Goal: Task Accomplishment & Management: Manage account settings

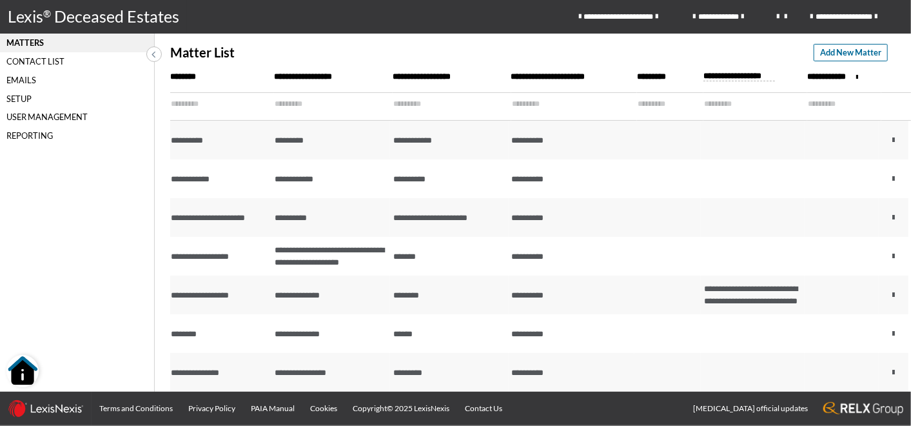
click at [40, 44] on div "Matters" at bounding box center [77, 43] width 154 height 19
click at [156, 52] on span at bounding box center [153, 53] width 12 height 15
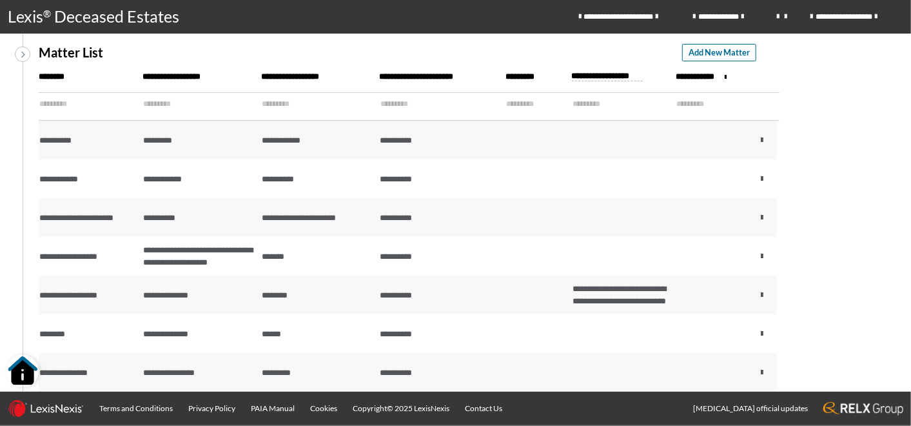
click at [24, 57] on icon at bounding box center [23, 53] width 4 height 11
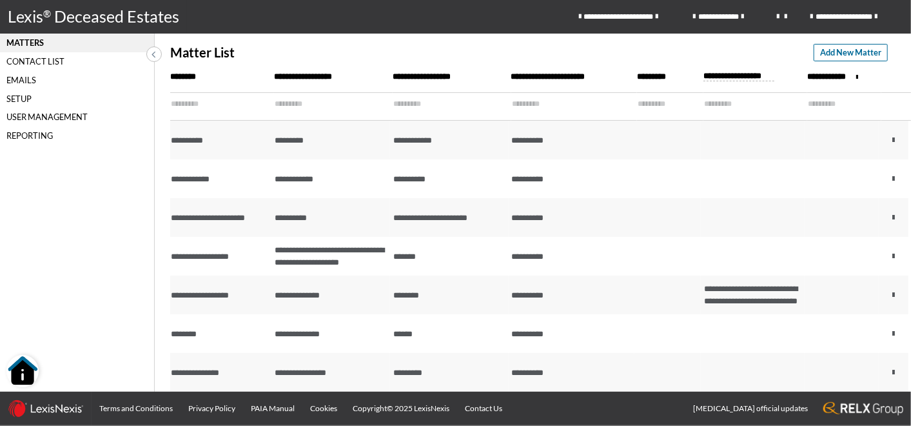
click at [26, 39] on div "Matters" at bounding box center [77, 43] width 154 height 19
click at [38, 45] on div "Matters" at bounding box center [77, 43] width 154 height 19
click at [155, 51] on icon at bounding box center [154, 53] width 4 height 11
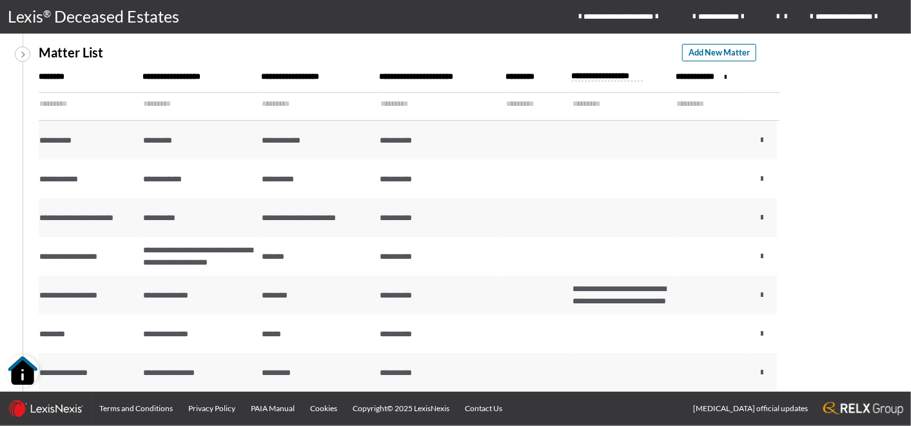
click at [23, 50] on icon at bounding box center [23, 53] width 4 height 11
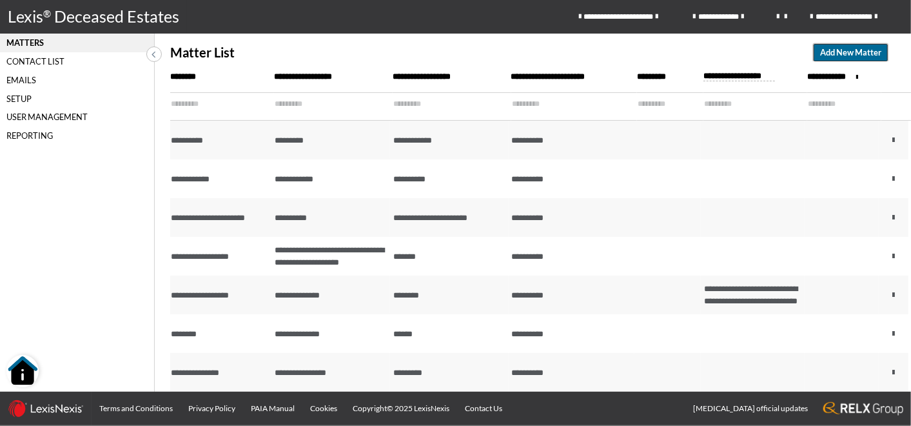
click at [851, 53] on span "Add New Matter" at bounding box center [850, 52] width 61 height 12
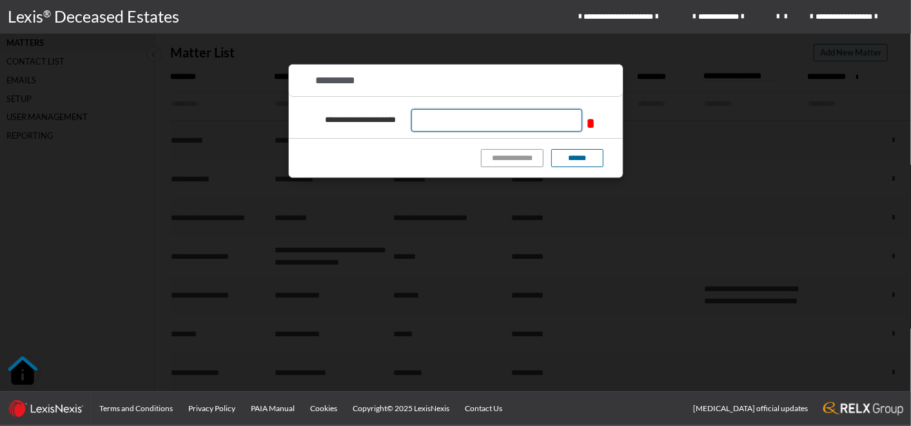
click at [519, 117] on input "text" at bounding box center [496, 120] width 171 height 23
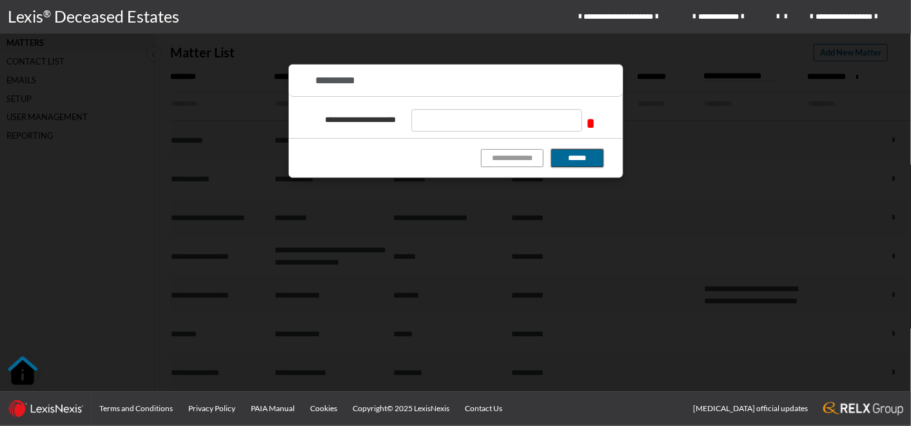
click at [598, 160] on button "******" at bounding box center [577, 157] width 52 height 17
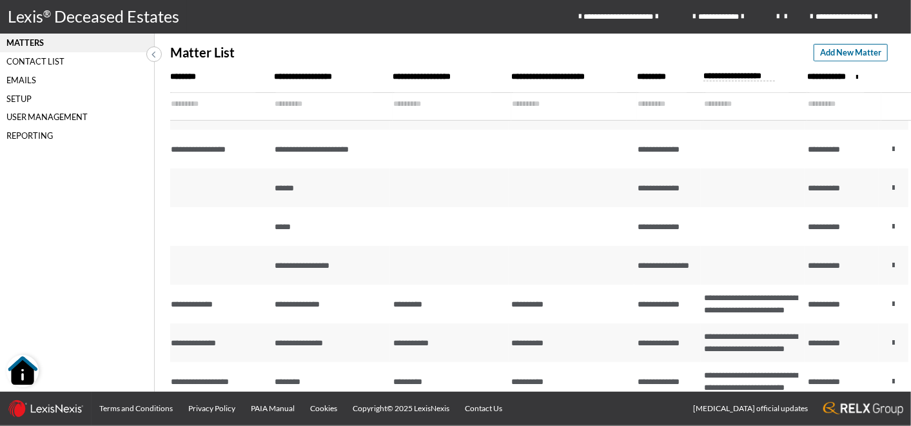
scroll to position [358, 0]
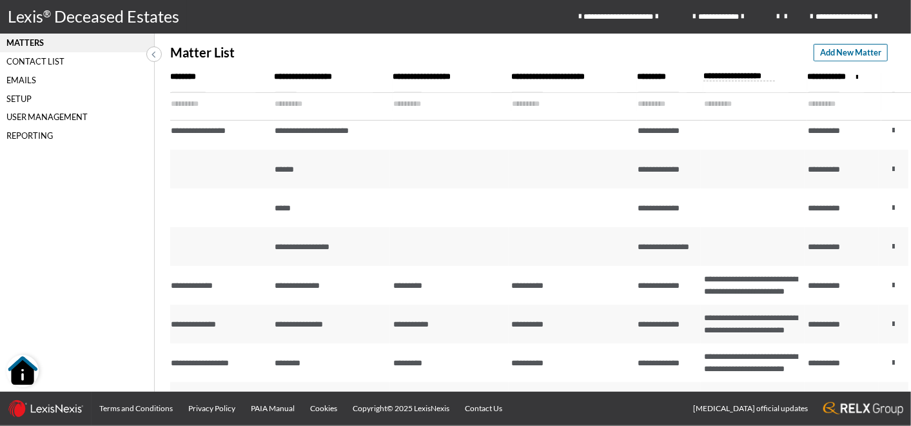
click at [22, 101] on div "Setup" at bounding box center [77, 98] width 154 height 19
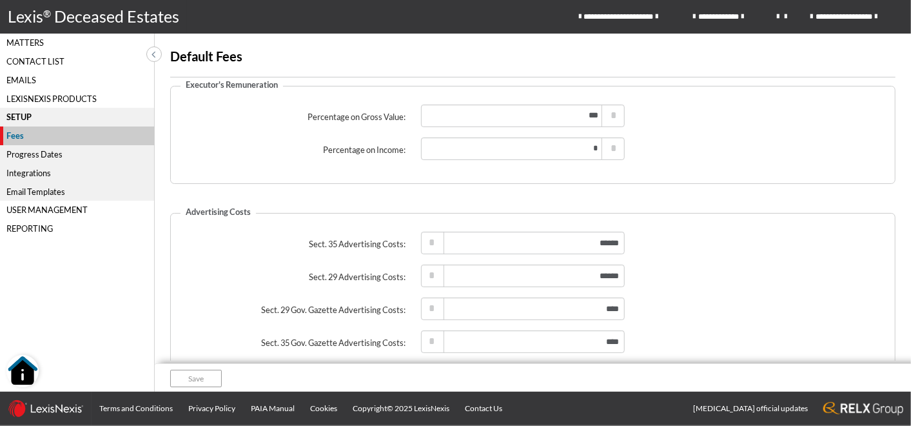
click at [15, 140] on div "Fees" at bounding box center [77, 135] width 155 height 19
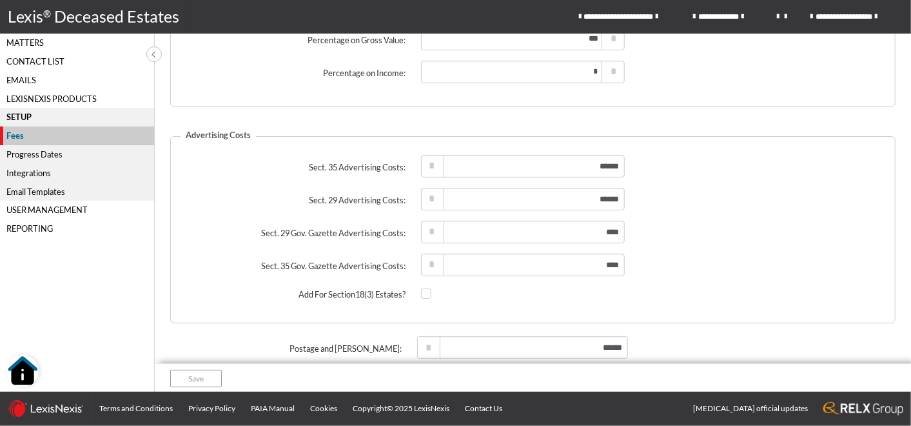
scroll to position [134, 0]
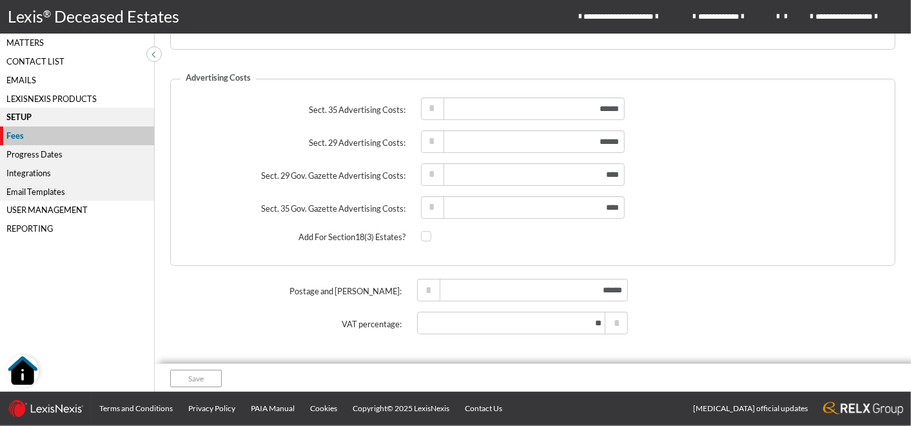
click at [35, 155] on div "Progress Dates" at bounding box center [77, 154] width 154 height 19
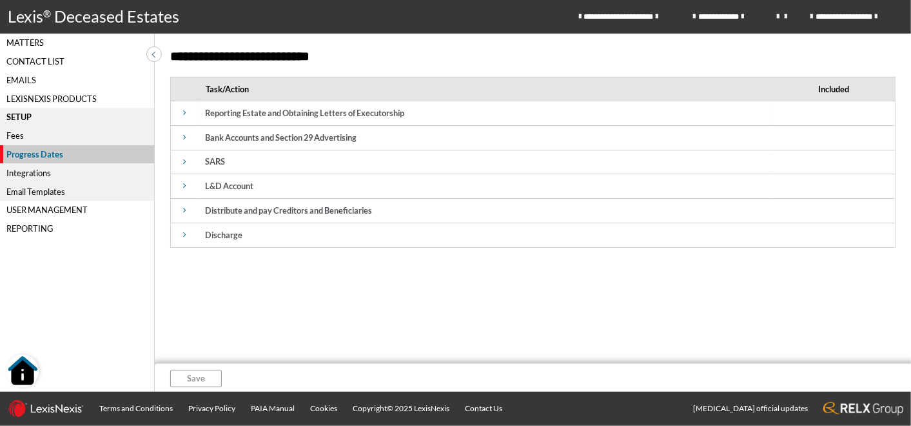
click at [185, 116] on icon at bounding box center [184, 113] width 3 height 8
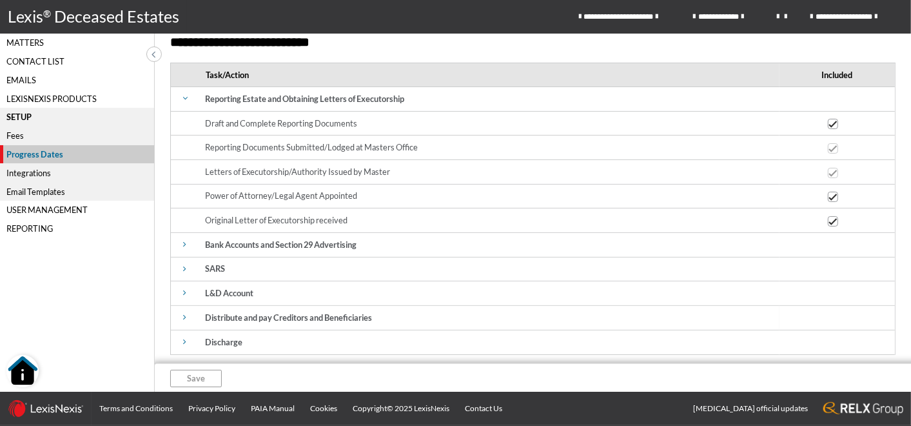
scroll to position [15, 0]
click at [187, 97] on icon at bounding box center [185, 98] width 8 height 3
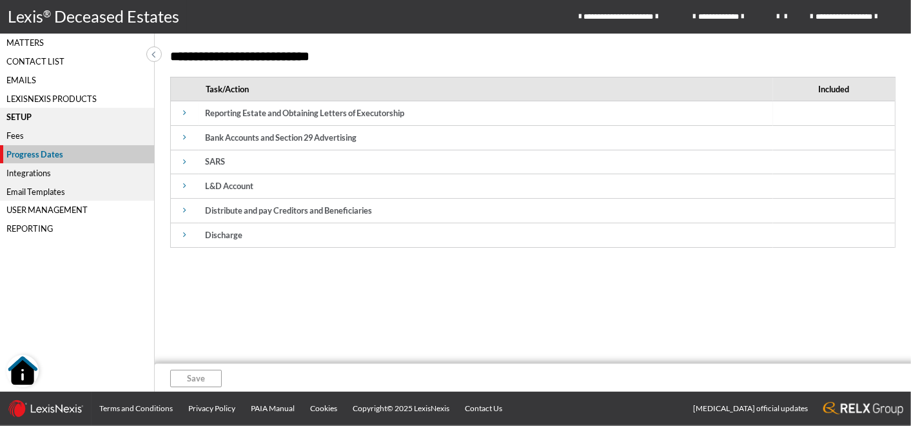
scroll to position [0, 0]
click at [183, 139] on icon at bounding box center [184, 137] width 3 height 8
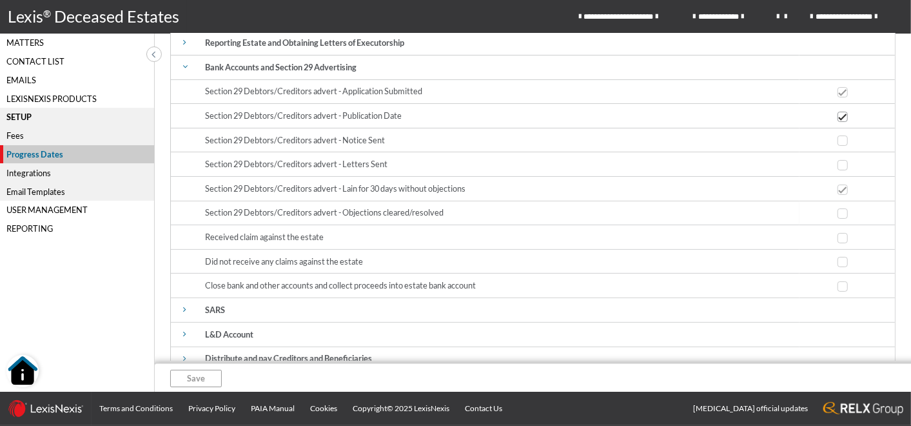
scroll to position [40, 0]
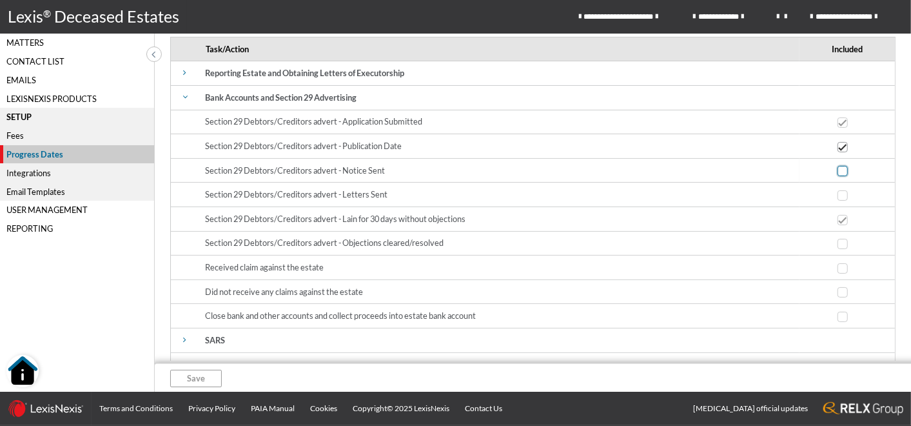
click at [838, 170] on span at bounding box center [843, 171] width 10 height 10
click at [838, 170] on input "checkbox" at bounding box center [842, 171] width 8 height 8
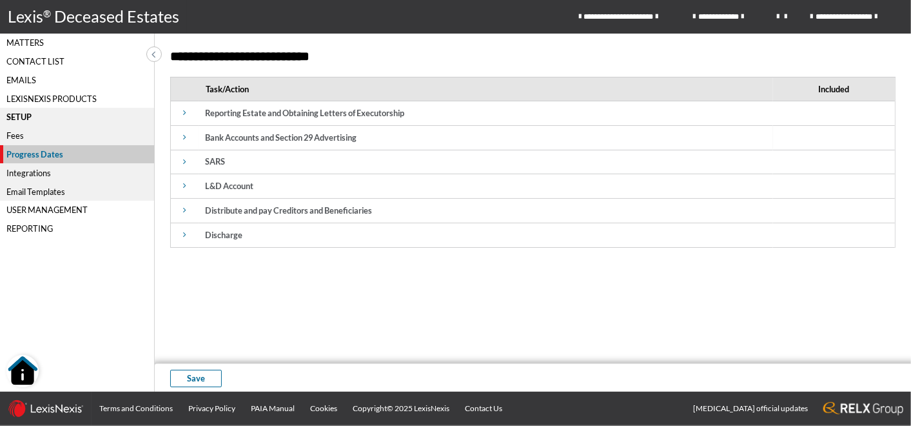
click at [188, 138] on span at bounding box center [184, 137] width 15 height 15
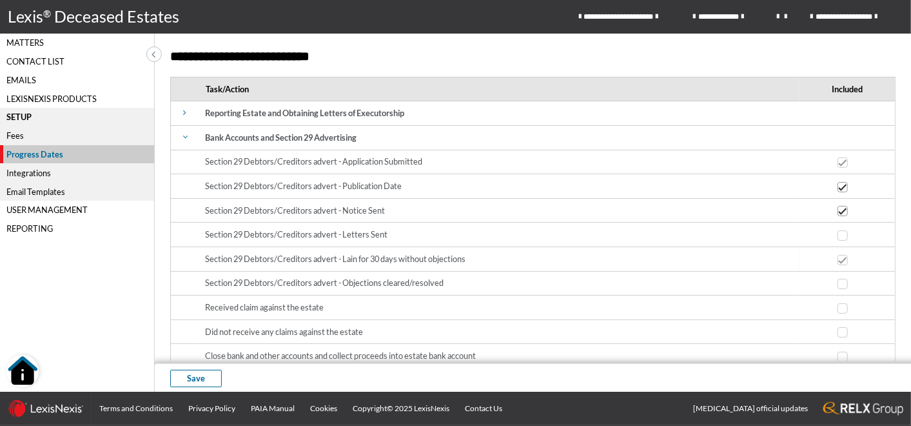
click at [406, 256] on td "Section 29 Debtors/Creditors advert - Lain for 30 days without objections" at bounding box center [499, 259] width 601 height 25
click at [840, 212] on span at bounding box center [843, 211] width 10 height 10
click at [840, 212] on input "checkbox" at bounding box center [842, 211] width 8 height 8
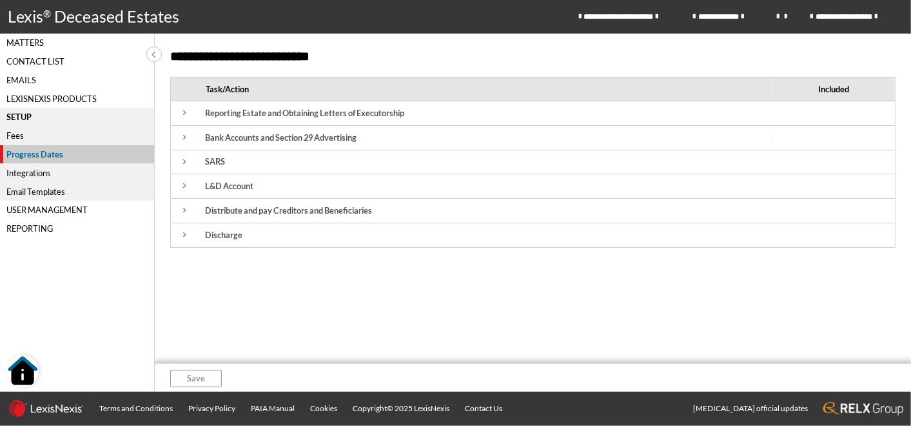
click at [187, 140] on span at bounding box center [184, 137] width 15 height 15
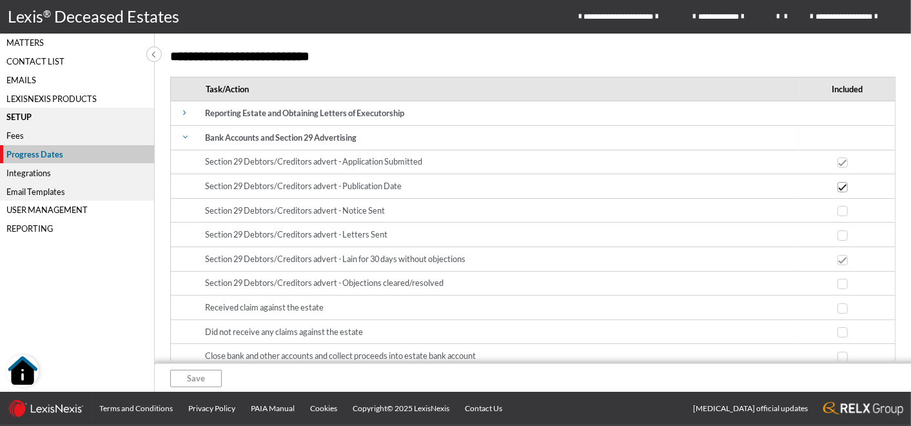
click at [186, 137] on icon at bounding box center [185, 137] width 8 height 3
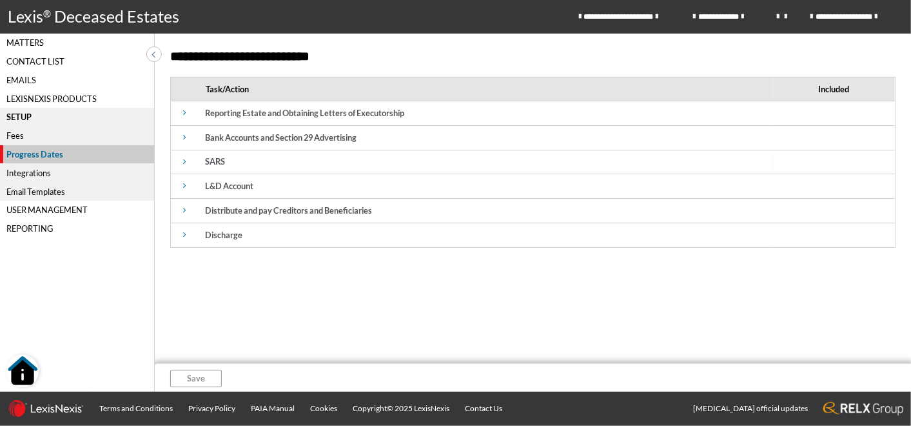
click at [182, 161] on span at bounding box center [184, 161] width 15 height 15
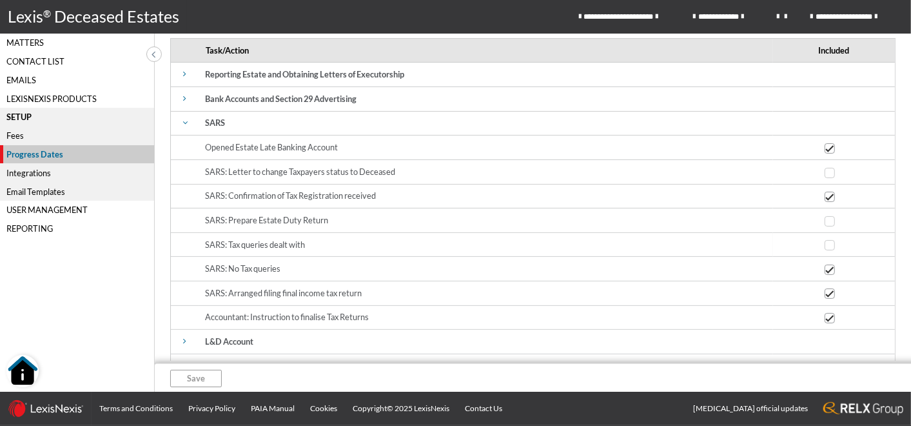
scroll to position [16, 0]
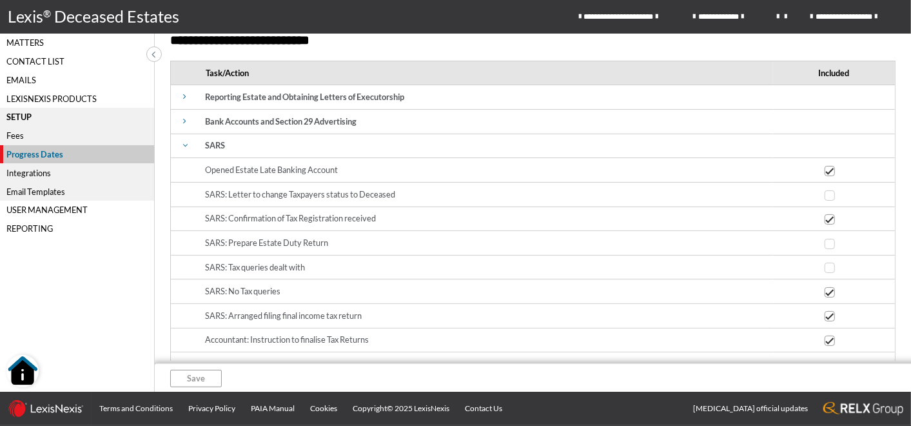
click at [63, 212] on div "User Management" at bounding box center [77, 210] width 154 height 19
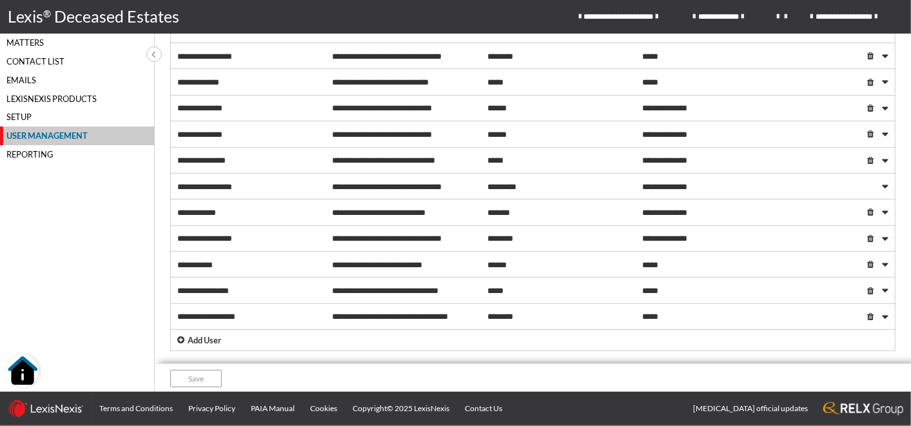
scroll to position [302, 0]
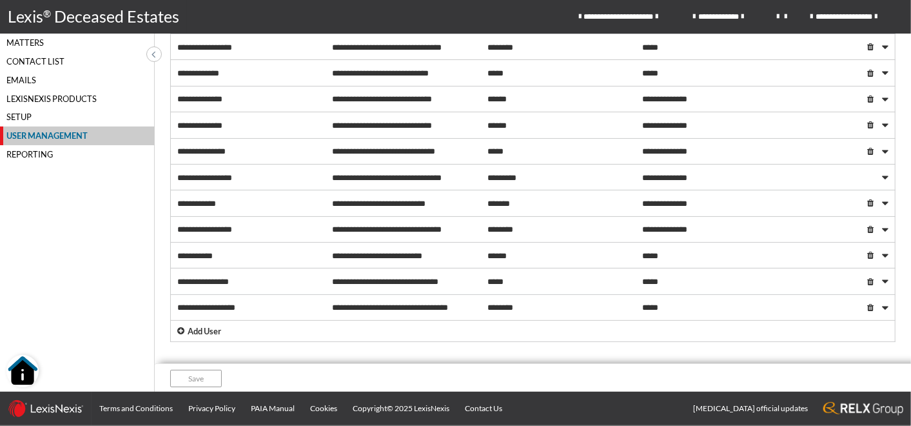
click at [208, 330] on p "Add User" at bounding box center [205, 331] width 34 height 12
click at [422, 352] on span at bounding box center [425, 357] width 10 height 10
click at [422, 353] on input "**********" at bounding box center [424, 357] width 8 height 8
radio input "****"
checkbox input "****"
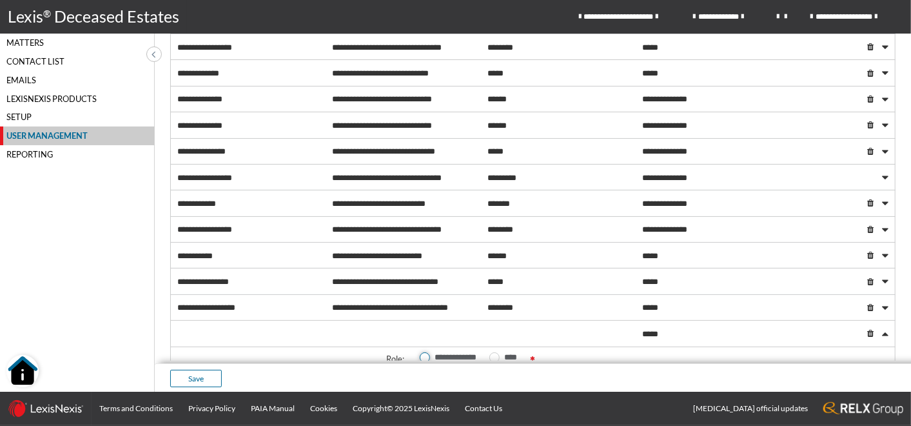
checkbox input "****"
click at [493, 352] on span at bounding box center [494, 357] width 10 height 10
click at [493, 353] on input "****" at bounding box center [493, 357] width 8 height 8
radio input "****"
drag, startPoint x: 421, startPoint y: 351, endPoint x: 411, endPoint y: 355, distance: 10.7
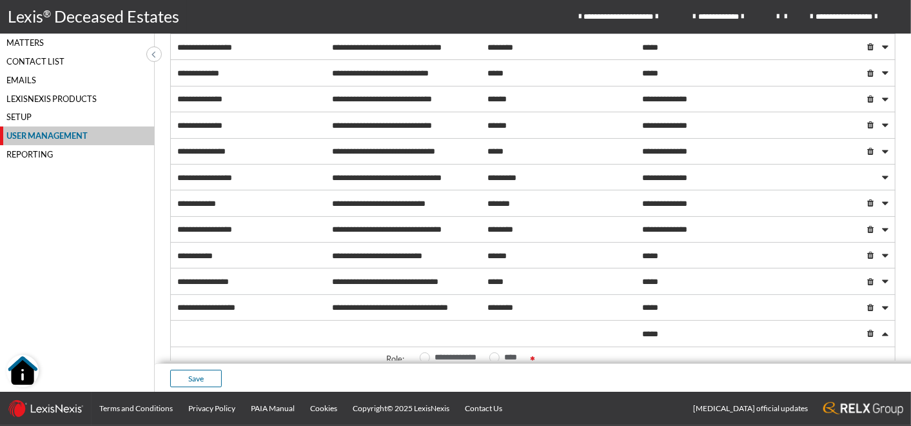
click at [421, 352] on span at bounding box center [425, 357] width 10 height 10
click at [421, 353] on input "**********" at bounding box center [424, 357] width 8 height 8
radio input "****"
click at [882, 330] on span at bounding box center [885, 334] width 6 height 8
click at [190, 351] on p "Add User" at bounding box center [205, 357] width 34 height 12
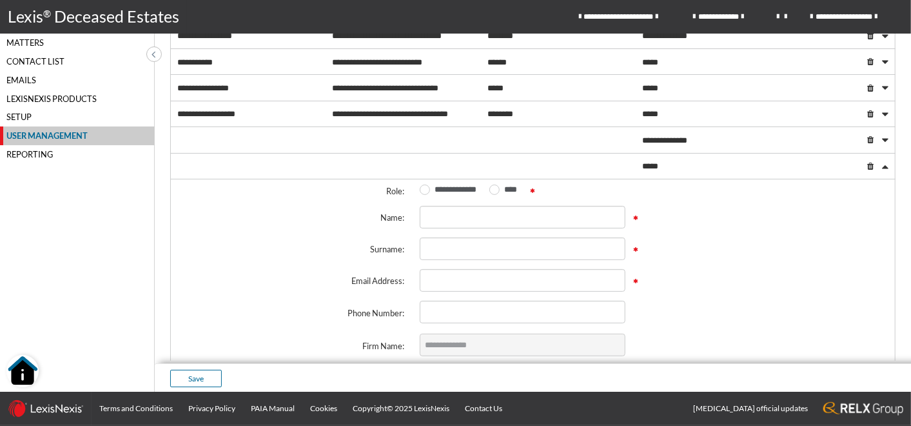
scroll to position [517, 0]
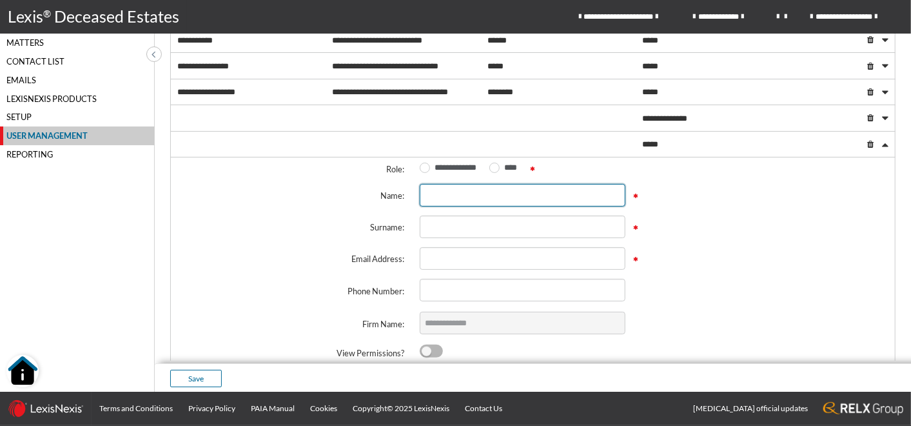
click at [446, 186] on input "text" at bounding box center [523, 195] width 206 height 23
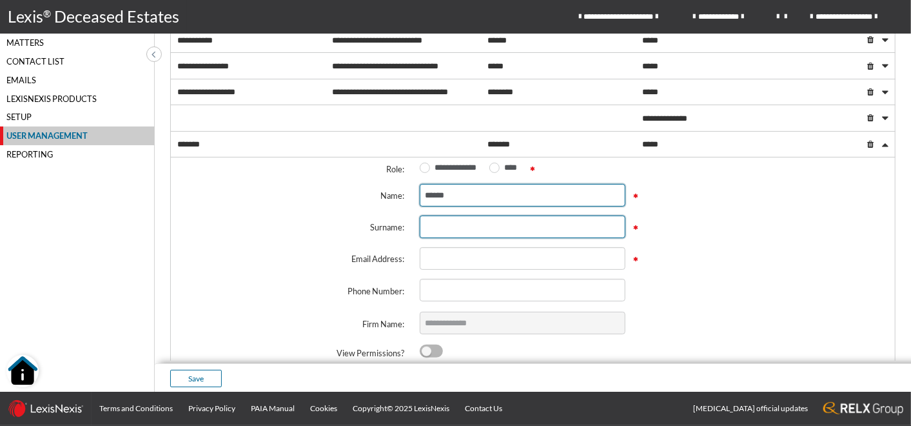
type input "******"
click at [436, 225] on input "text" at bounding box center [523, 226] width 206 height 23
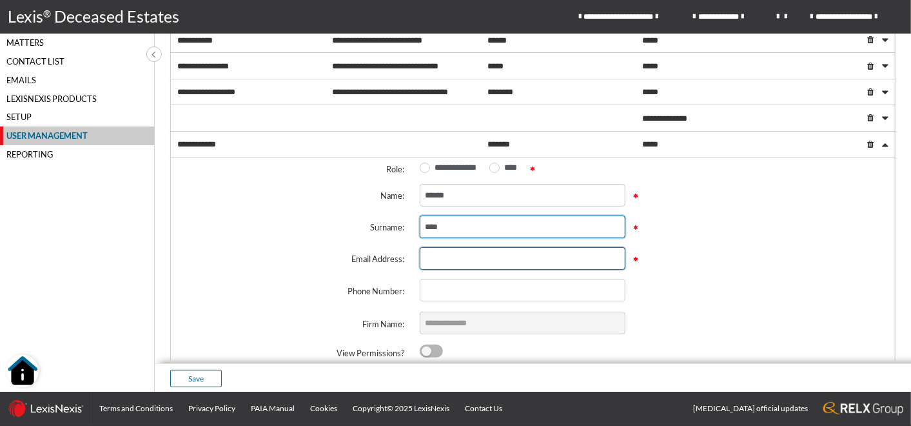
type input "****"
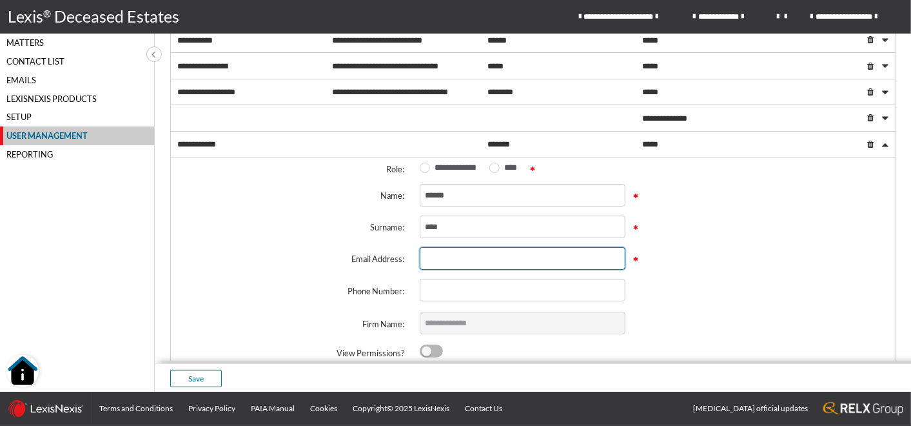
click at [442, 253] on input "text" at bounding box center [523, 258] width 206 height 23
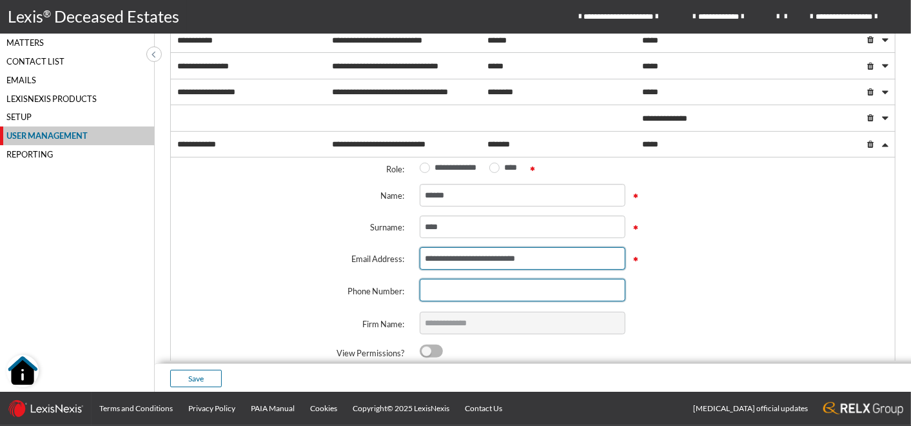
type input "**********"
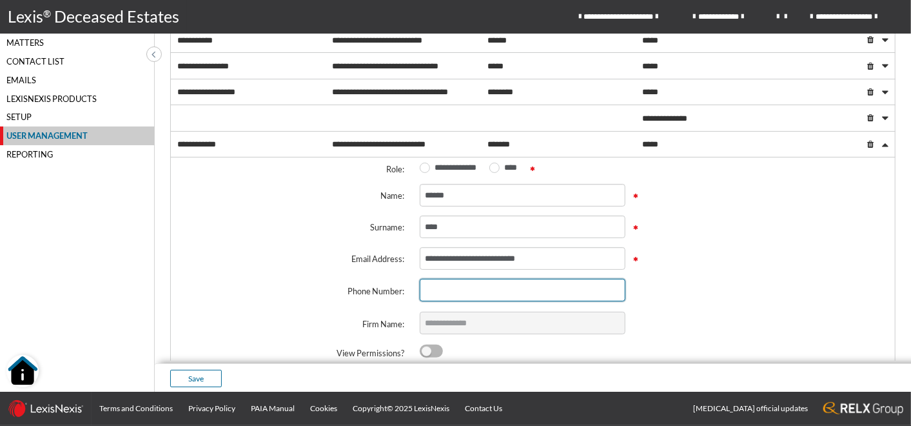
click at [465, 284] on input "text" at bounding box center [523, 290] width 206 height 23
type input "**********"
click at [434, 344] on span at bounding box center [431, 350] width 23 height 13
click at [428, 347] on input "checkbox" at bounding box center [424, 351] width 8 height 8
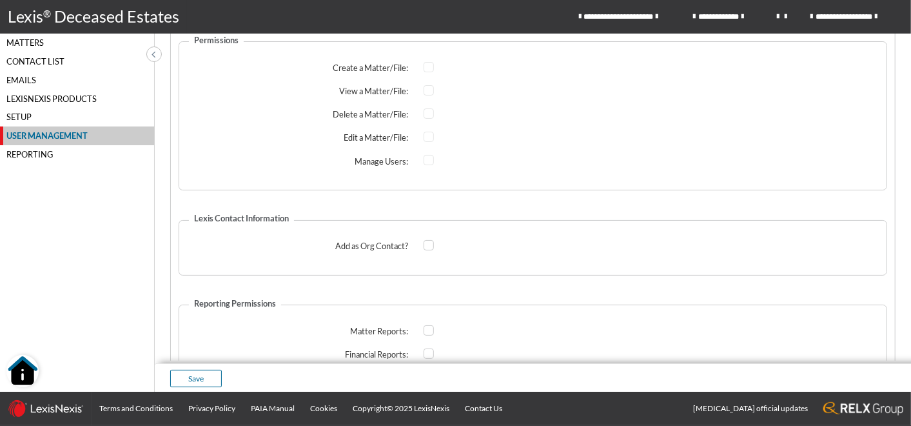
scroll to position [947, 0]
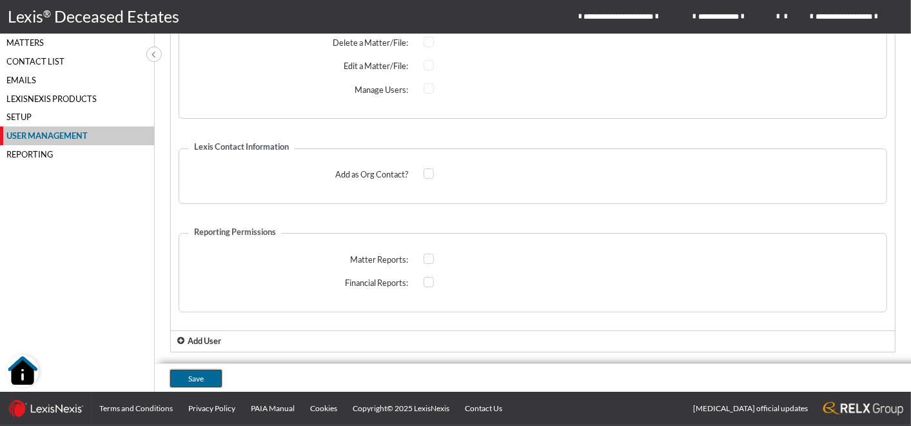
click at [208, 379] on button "Save" at bounding box center [196, 377] width 52 height 17
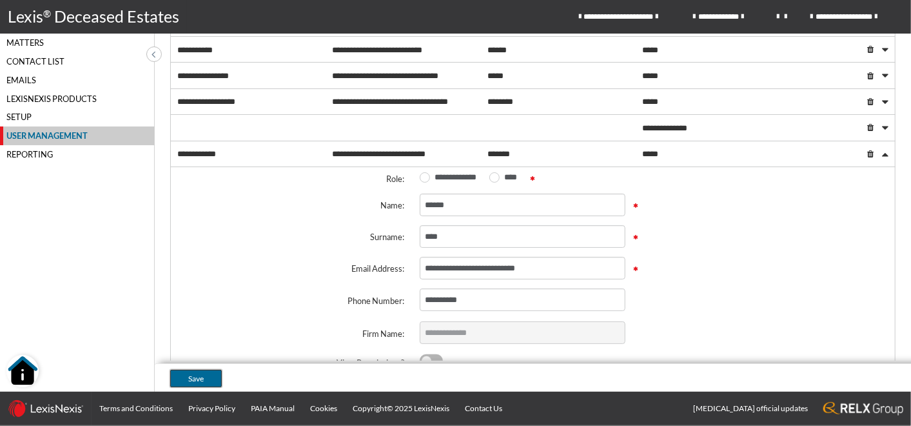
scroll to position [447, 0]
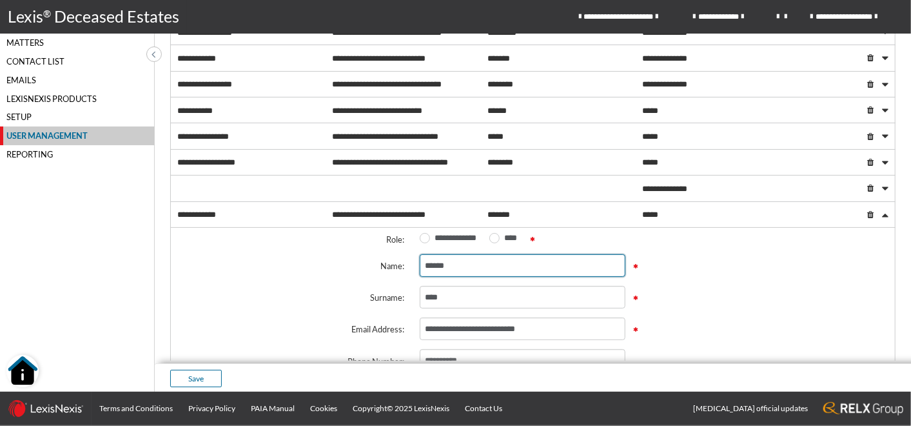
click at [480, 259] on input "******" at bounding box center [523, 265] width 206 height 23
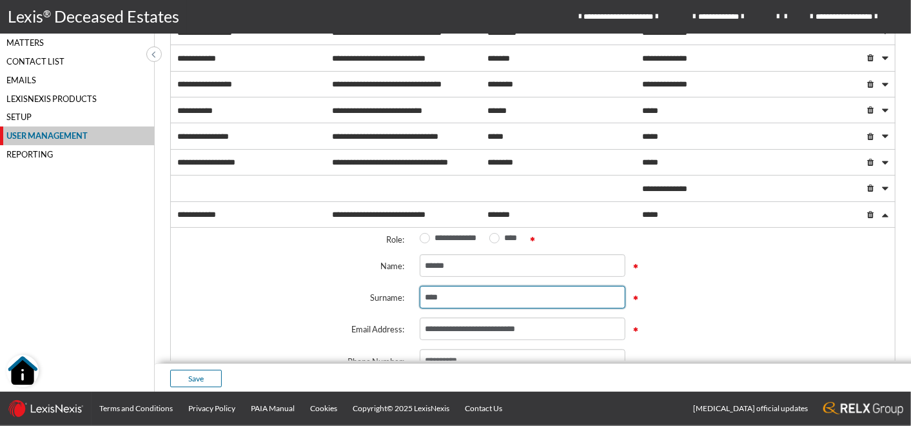
click at [471, 294] on input "****" at bounding box center [523, 297] width 206 height 23
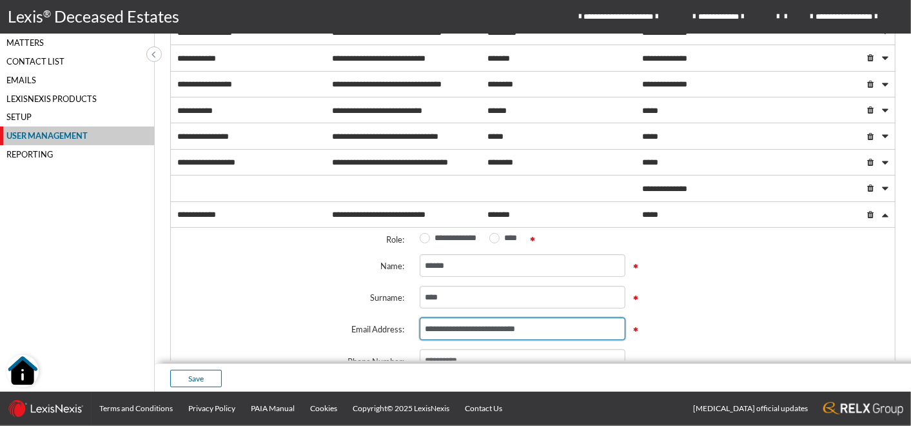
click at [560, 325] on input "**********" at bounding box center [523, 328] width 206 height 23
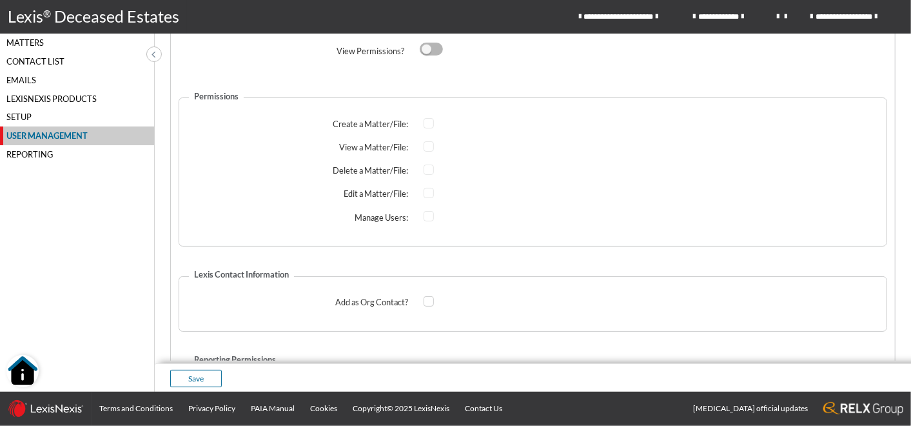
scroll to position [805, 0]
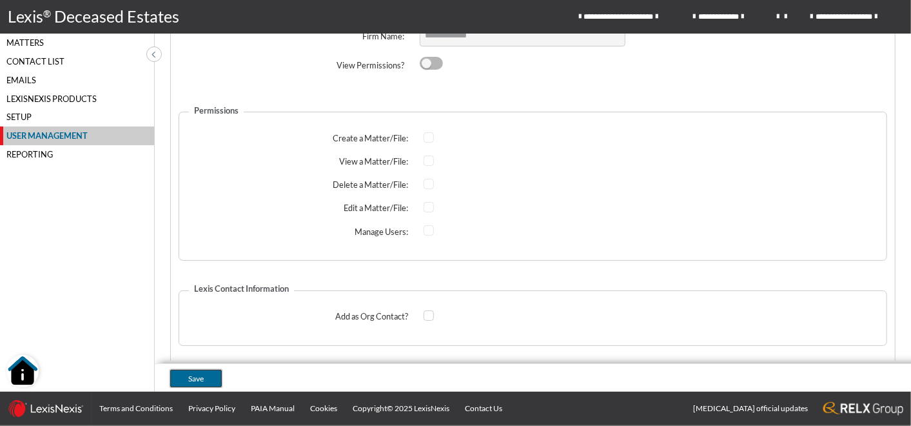
click at [204, 371] on button "Save" at bounding box center [196, 377] width 52 height 17
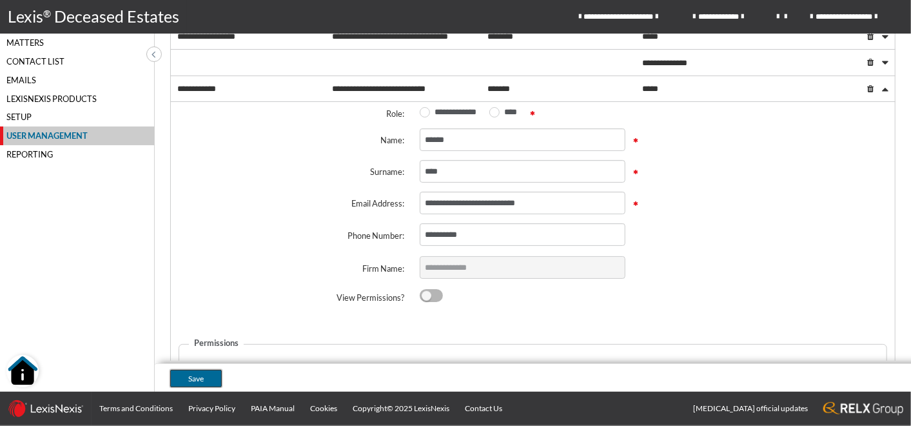
scroll to position [501, 0]
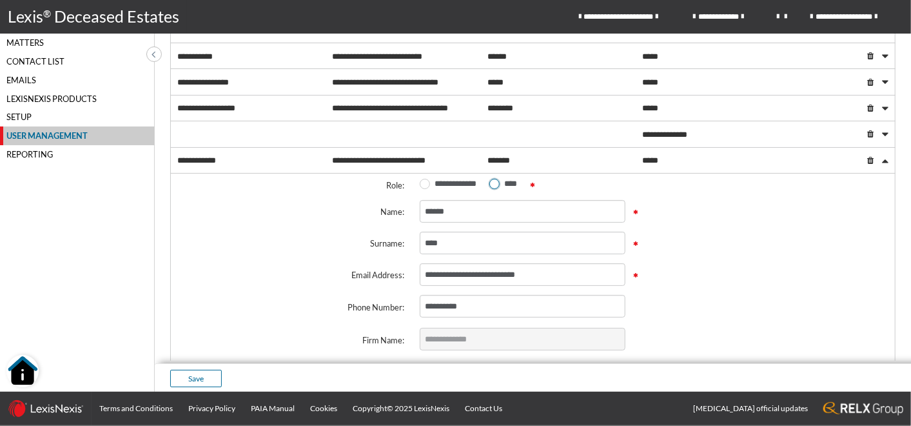
click at [495, 179] on span at bounding box center [494, 184] width 10 height 10
click at [495, 179] on input "****" at bounding box center [493, 183] width 8 height 8
click at [507, 206] on input "******" at bounding box center [523, 211] width 206 height 23
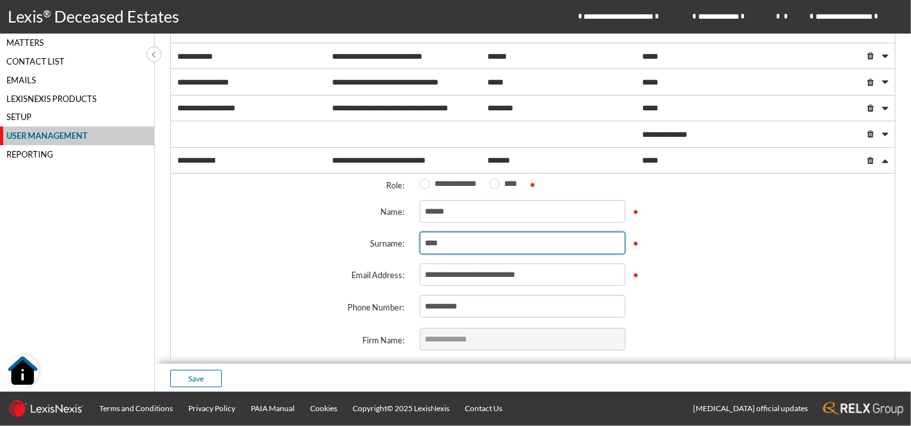
click at [492, 237] on input "****" at bounding box center [523, 242] width 206 height 23
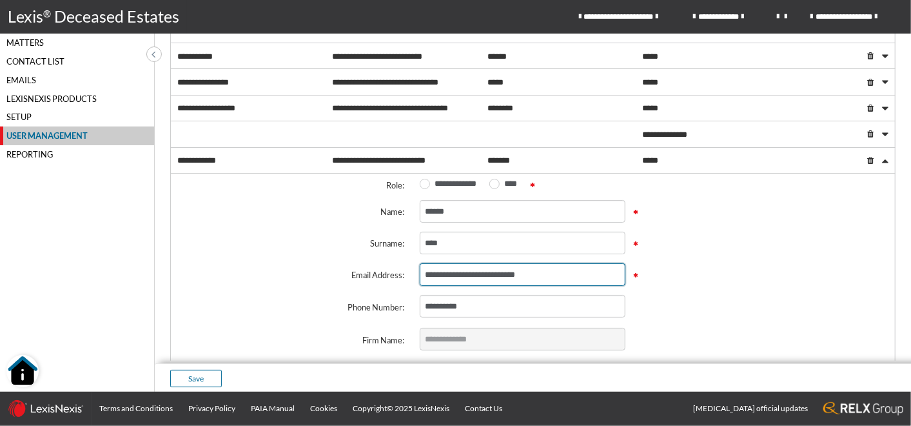
click at [542, 268] on input "**********" at bounding box center [523, 274] width 206 height 23
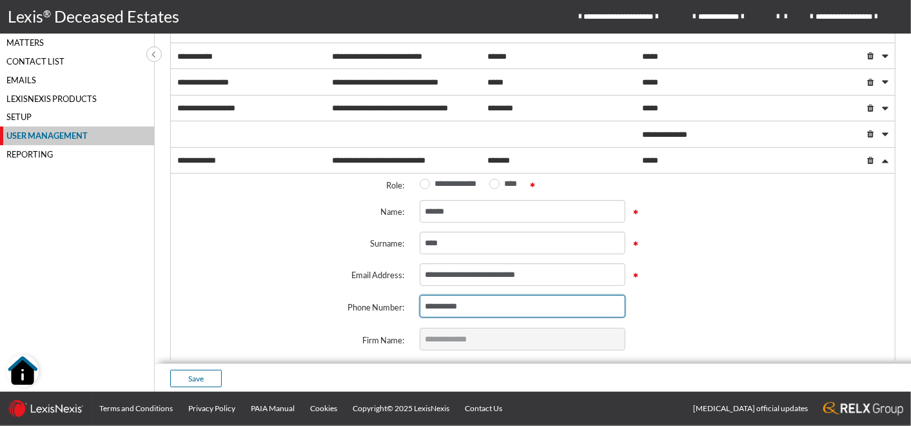
click at [504, 300] on input "**********" at bounding box center [523, 306] width 206 height 23
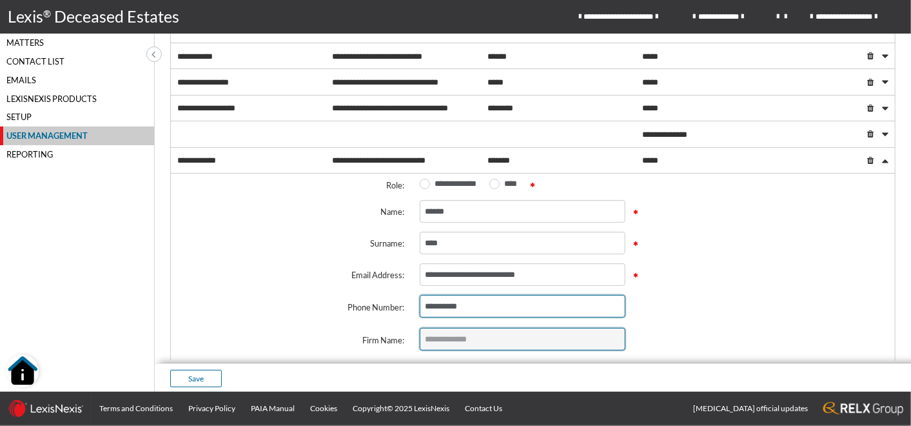
scroll to position [645, 0]
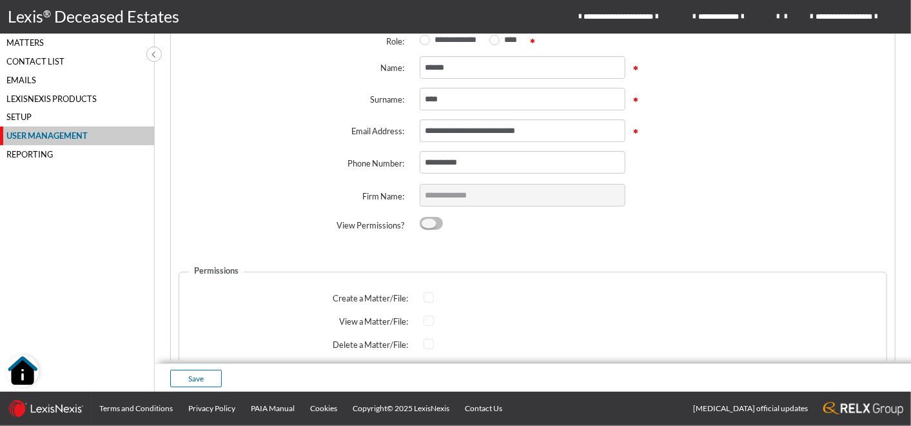
click at [425, 218] on span at bounding box center [431, 223] width 23 height 13
click at [425, 219] on input "checkbox" at bounding box center [424, 223] width 8 height 8
checkbox input "*****"
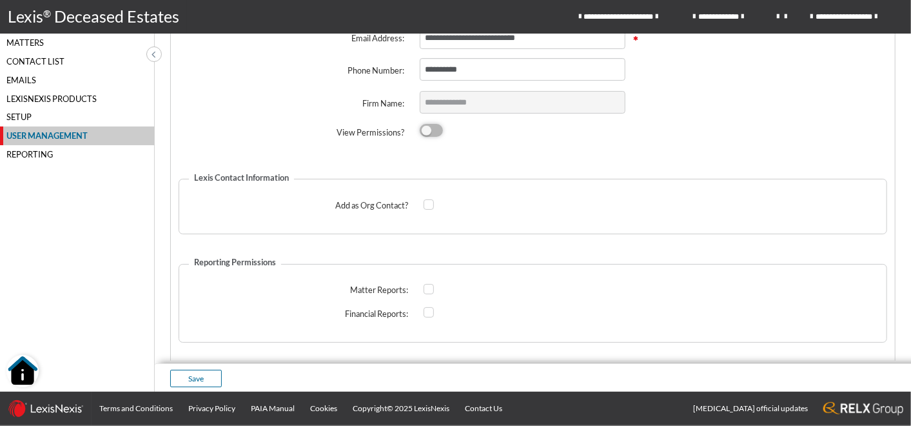
scroll to position [774, 0]
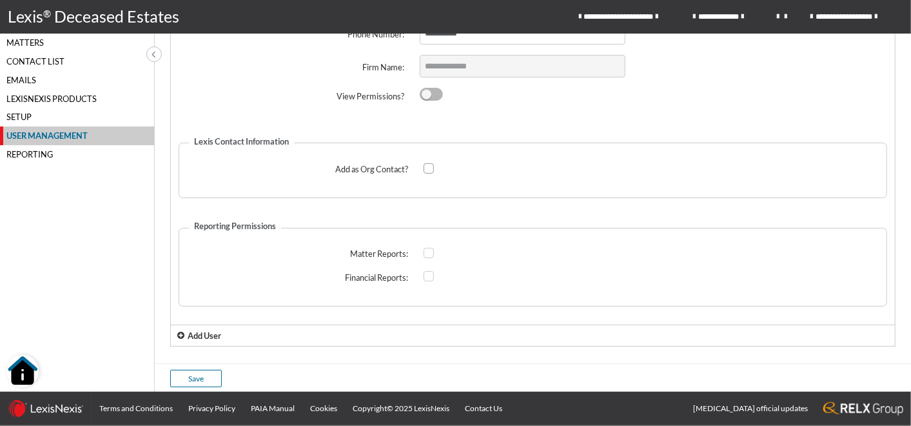
click at [433, 163] on label at bounding box center [431, 168] width 15 height 10
click at [432, 164] on input "checkbox" at bounding box center [428, 168] width 8 height 8
checkbox input "****"
click at [426, 248] on span at bounding box center [429, 253] width 10 height 10
click at [426, 249] on input "checkbox" at bounding box center [428, 253] width 8 height 8
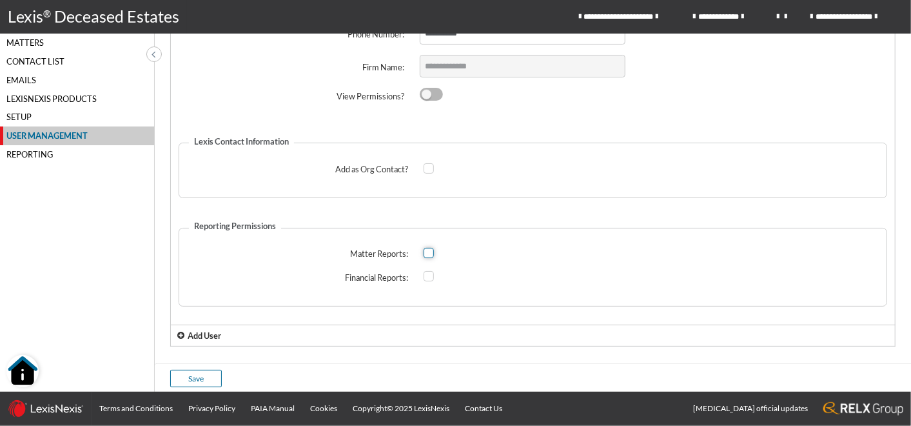
checkbox input "****"
click at [429, 271] on span at bounding box center [429, 276] width 10 height 10
click at [429, 272] on input "checkbox" at bounding box center [428, 276] width 8 height 8
checkbox input "****"
click at [199, 373] on button "Save" at bounding box center [196, 377] width 52 height 17
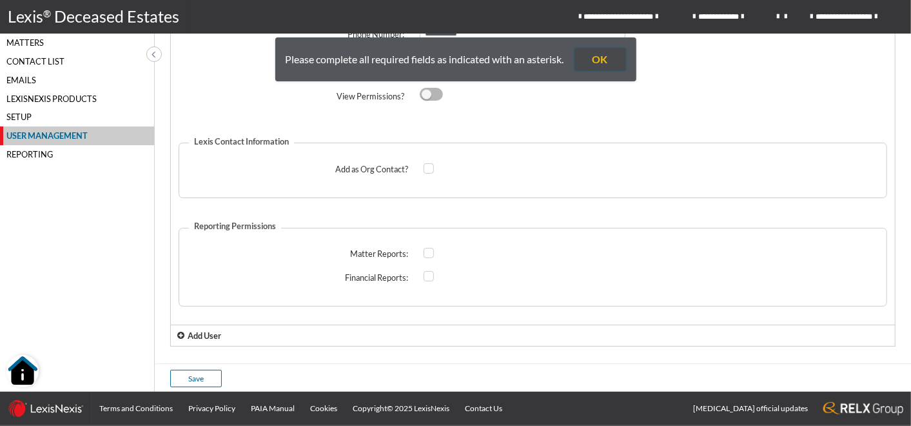
click at [615, 50] on button "OK" at bounding box center [601, 59] width 52 height 23
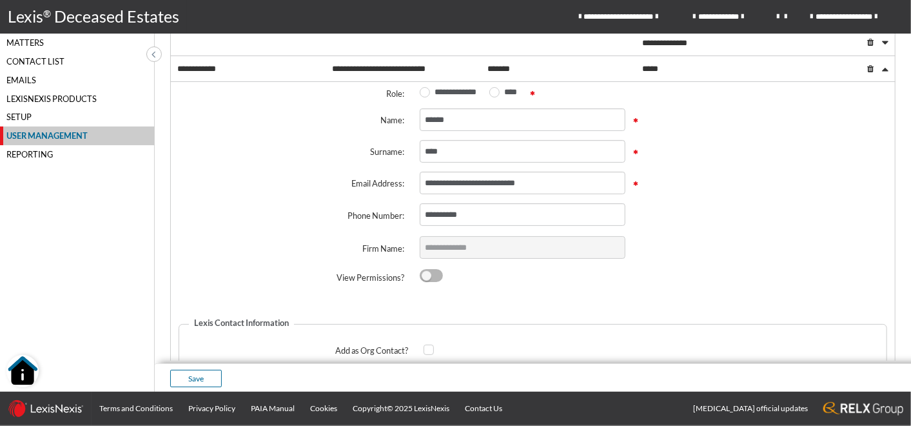
scroll to position [573, 0]
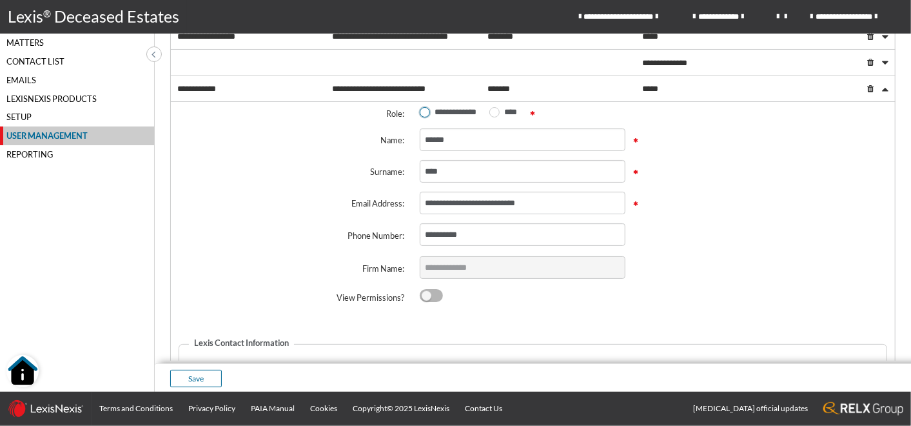
click at [420, 107] on span at bounding box center [425, 112] width 10 height 10
click at [420, 108] on input "**********" at bounding box center [424, 112] width 8 height 8
radio input "****"
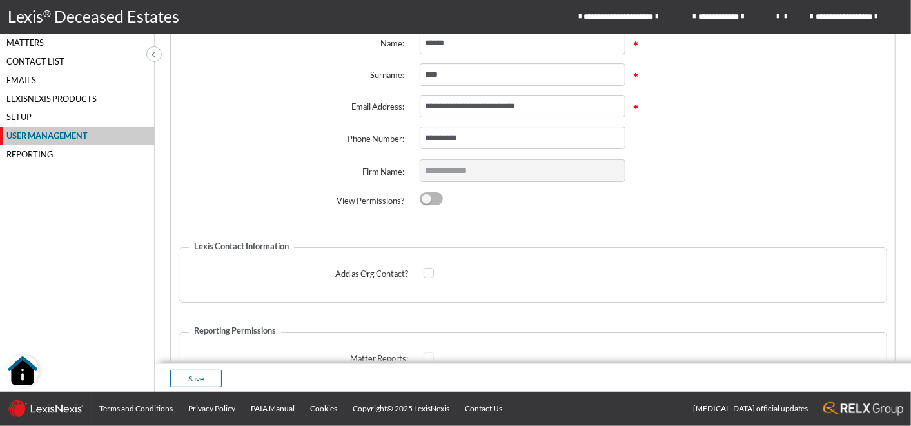
scroll to position [774, 0]
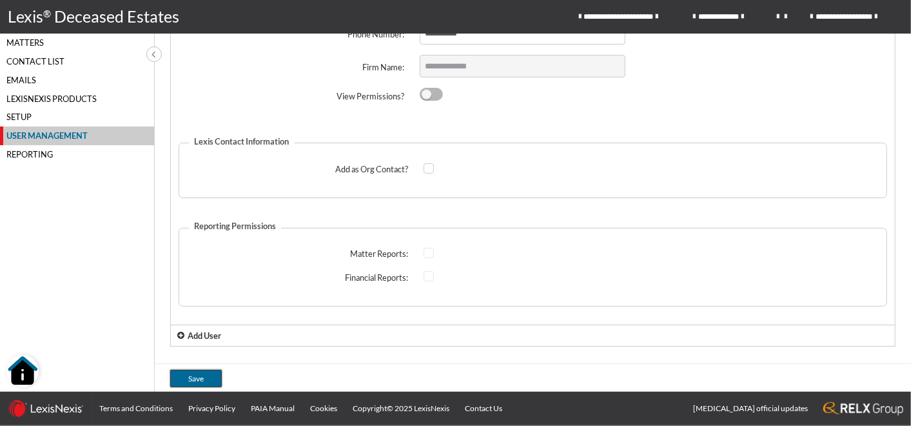
click at [190, 380] on button "Save" at bounding box center [196, 377] width 52 height 17
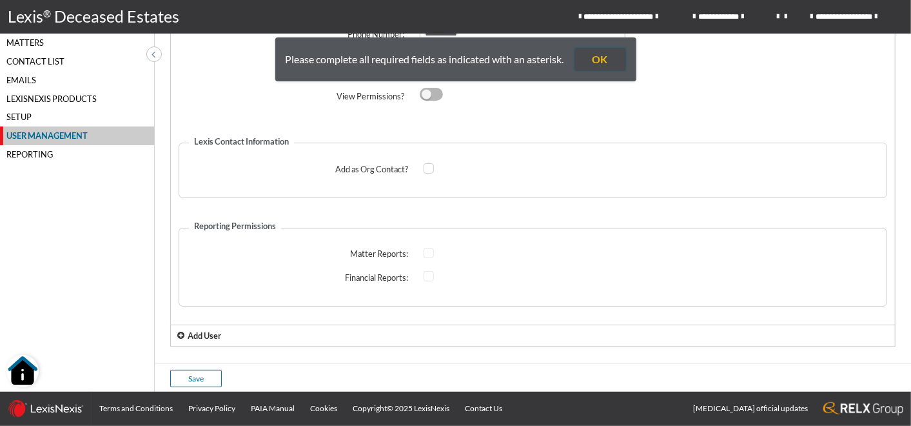
click at [611, 56] on button "OK" at bounding box center [601, 59] width 52 height 23
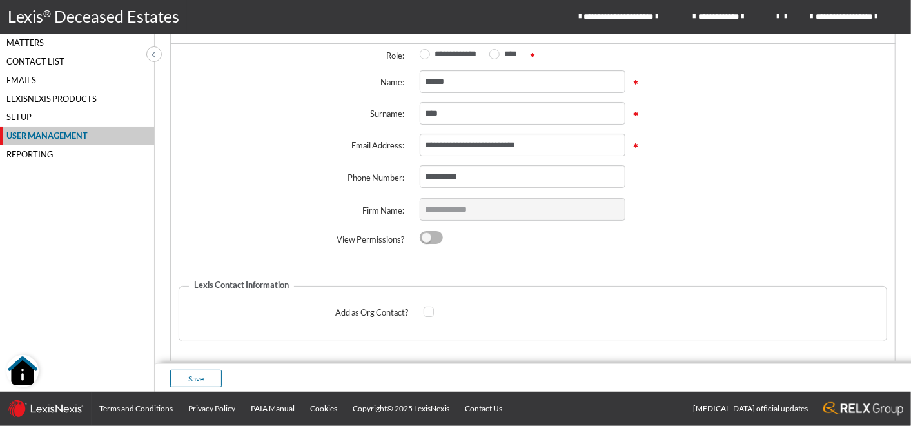
scroll to position [630, 0]
drag, startPoint x: 542, startPoint y: 144, endPoint x: 371, endPoint y: 138, distance: 170.3
click at [371, 138] on div "**********" at bounding box center [533, 145] width 724 height 39
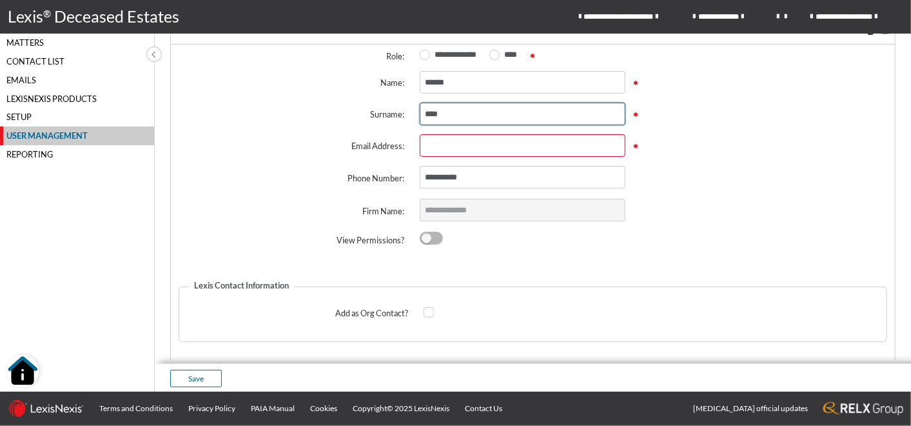
drag, startPoint x: 449, startPoint y: 113, endPoint x: 385, endPoint y: 108, distance: 64.7
click at [385, 108] on div "Surname: ****" at bounding box center [533, 114] width 724 height 39
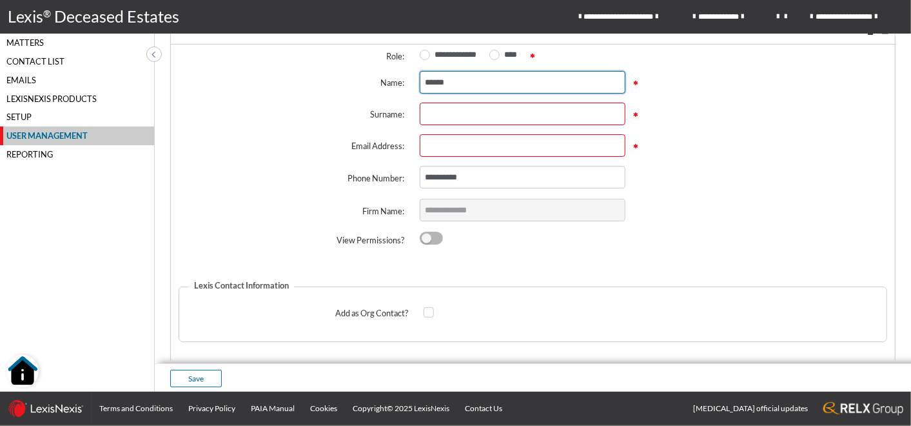
drag, startPoint x: 461, startPoint y: 78, endPoint x: 364, endPoint y: 78, distance: 97.4
click at [364, 75] on div "Name: ******" at bounding box center [533, 82] width 724 height 39
click at [676, 224] on div "View Permissions?" at bounding box center [533, 241] width 724 height 34
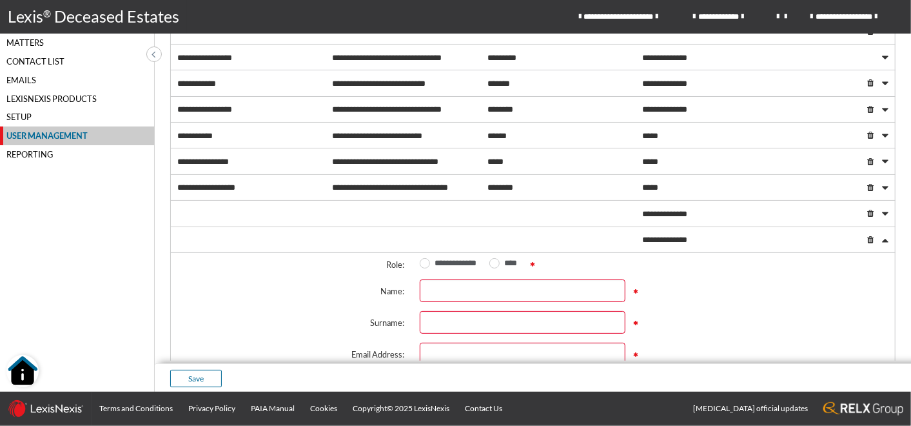
scroll to position [415, 0]
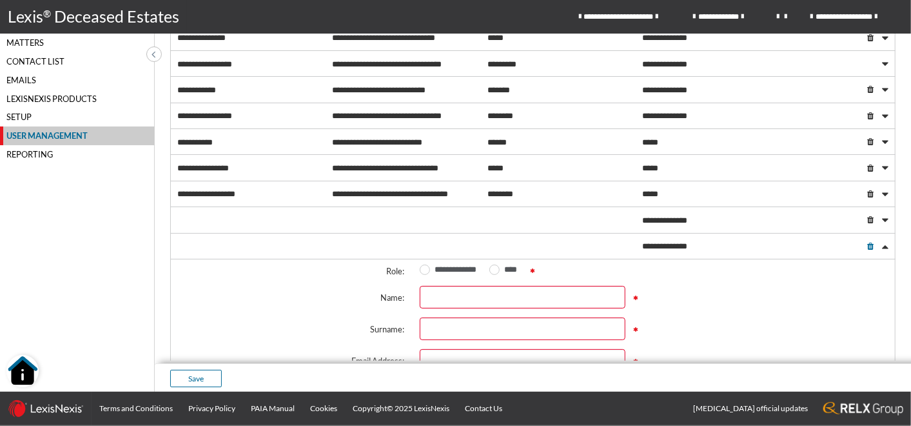
click at [867, 242] on span at bounding box center [870, 246] width 6 height 8
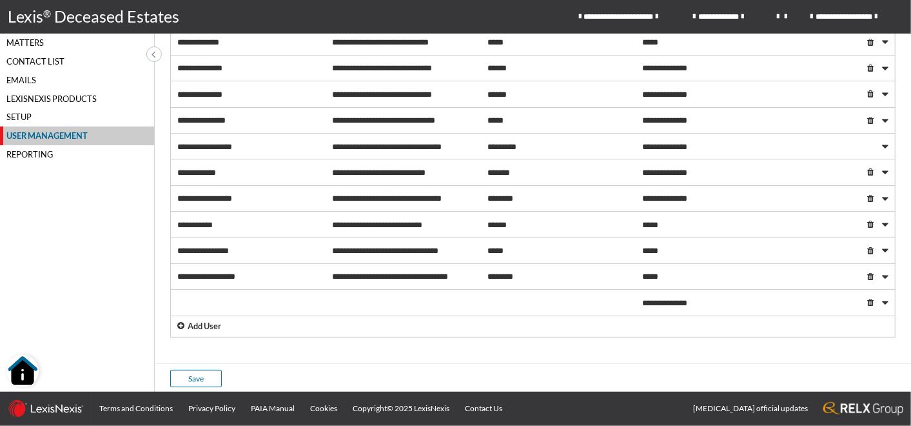
scroll to position [328, 0]
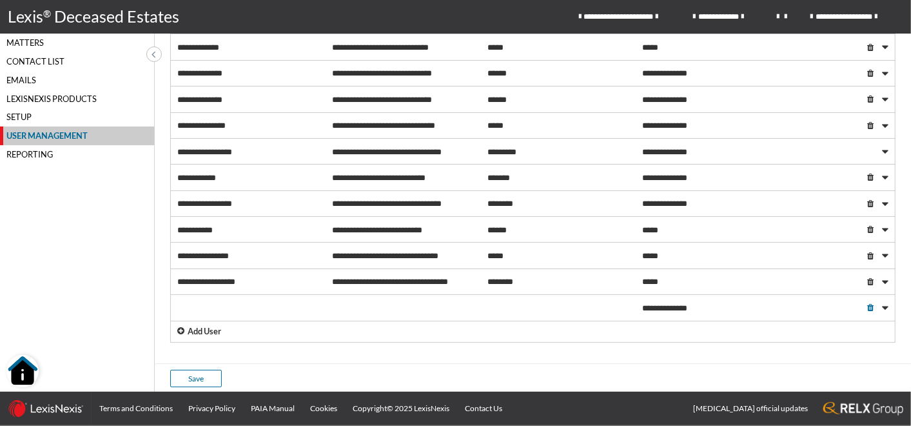
click at [867, 304] on span at bounding box center [870, 308] width 6 height 8
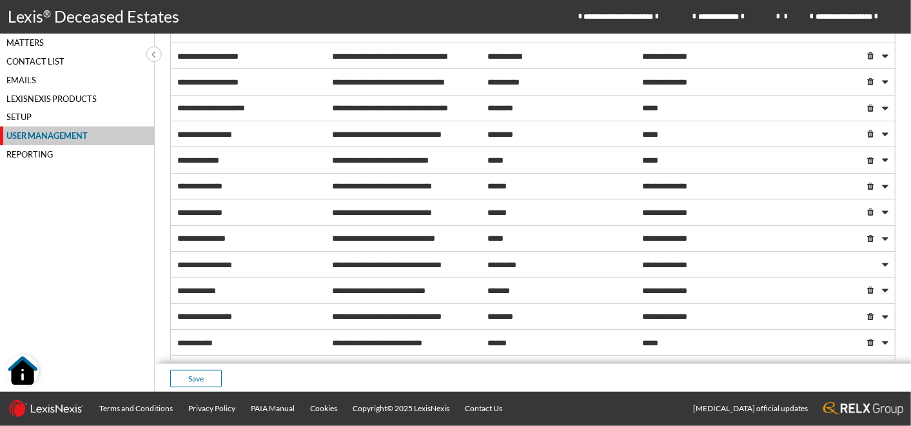
scroll to position [302, 0]
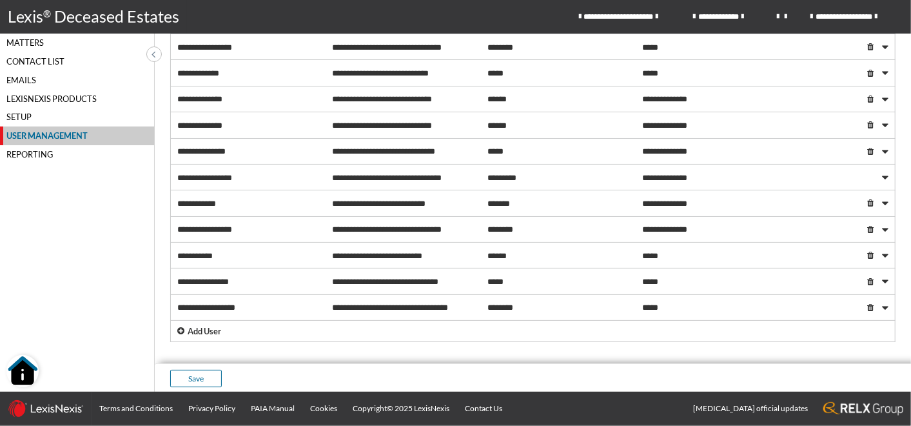
click at [202, 326] on p "Add User" at bounding box center [205, 331] width 34 height 12
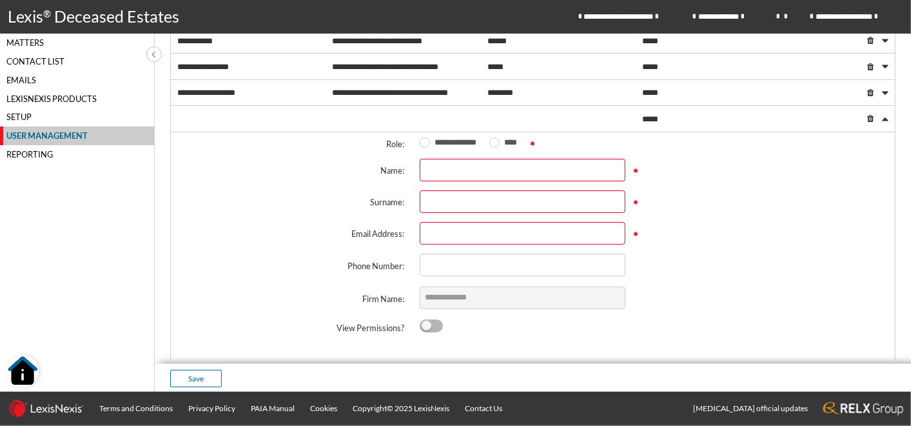
scroll to position [517, 0]
click at [867, 115] on span at bounding box center [870, 118] width 6 height 8
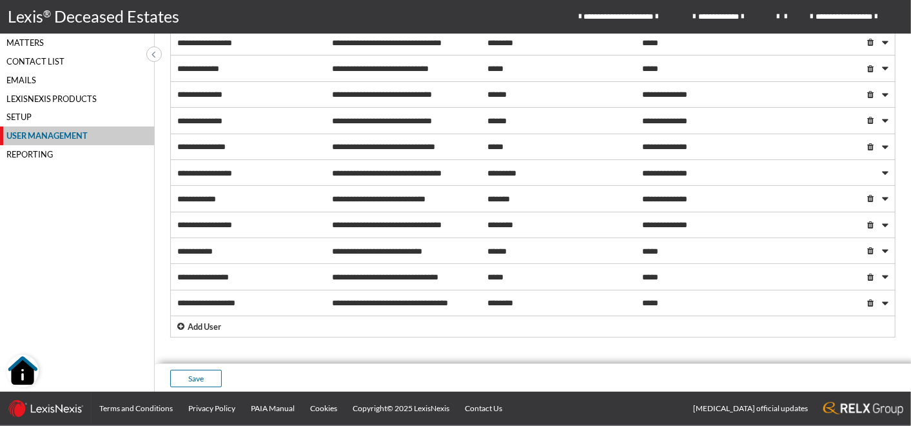
scroll to position [302, 0]
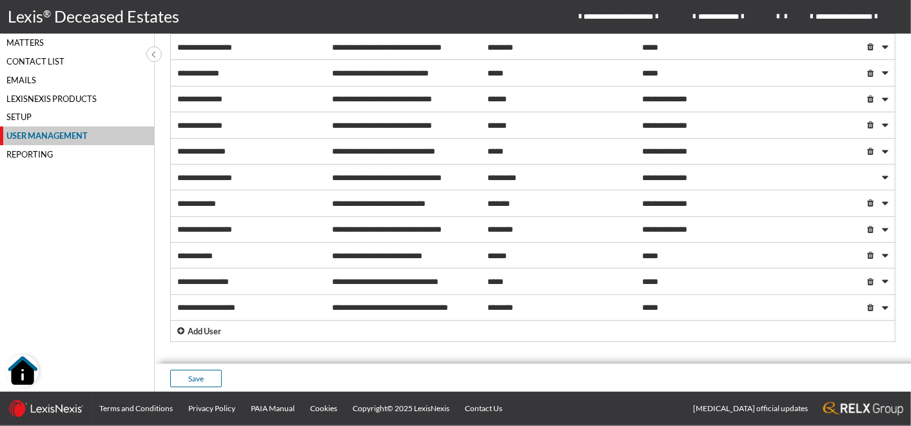
click at [27, 113] on div "Setup" at bounding box center [77, 117] width 154 height 19
click at [22, 116] on div "Setup" at bounding box center [77, 117] width 154 height 19
click at [24, 112] on div "Setup" at bounding box center [77, 117] width 154 height 19
click at [659, 19] on icon "main navigation" at bounding box center [658, 17] width 5 height 8
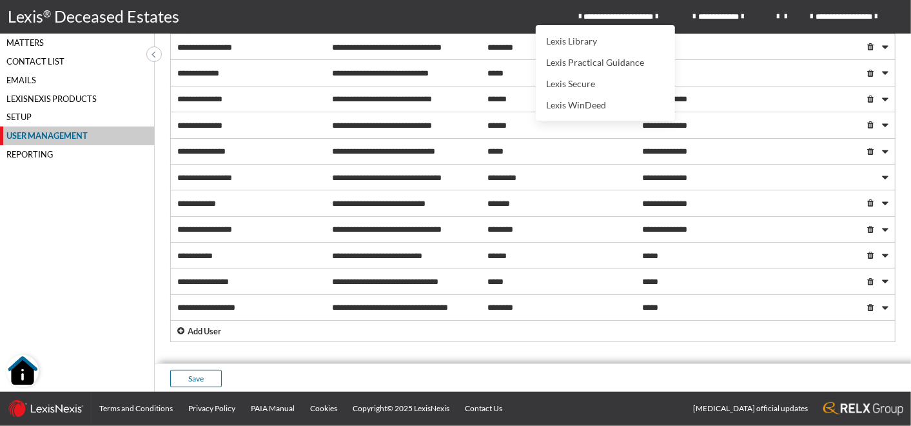
click at [743, 18] on icon "main navigation" at bounding box center [744, 17] width 5 height 8
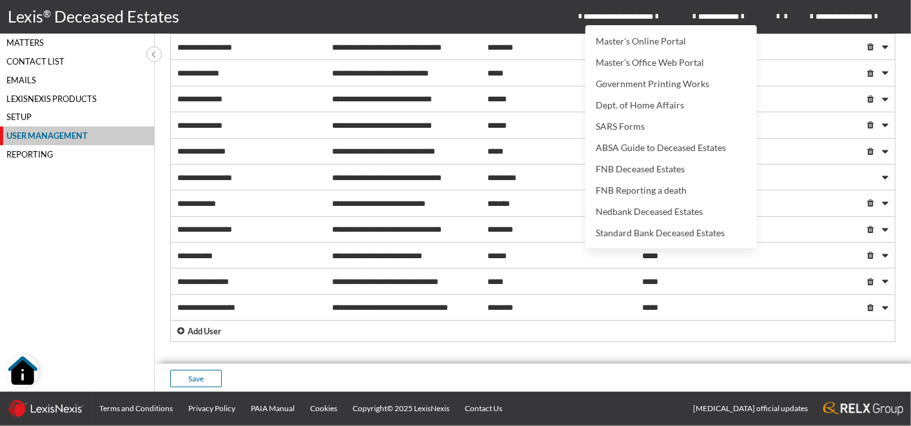
click at [658, 14] on icon "main navigation" at bounding box center [658, 17] width 5 height 8
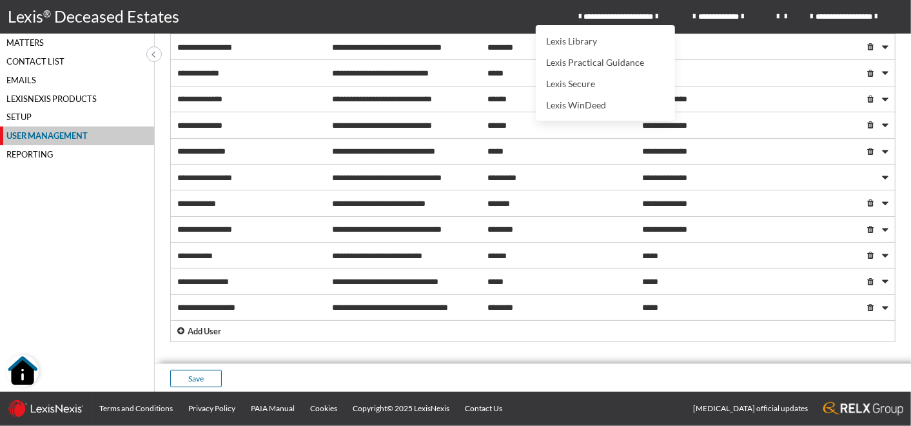
click at [740, 13] on span "**********" at bounding box center [725, 17] width 63 height 12
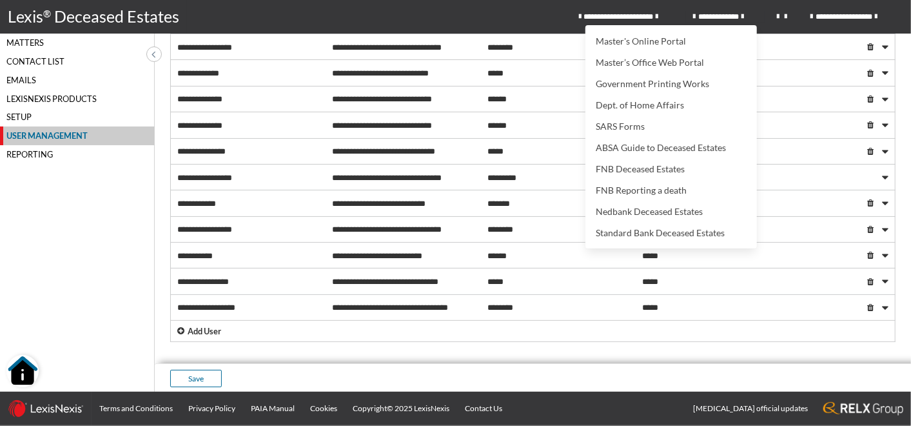
click at [749, 11] on link "**********" at bounding box center [725, 17] width 79 height 12
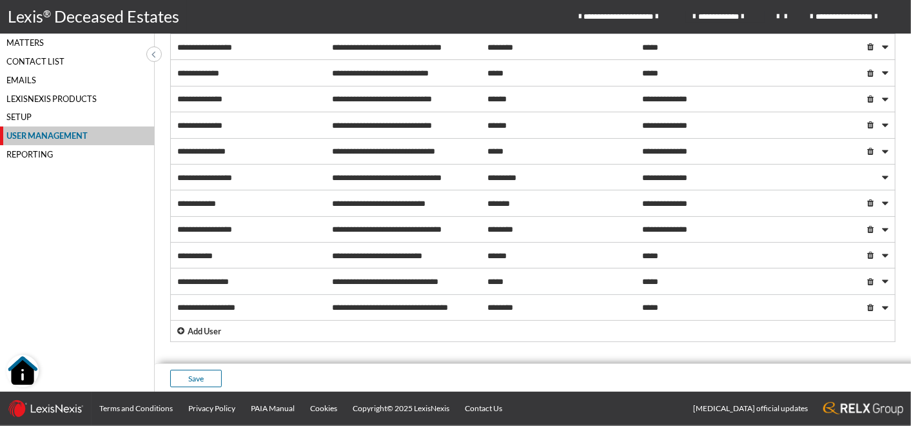
click at [736, 14] on span "**********" at bounding box center [725, 17] width 63 height 12
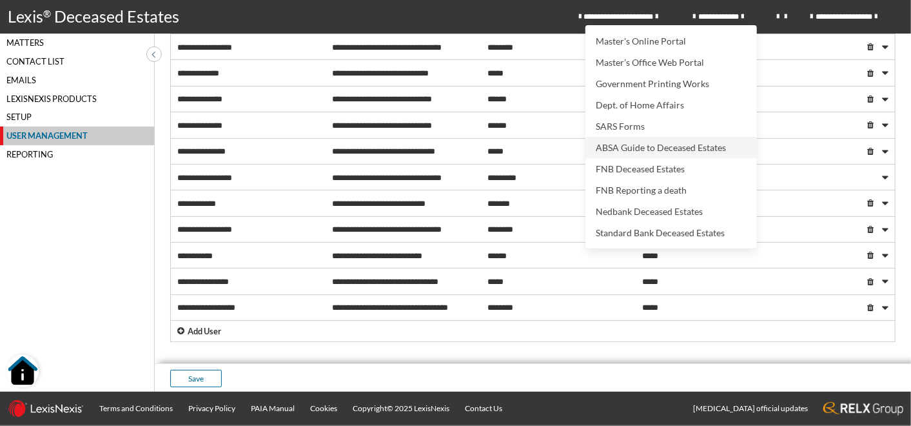
click at [673, 153] on link "ABSA Guide to Deceased Estates" at bounding box center [672, 147] width 172 height 21
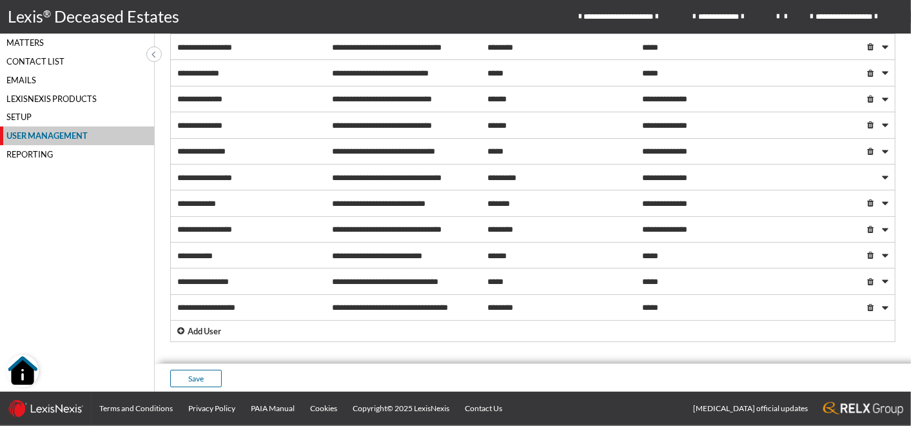
click at [895, 17] on span "**********" at bounding box center [857, 17] width 93 height 12
click at [847, 43] on span "My Profile" at bounding box center [824, 40] width 52 height 11
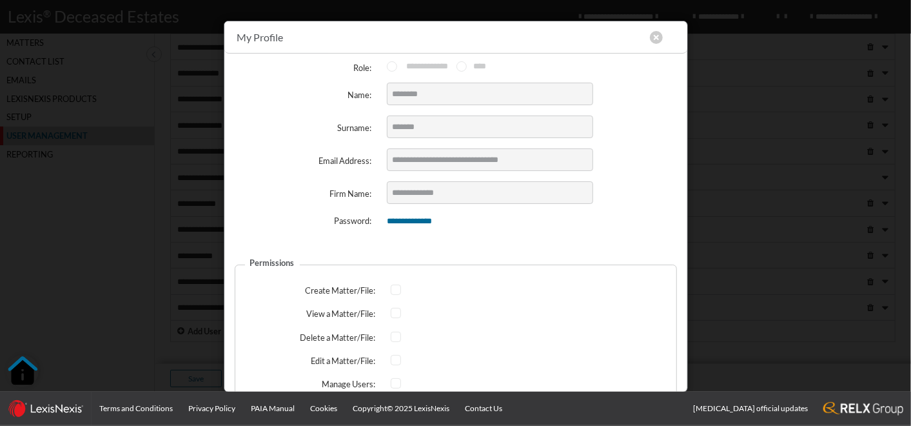
click at [827, 90] on div "**********" at bounding box center [455, 213] width 911 height 426
click at [656, 36] on button "main navigation" at bounding box center [656, 37] width 13 height 13
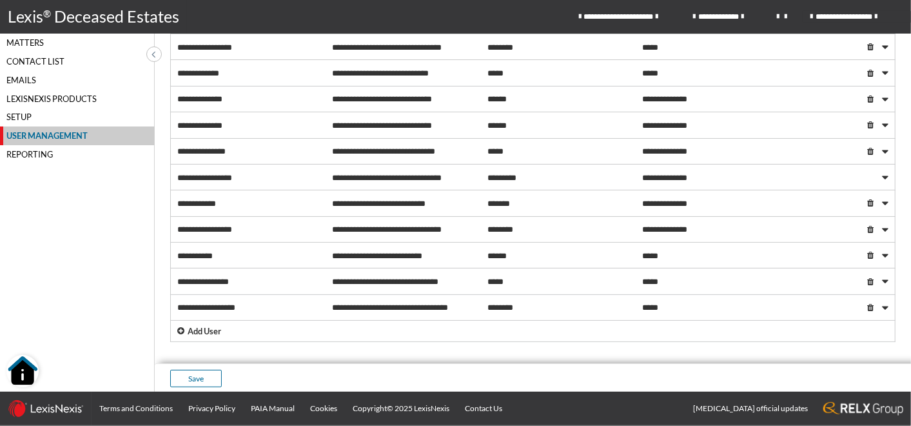
click at [873, 15] on span "**********" at bounding box center [857, 17] width 93 height 12
click at [848, 39] on span "My Profile" at bounding box center [824, 40] width 52 height 11
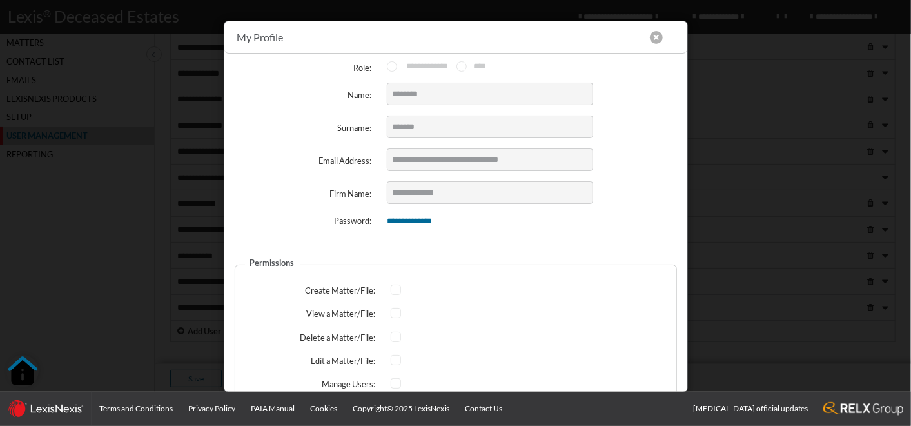
click at [654, 35] on button "main navigation" at bounding box center [656, 37] width 13 height 13
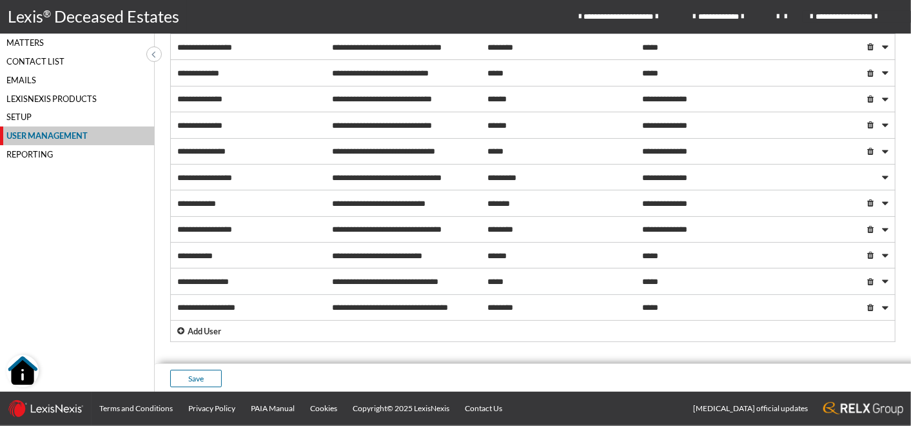
click at [903, 21] on span "**********" at bounding box center [857, 17] width 93 height 12
click at [801, 11] on div "**********" at bounding box center [741, 17] width 340 height 34
click at [150, 54] on span at bounding box center [153, 53] width 12 height 15
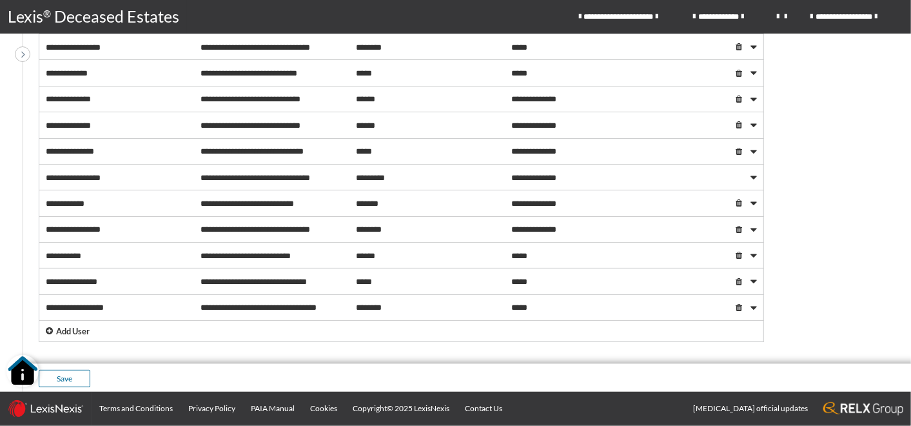
click at [31, 55] on div "**********" at bounding box center [401, 58] width 741 height 583
click at [27, 57] on span at bounding box center [22, 53] width 15 height 15
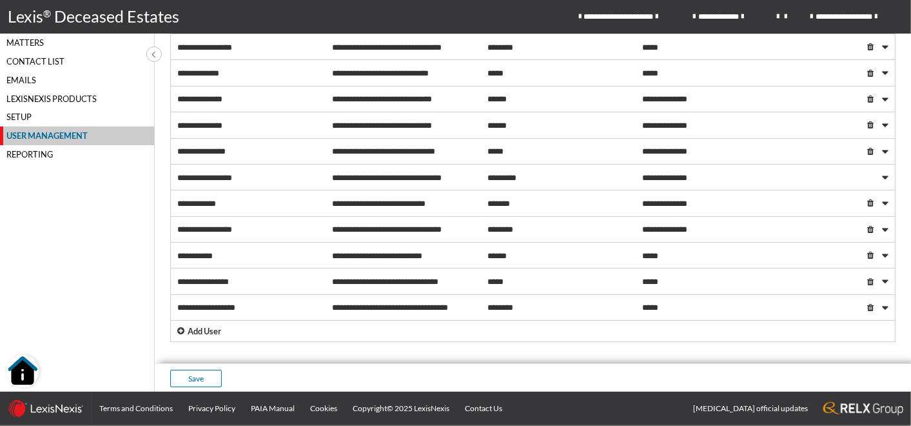
scroll to position [0, 0]
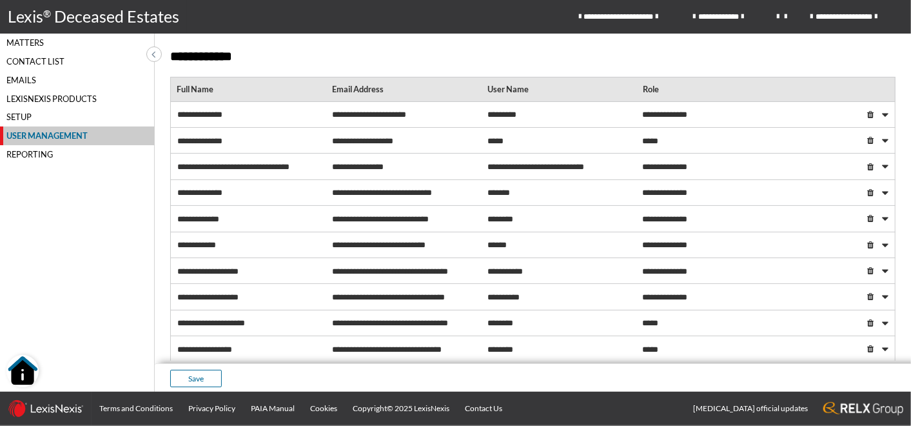
click at [28, 39] on div "Matters" at bounding box center [77, 43] width 154 height 19
click at [16, 46] on div "Matters" at bounding box center [77, 43] width 154 height 19
click at [201, 113] on span "**********" at bounding box center [199, 114] width 45 height 8
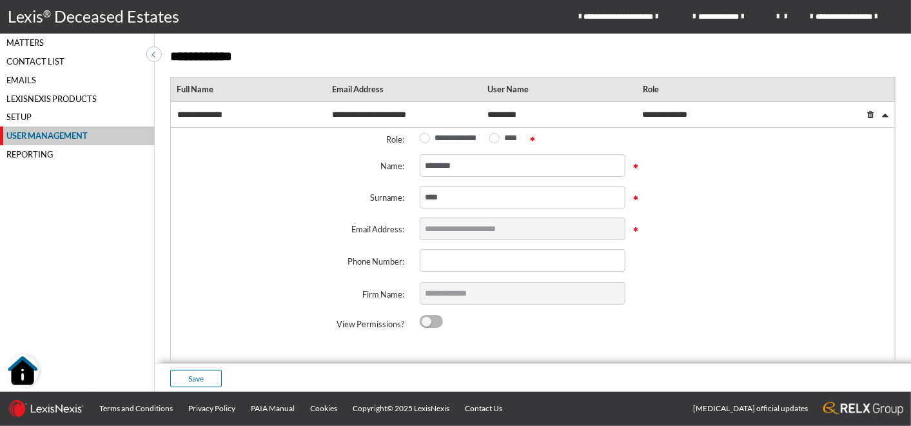
click at [39, 63] on div "Contact List" at bounding box center [77, 61] width 154 height 19
click at [31, 83] on div "Emails" at bounding box center [77, 80] width 154 height 19
click at [26, 97] on div "LexisNexis Products" at bounding box center [77, 98] width 154 height 19
click at [27, 117] on div "Setup" at bounding box center [77, 117] width 154 height 19
click at [37, 134] on div "User Management" at bounding box center [77, 135] width 155 height 19
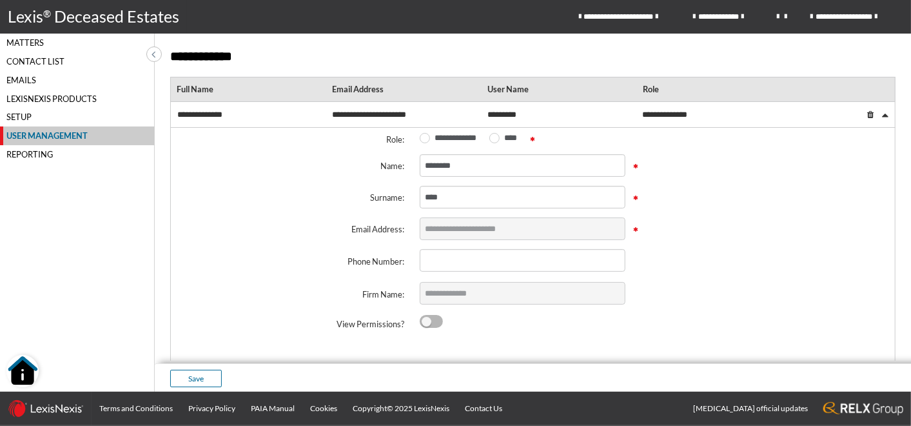
click at [20, 153] on div "Reporting" at bounding box center [77, 154] width 154 height 19
click at [12, 39] on div "Matters" at bounding box center [77, 43] width 154 height 19
click at [155, 53] on span at bounding box center [153, 53] width 12 height 15
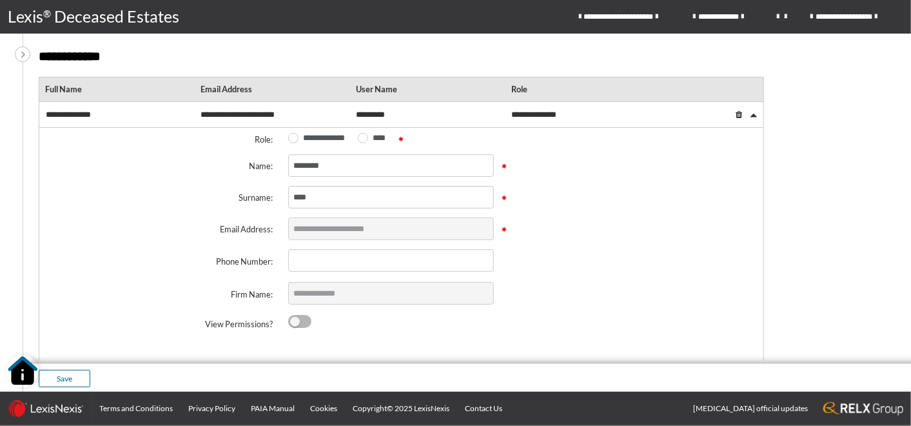
click at [21, 55] on icon at bounding box center [23, 53] width 4 height 11
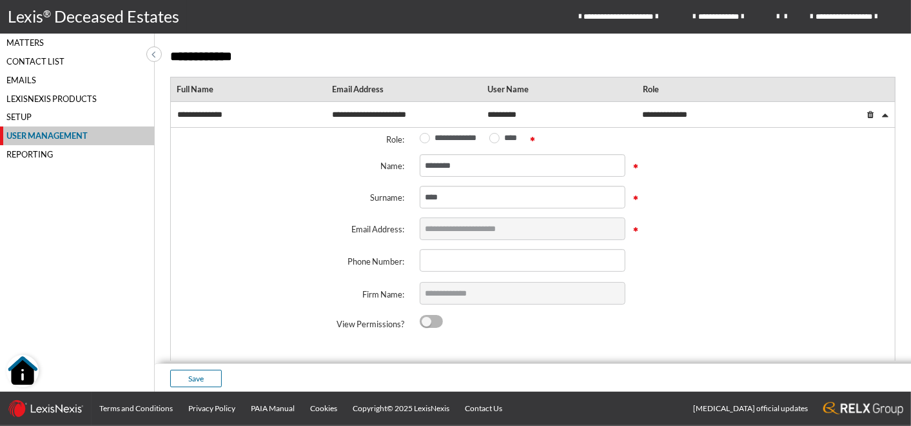
click at [35, 44] on div "Matters" at bounding box center [77, 43] width 154 height 19
click at [17, 40] on div "Matters" at bounding box center [77, 43] width 154 height 19
click at [871, 21] on span "**********" at bounding box center [857, 17] width 93 height 12
click at [820, 61] on span "Logout" at bounding box center [817, 62] width 39 height 11
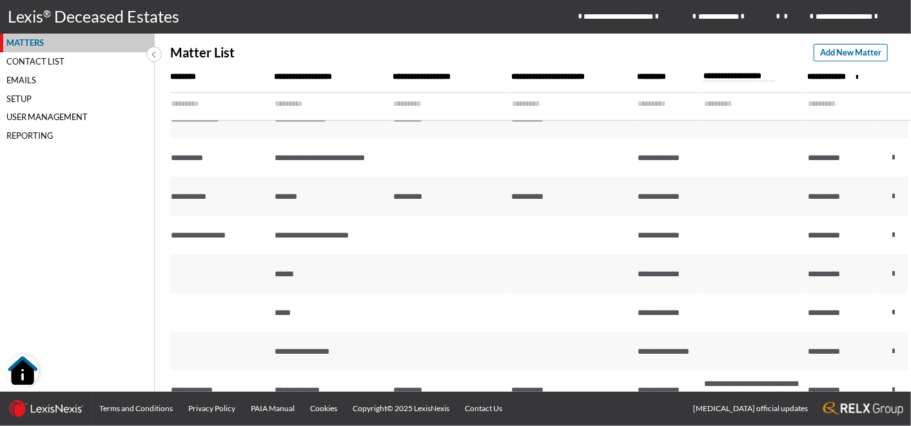
scroll to position [286, 0]
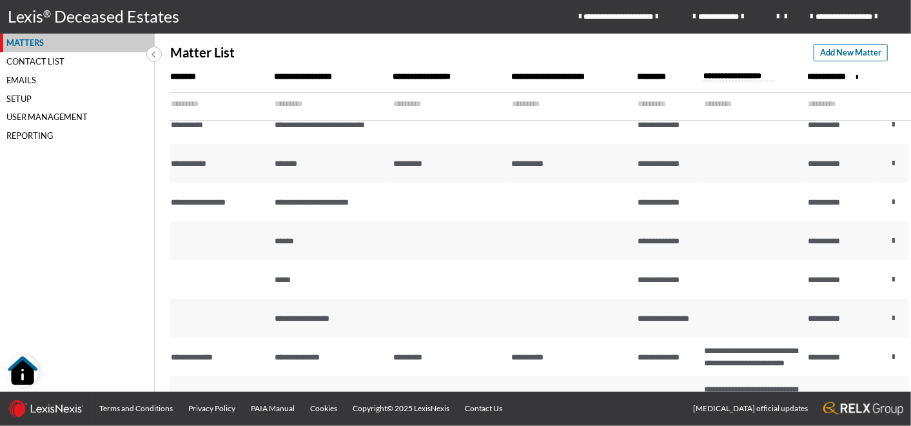
click at [54, 63] on div "Contact List" at bounding box center [77, 61] width 154 height 19
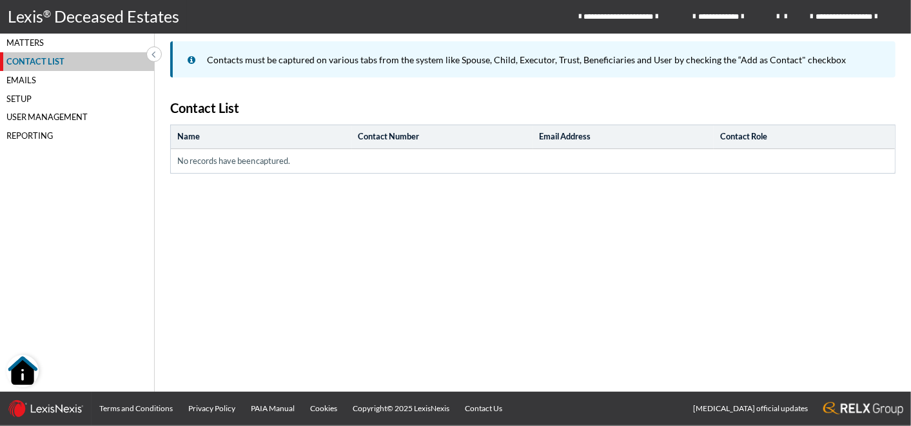
click at [35, 84] on div "Emails" at bounding box center [77, 80] width 154 height 19
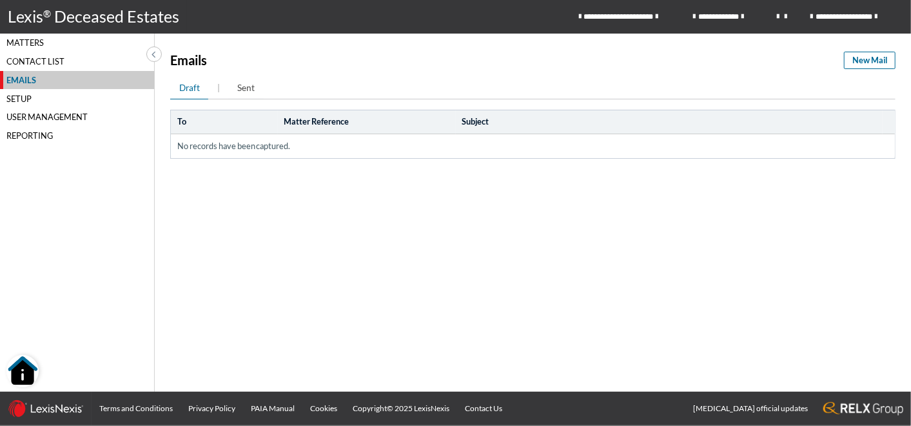
click at [31, 99] on div "Setup" at bounding box center [77, 98] width 154 height 19
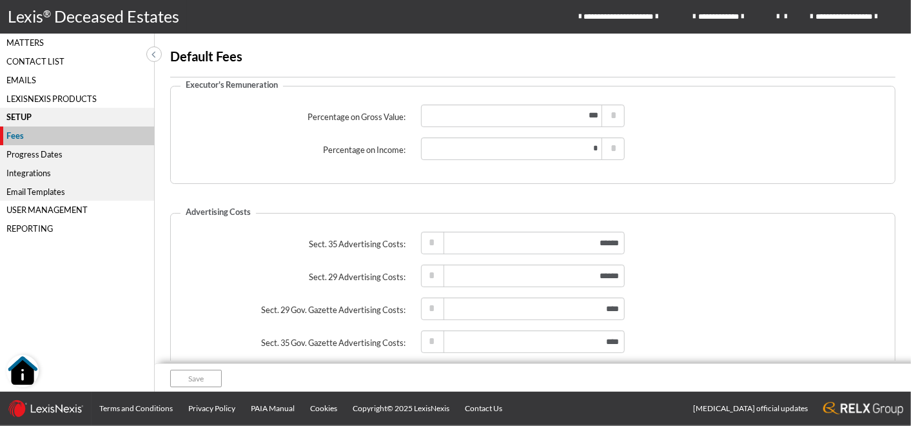
click at [23, 137] on div "Fees" at bounding box center [77, 135] width 155 height 19
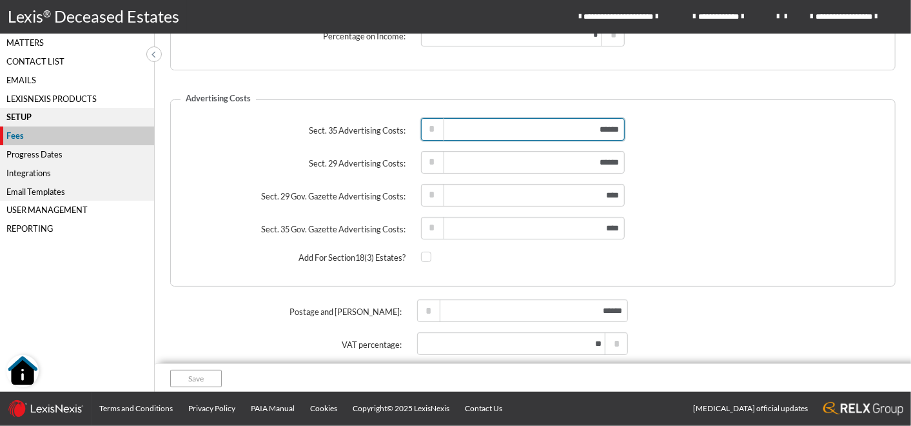
scroll to position [134, 0]
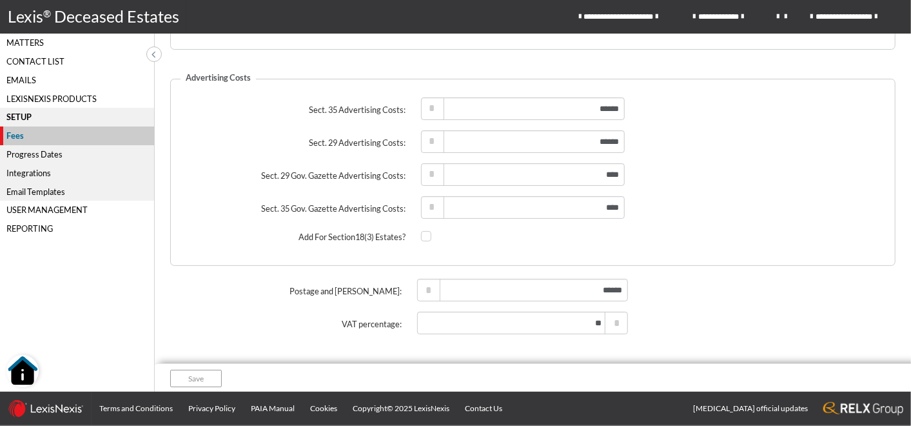
click at [33, 153] on div "Progress Dates" at bounding box center [77, 154] width 154 height 19
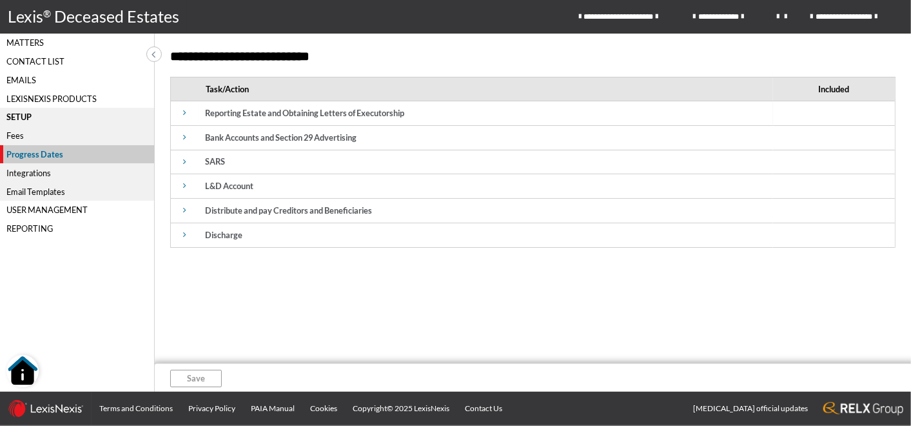
click at [186, 112] on icon at bounding box center [184, 113] width 3 height 8
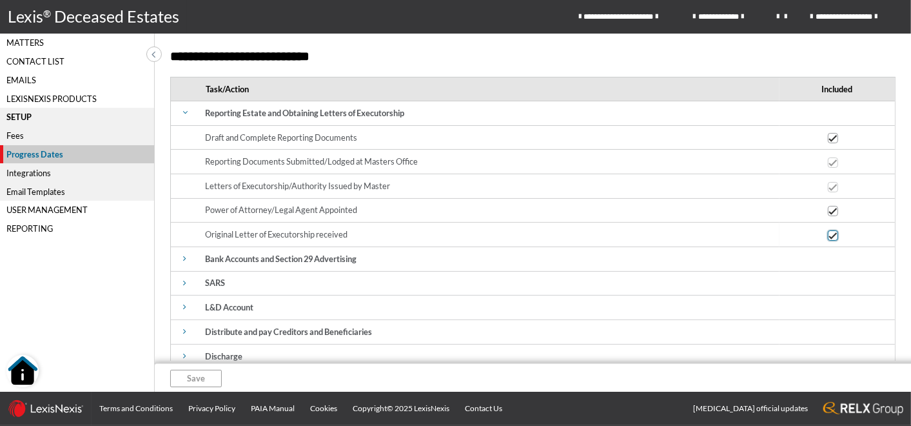
click at [828, 237] on span at bounding box center [833, 235] width 10 height 10
click at [828, 237] on input "checkbox" at bounding box center [832, 235] width 8 height 8
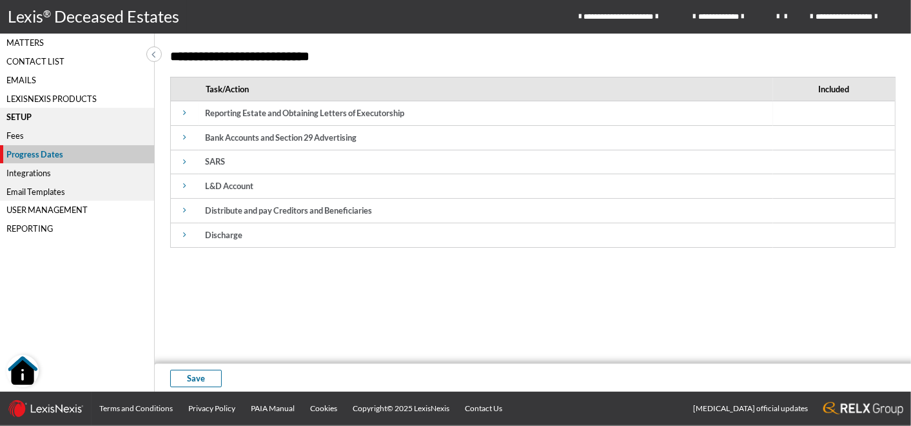
click at [182, 112] on span at bounding box center [184, 112] width 15 height 15
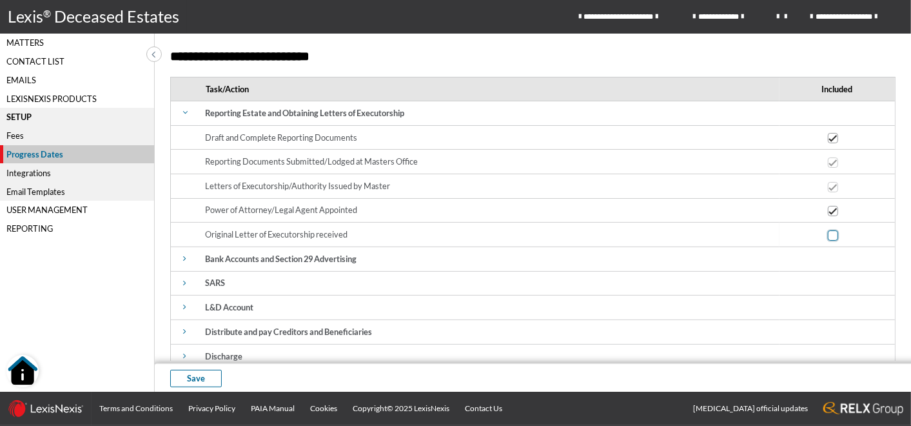
click at [828, 231] on span at bounding box center [833, 235] width 10 height 10
click at [828, 231] on input "checkbox" at bounding box center [832, 235] width 8 height 8
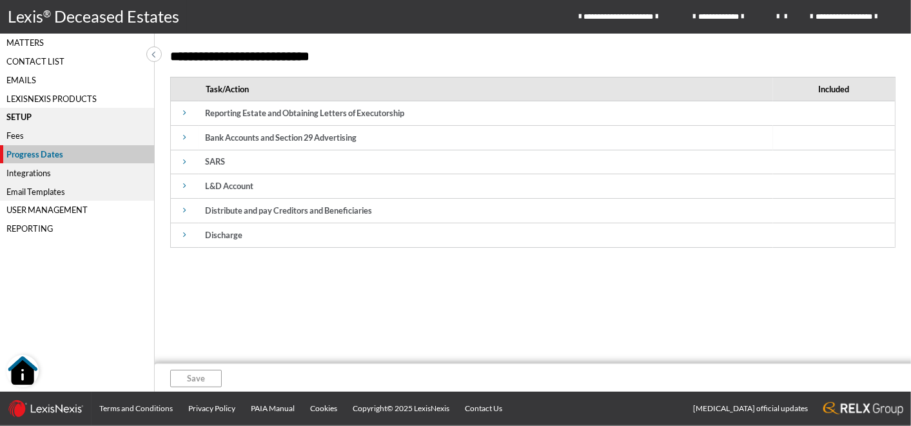
click at [185, 137] on icon at bounding box center [184, 137] width 3 height 8
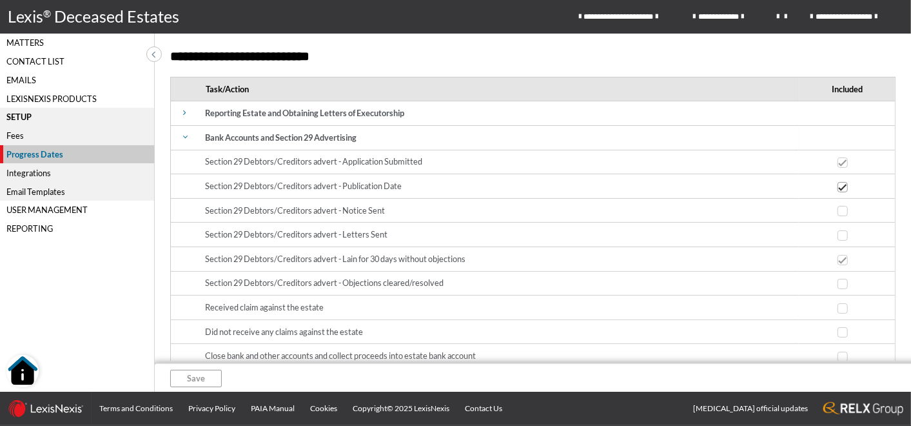
click at [187, 136] on icon at bounding box center [185, 137] width 8 height 3
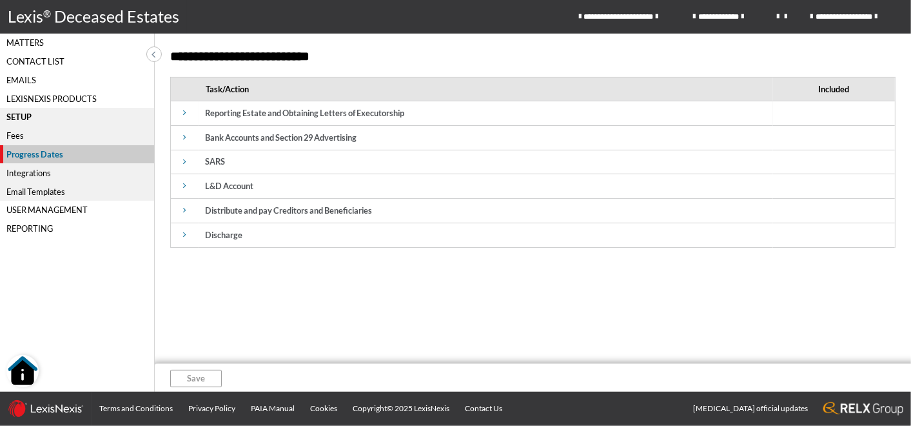
click at [183, 113] on icon at bounding box center [184, 113] width 3 height 8
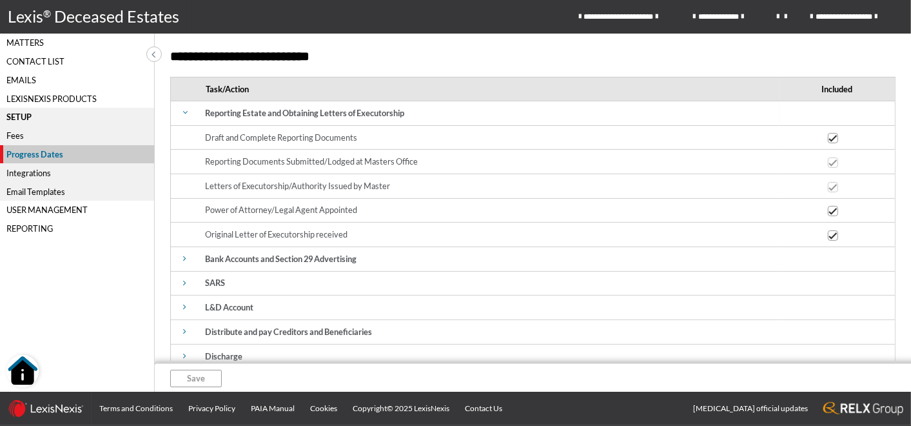
click at [184, 115] on span at bounding box center [184, 112] width 15 height 15
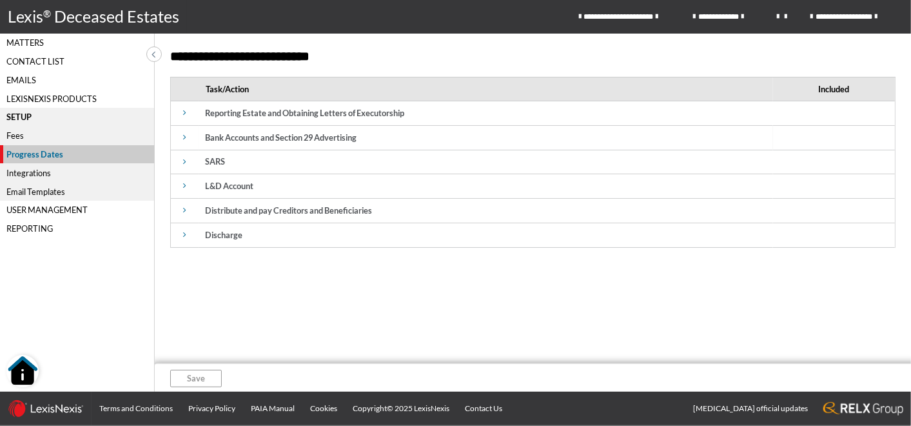
click at [188, 136] on span at bounding box center [184, 137] width 15 height 15
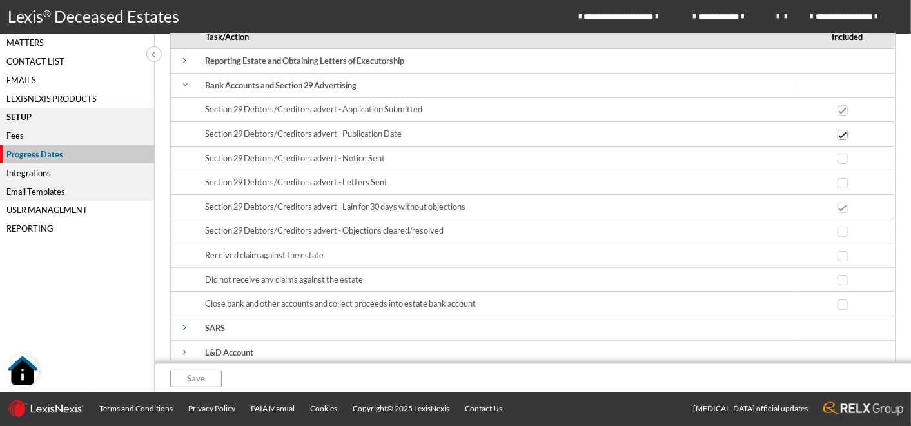
scroll to position [40, 0]
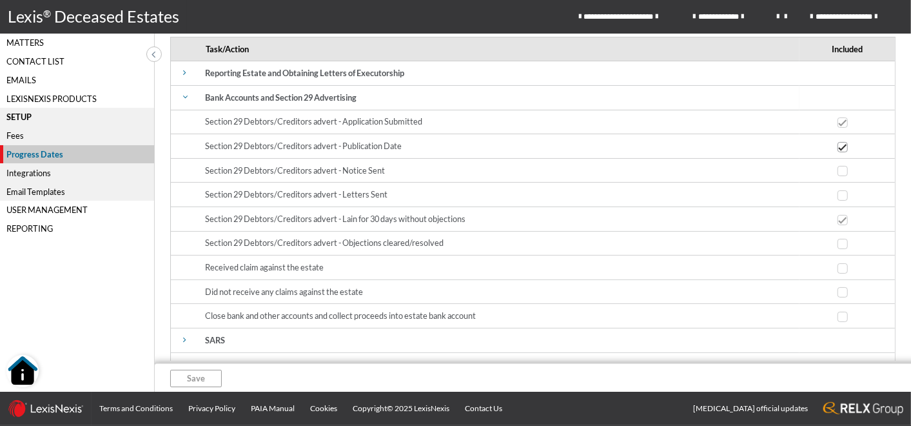
click at [182, 96] on icon at bounding box center [185, 97] width 8 height 3
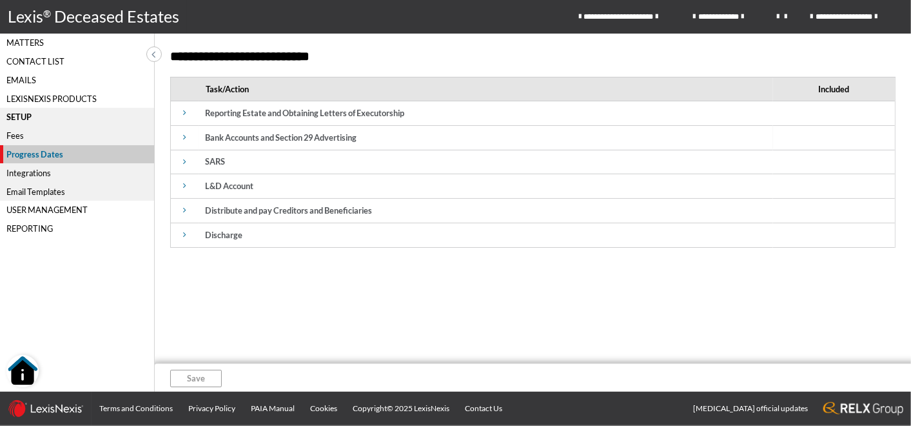
scroll to position [0, 0]
click at [63, 209] on div "User Management" at bounding box center [77, 210] width 154 height 19
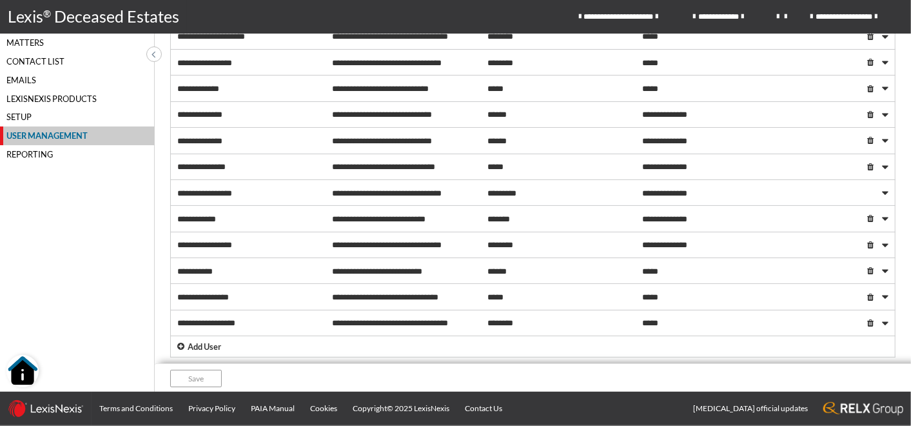
scroll to position [302, 0]
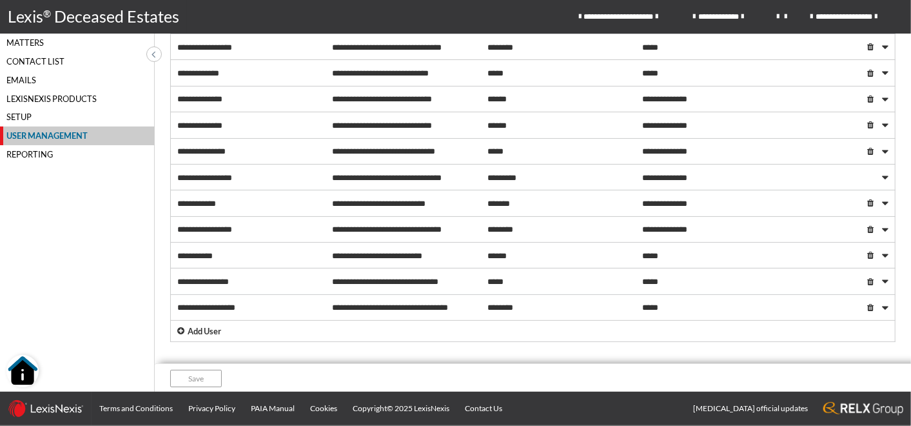
click at [201, 326] on p "Add User" at bounding box center [205, 331] width 34 height 12
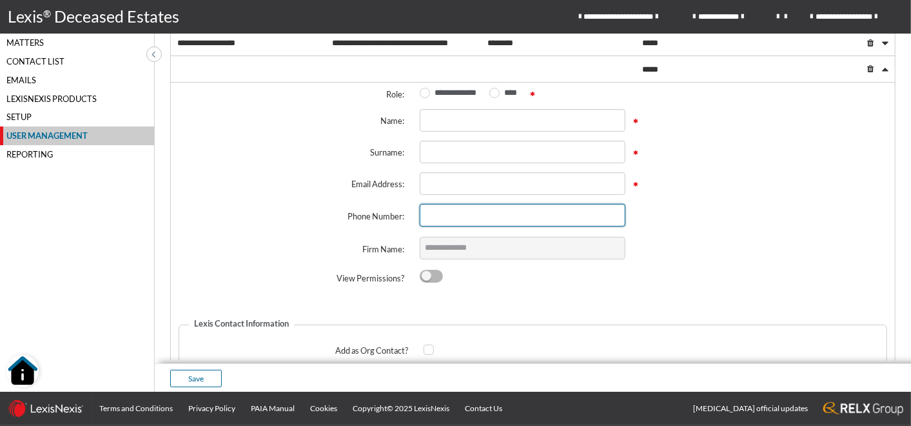
scroll to position [589, 0]
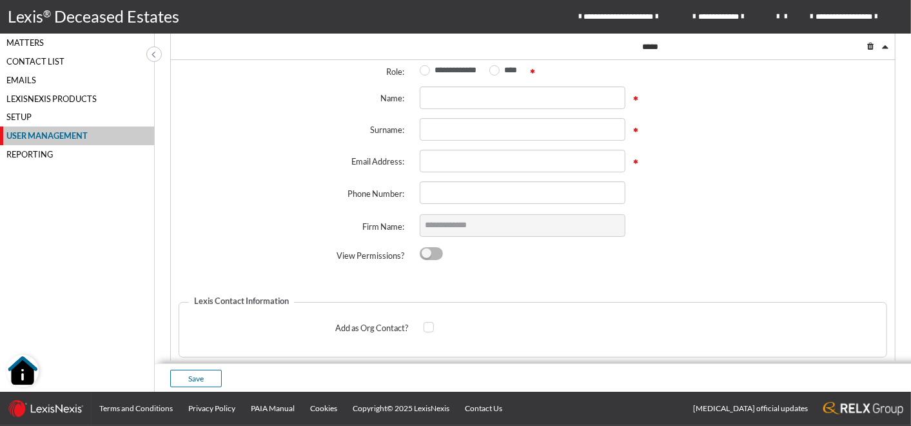
drag, startPoint x: 422, startPoint y: 65, endPoint x: 428, endPoint y: 71, distance: 8.2
click at [423, 65] on span at bounding box center [425, 70] width 10 height 10
click at [423, 66] on input "**********" at bounding box center [424, 70] width 8 height 8
radio input "****"
checkbox input "****"
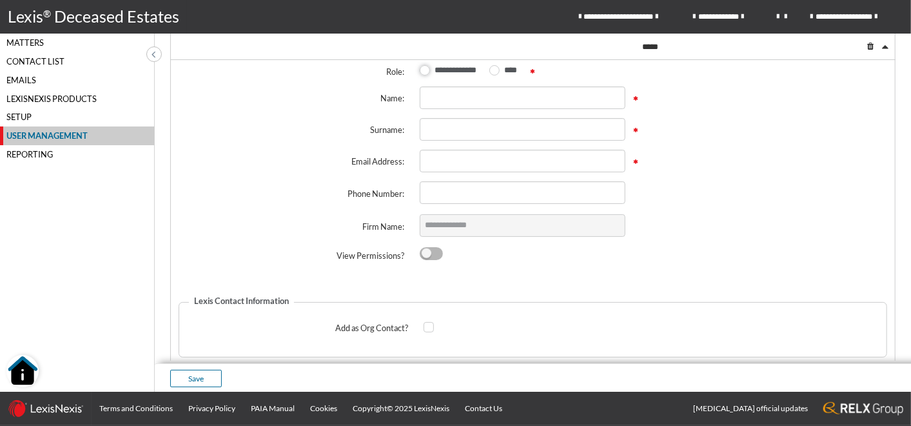
checkbox input "****"
click at [492, 65] on span at bounding box center [494, 70] width 10 height 10
click at [492, 66] on input "****" at bounding box center [493, 70] width 8 height 8
radio input "****"
click at [430, 247] on span at bounding box center [431, 253] width 23 height 13
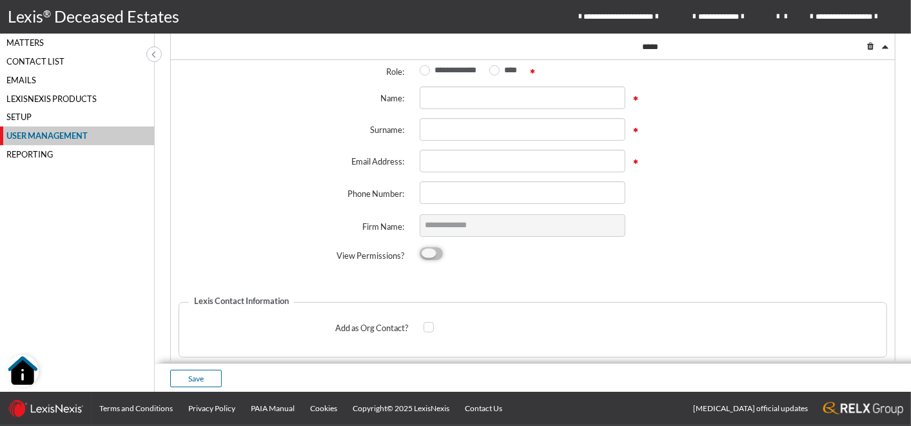
click at [428, 249] on input "checkbox" at bounding box center [424, 253] width 8 height 8
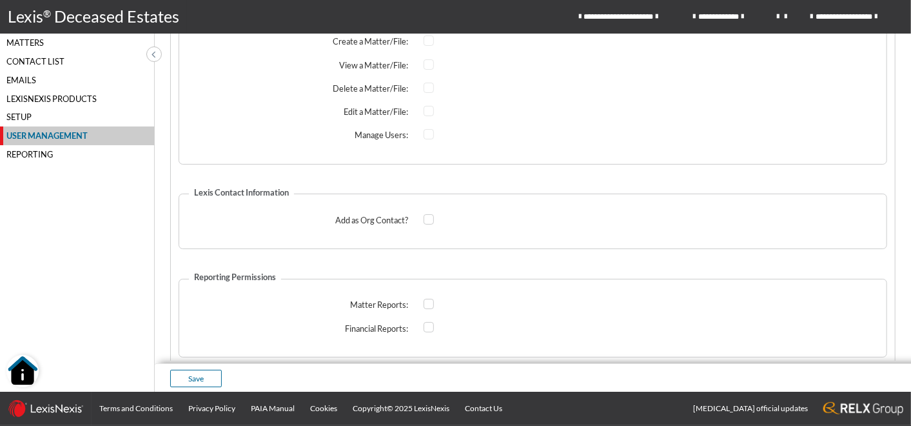
scroll to position [708, 0]
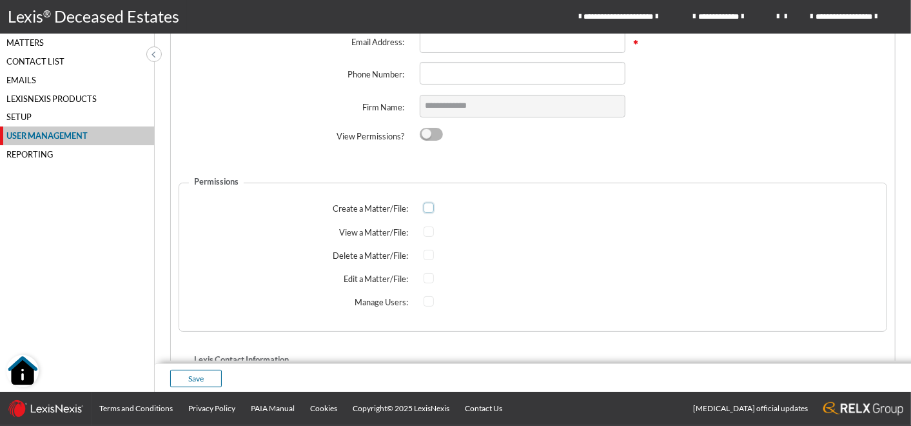
click at [431, 202] on span at bounding box center [429, 207] width 10 height 10
click at [428, 129] on span at bounding box center [431, 134] width 23 height 13
click at [428, 130] on input "checkbox" at bounding box center [424, 134] width 8 height 8
checkbox input "*****"
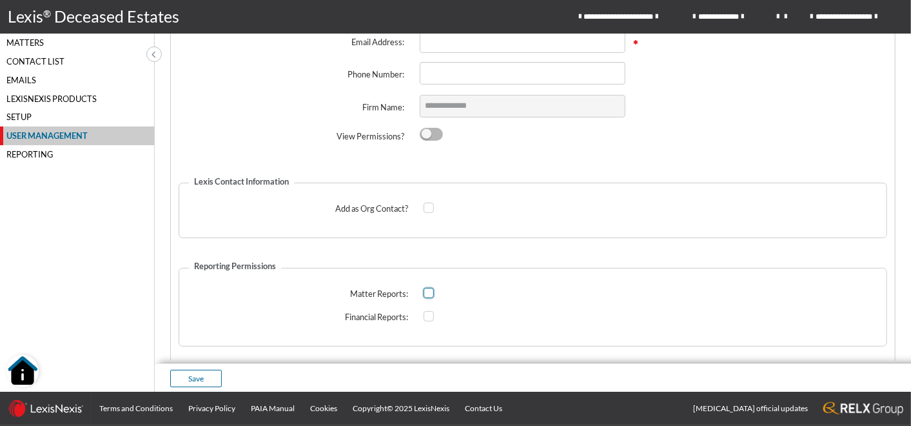
click at [427, 288] on span at bounding box center [429, 293] width 10 height 10
click at [427, 288] on input "checkbox" at bounding box center [428, 292] width 8 height 8
checkbox input "*****"
drag, startPoint x: 429, startPoint y: 311, endPoint x: 438, endPoint y: 307, distance: 10.7
click at [429, 311] on span at bounding box center [429, 316] width 10 height 10
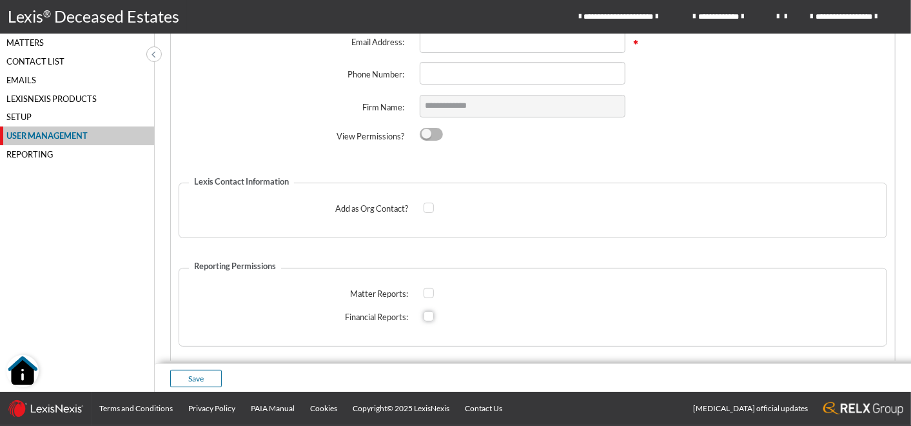
click at [429, 312] on input "checkbox" at bounding box center [428, 316] width 8 height 8
checkbox input "*****"
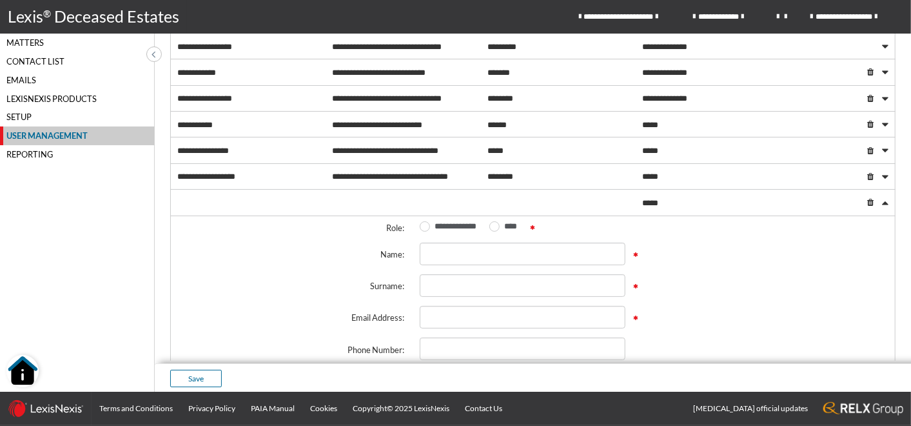
scroll to position [422, 0]
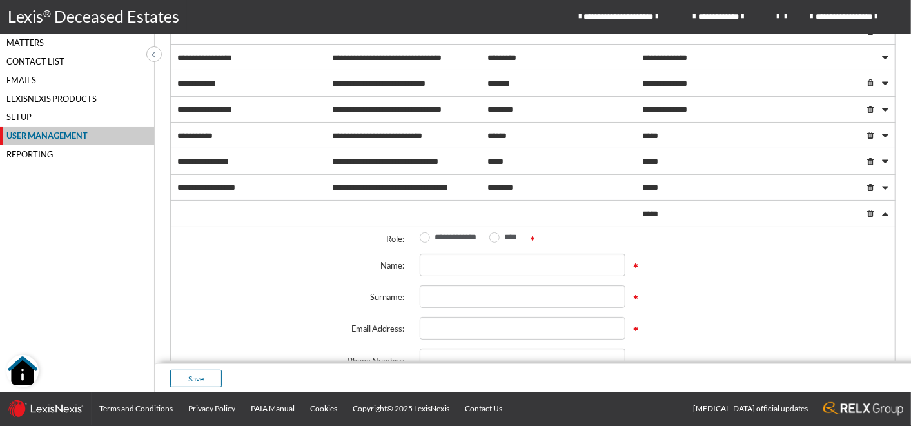
click at [874, 208] on div at bounding box center [885, 213] width 23 height 28
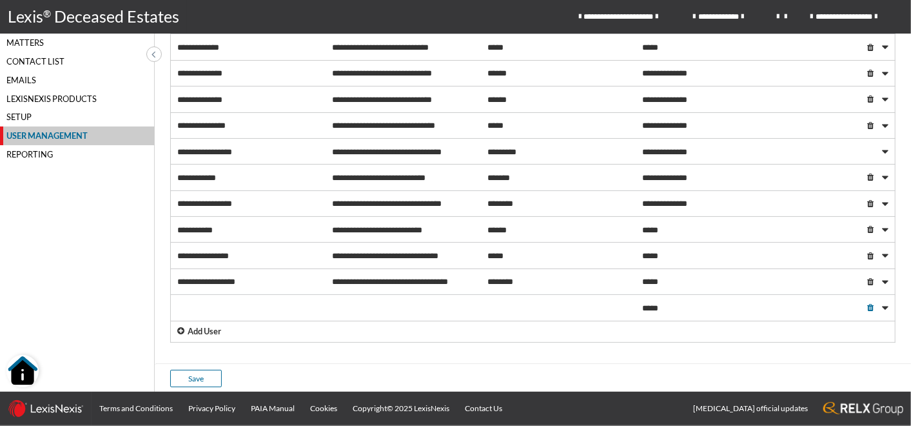
click at [867, 304] on span at bounding box center [870, 308] width 6 height 8
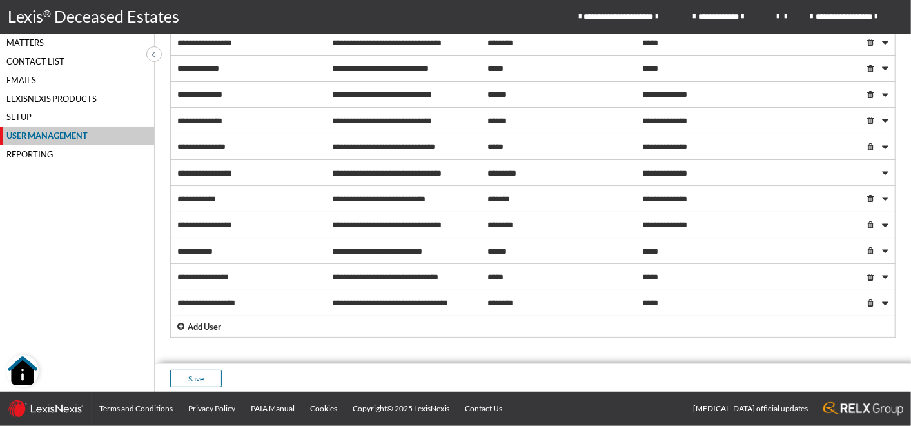
scroll to position [302, 0]
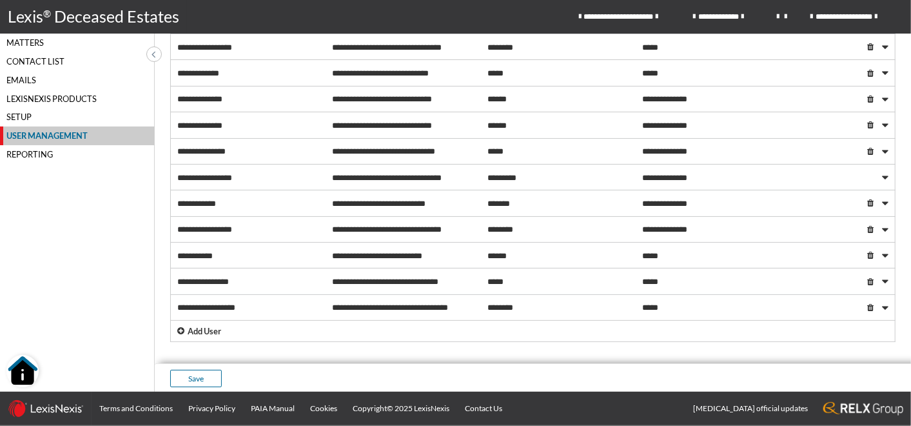
click at [44, 151] on div "Reporting" at bounding box center [77, 154] width 154 height 19
click at [42, 151] on div "Reporting" at bounding box center [77, 154] width 154 height 19
click at [24, 153] on div "Reporting" at bounding box center [77, 154] width 154 height 19
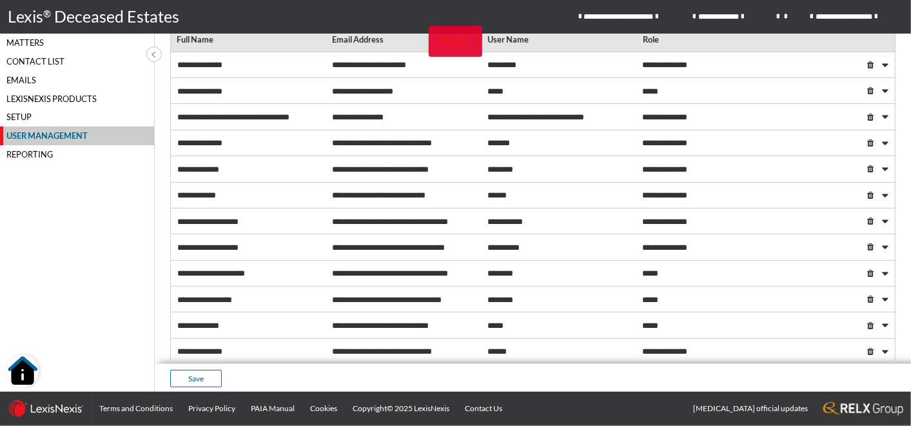
scroll to position [0, 0]
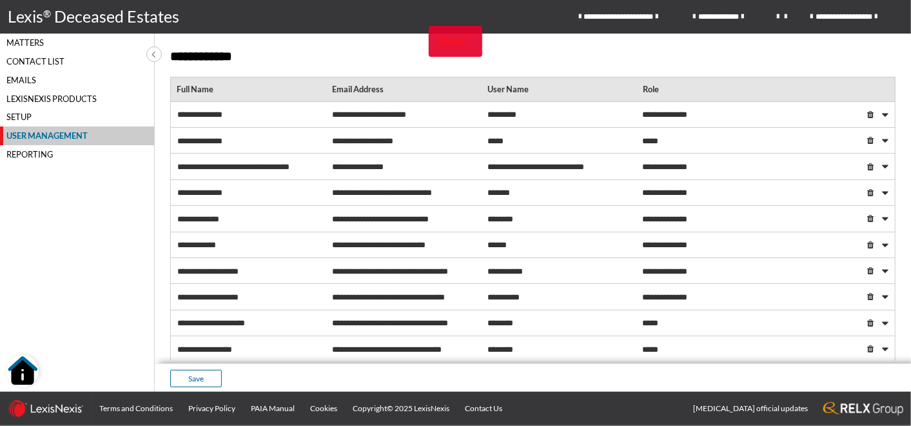
click at [458, 55] on div "Error!" at bounding box center [456, 41] width 54 height 31
click at [23, 150] on div "Reporting" at bounding box center [77, 154] width 154 height 19
click at [40, 152] on div "Reporting" at bounding box center [77, 154] width 154 height 19
click at [37, 153] on div "Reporting" at bounding box center [77, 154] width 154 height 19
click at [28, 42] on div "Matters" at bounding box center [77, 43] width 154 height 19
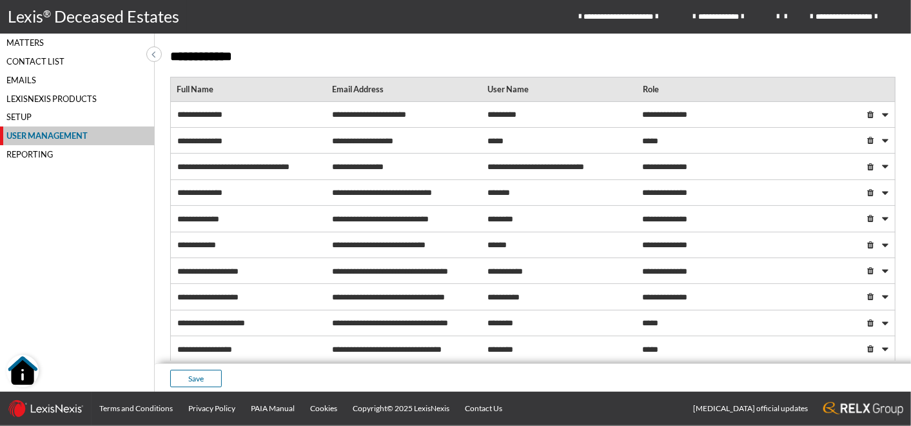
click at [28, 41] on div "Matters" at bounding box center [77, 43] width 154 height 19
click at [155, 54] on span at bounding box center [153, 53] width 12 height 15
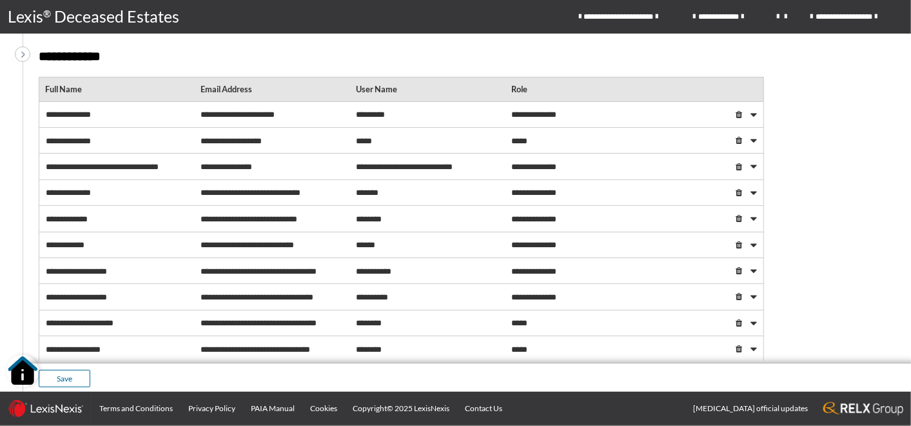
click at [24, 55] on icon at bounding box center [23, 53] width 4 height 11
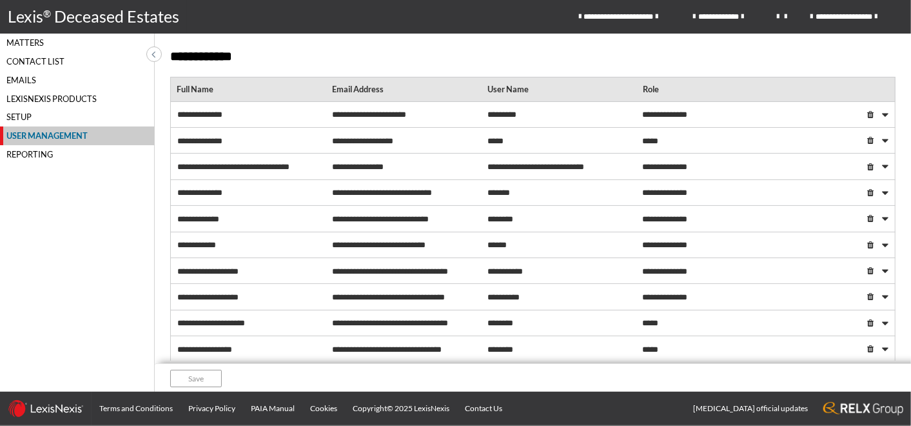
click at [25, 43] on div "Matters" at bounding box center [77, 43] width 154 height 19
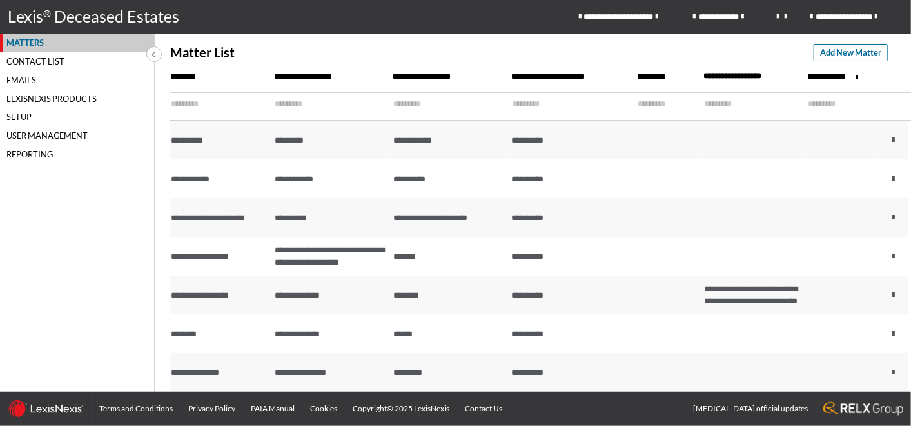
click at [281, 97] on input "text" at bounding box center [324, 104] width 99 height 23
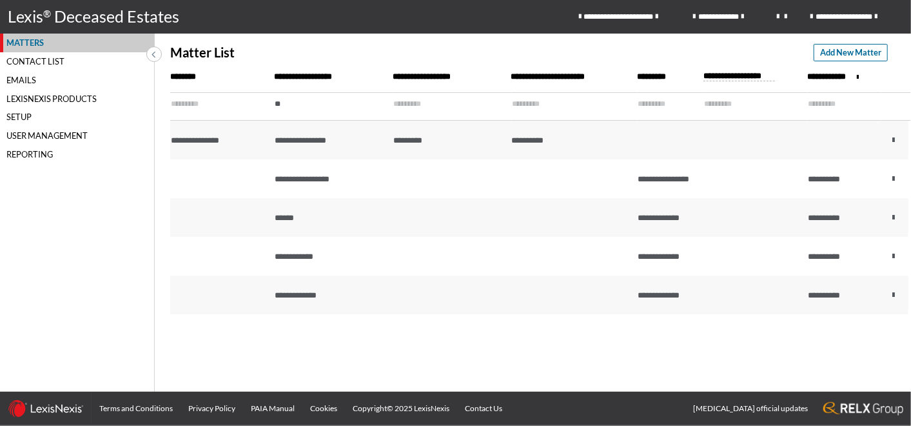
type input "*"
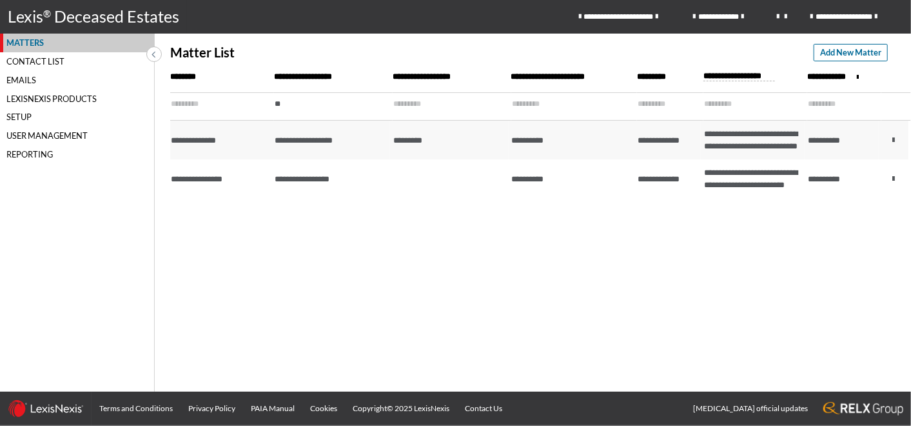
type input "*"
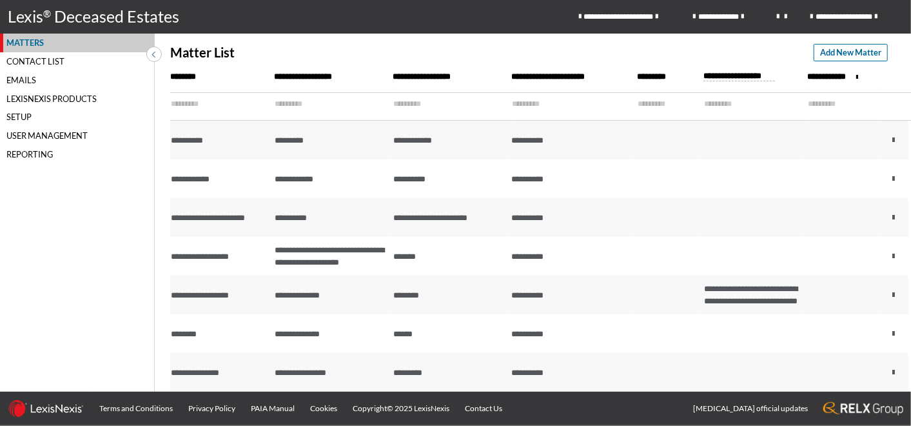
click at [183, 100] on input "text" at bounding box center [213, 104] width 85 height 23
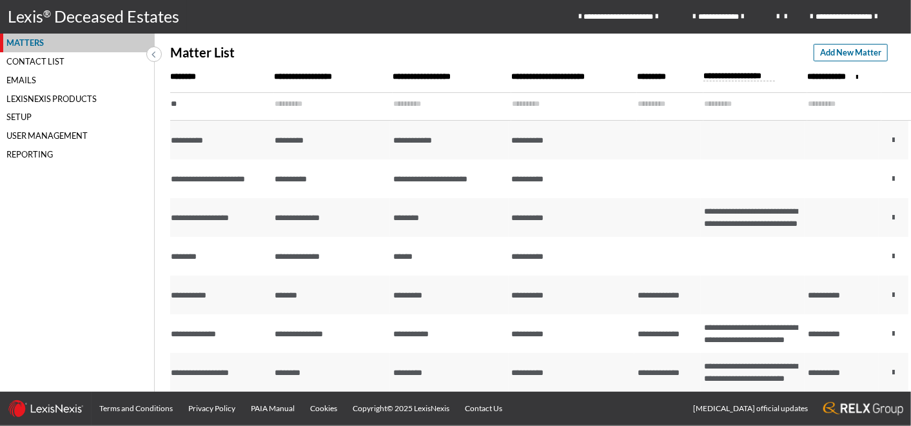
type input "*"
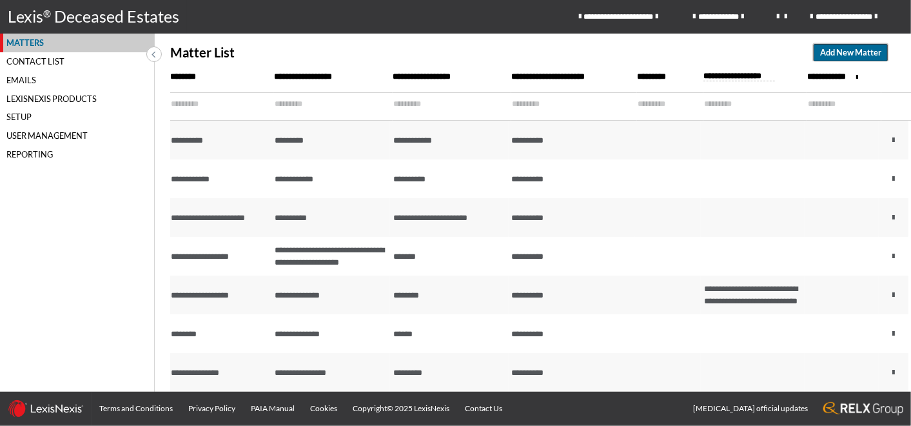
click at [845, 50] on span "Add New Matter" at bounding box center [850, 52] width 61 height 12
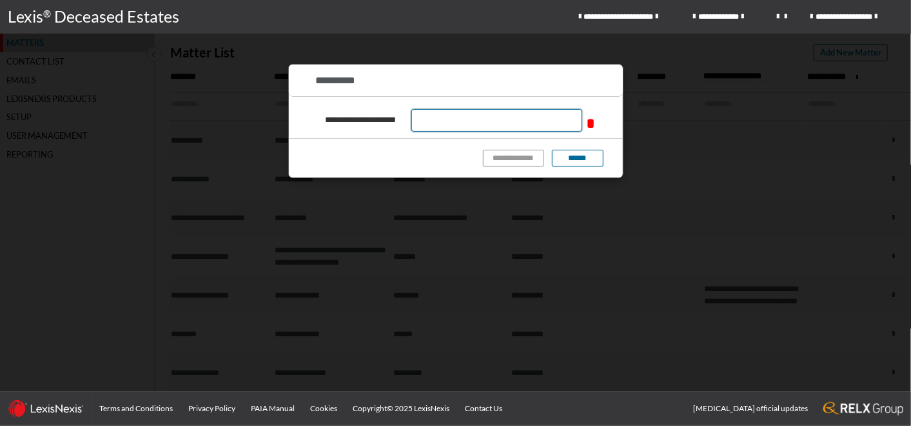
click at [438, 118] on input "text" at bounding box center [496, 120] width 171 height 23
click at [440, 121] on input "text" at bounding box center [496, 120] width 171 height 23
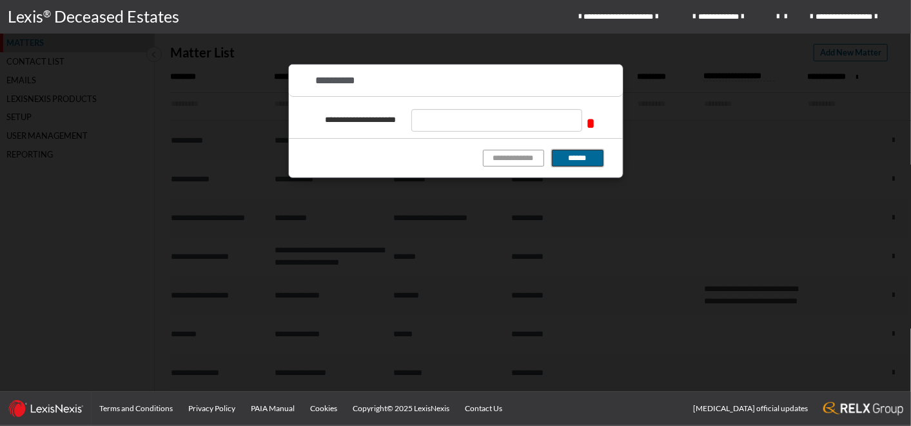
click at [584, 162] on button "******" at bounding box center [578, 158] width 52 height 17
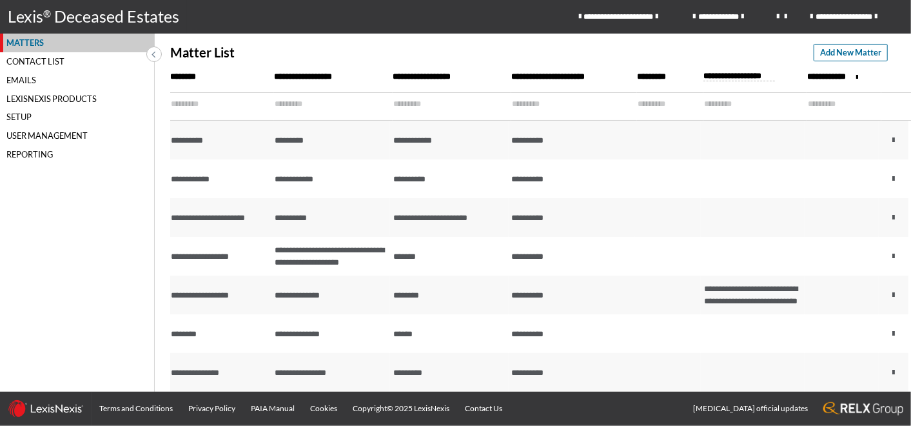
click at [280, 103] on input "text" at bounding box center [324, 104] width 99 height 23
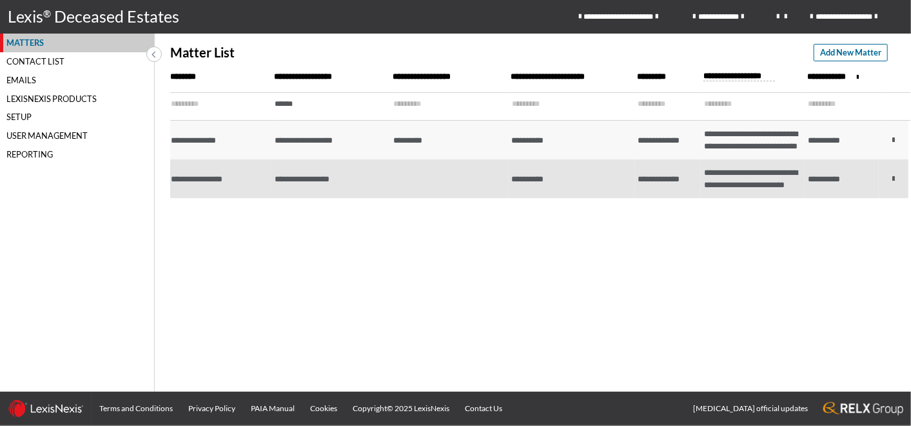
type input "******"
click at [296, 183] on span "**********" at bounding box center [302, 179] width 55 height 8
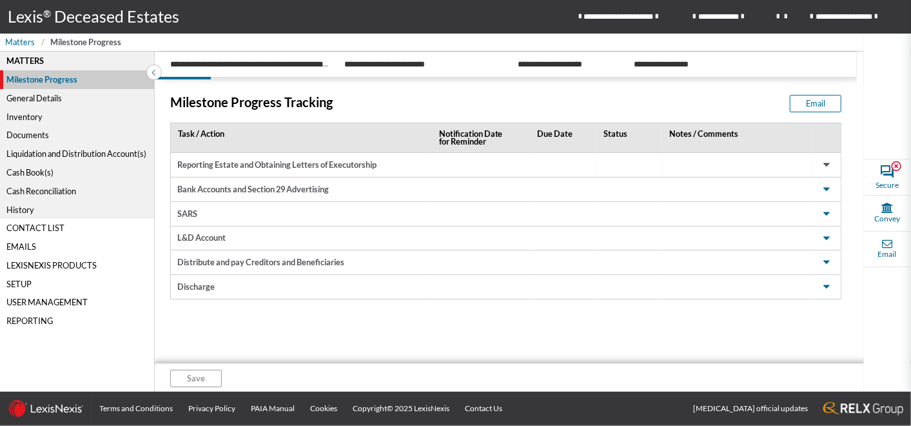
click at [819, 170] on span at bounding box center [826, 164] width 15 height 15
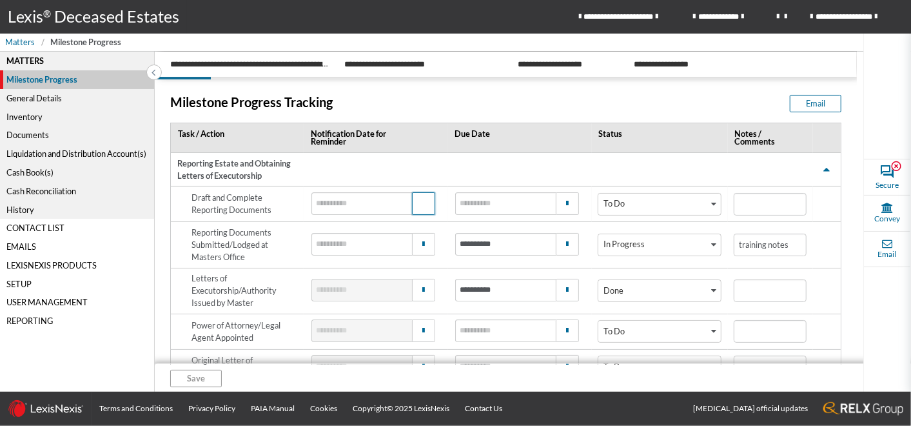
click at [417, 201] on span "button" at bounding box center [423, 203] width 12 height 12
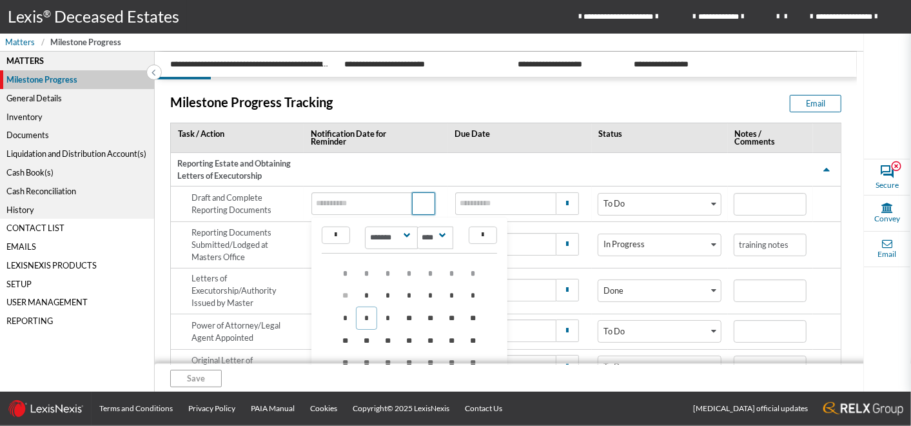
click at [417, 201] on span "button" at bounding box center [423, 203] width 12 height 12
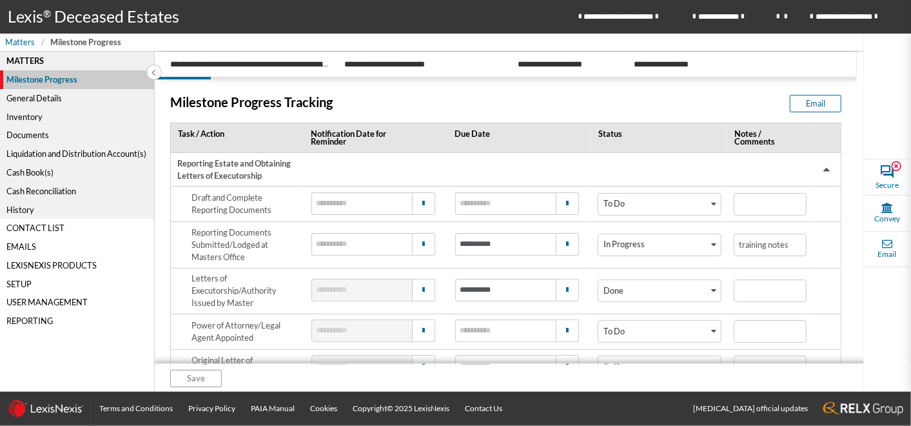
click at [819, 169] on span at bounding box center [826, 169] width 15 height 15
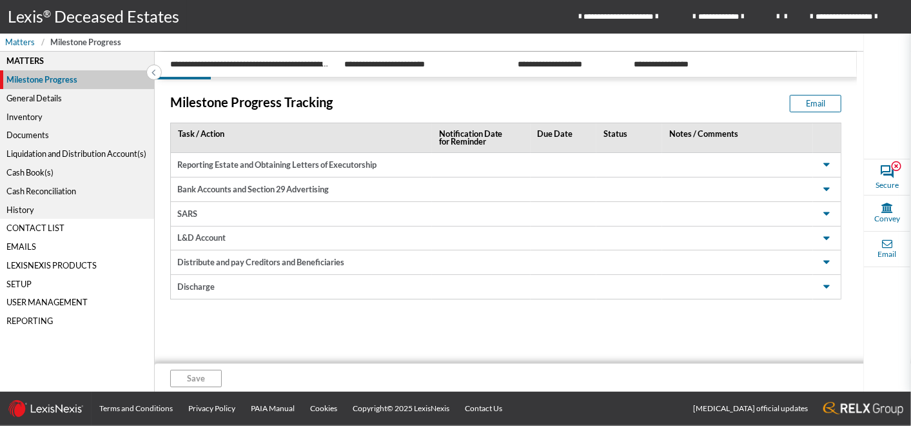
click at [39, 94] on div "General Details" at bounding box center [77, 98] width 154 height 19
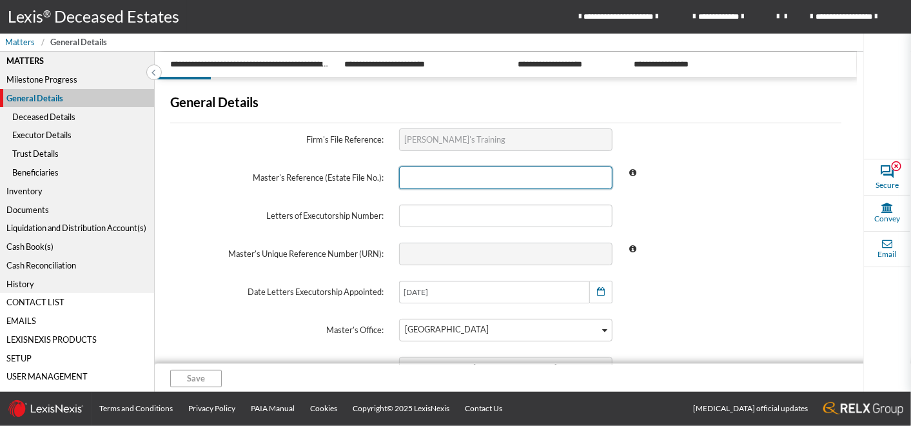
click at [415, 182] on input "text" at bounding box center [505, 177] width 213 height 23
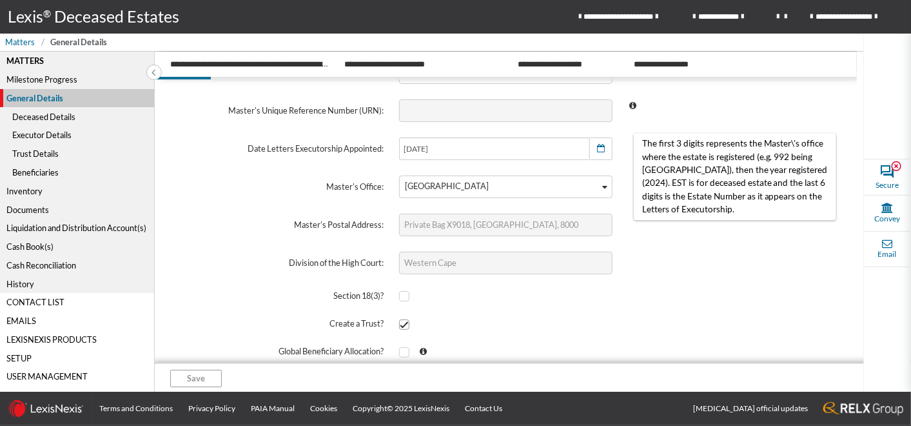
scroll to position [215, 0]
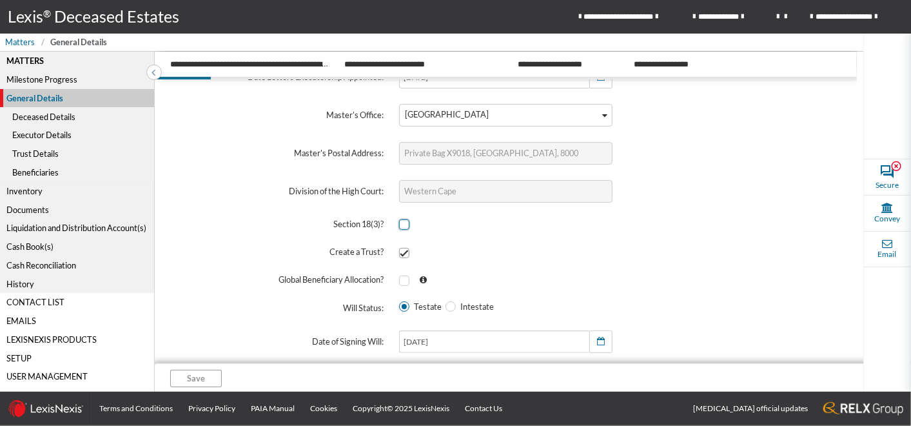
click at [403, 228] on span at bounding box center [404, 224] width 10 height 10
click at [403, 228] on input "checkbox" at bounding box center [403, 225] width 8 height 8
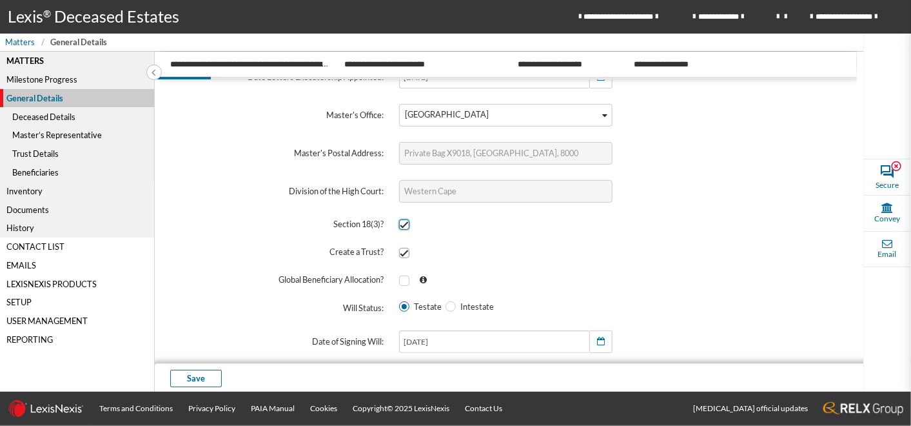
click at [403, 228] on span at bounding box center [404, 224] width 10 height 10
click at [403, 228] on input "checkbox" at bounding box center [403, 225] width 8 height 8
checkbox input "false"
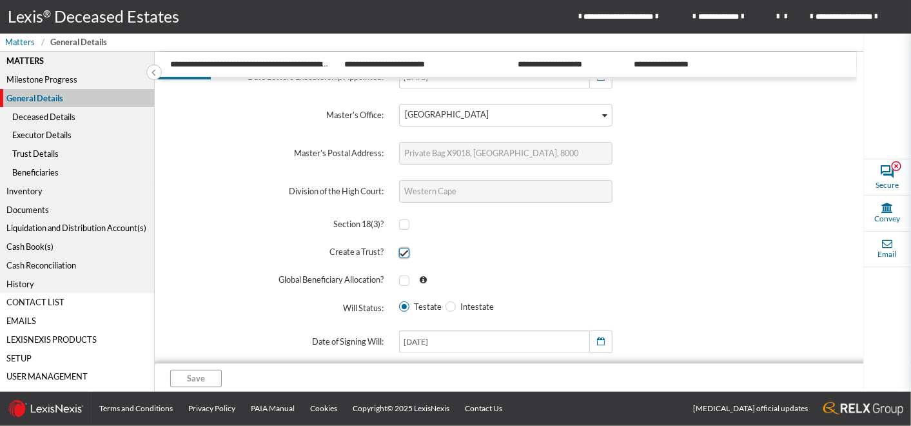
click at [402, 250] on span at bounding box center [404, 253] width 10 height 10
click at [402, 250] on input "checkbox" at bounding box center [403, 252] width 8 height 8
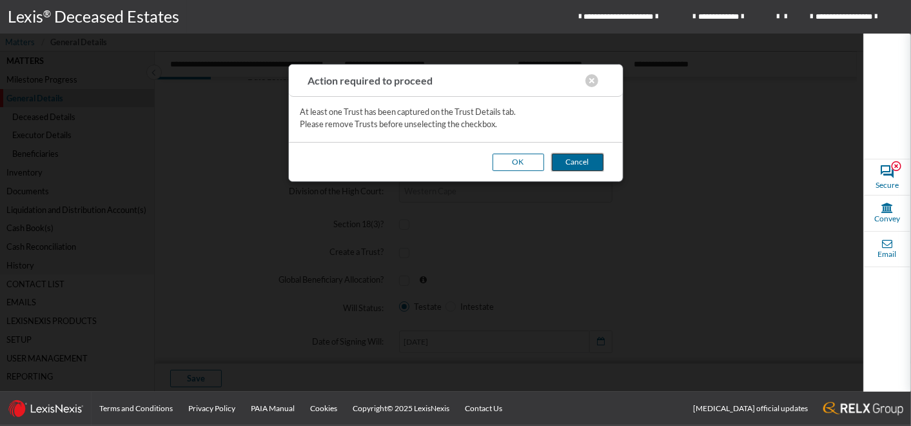
click at [572, 163] on button "Cancel" at bounding box center [578, 161] width 52 height 17
checkbox input "true"
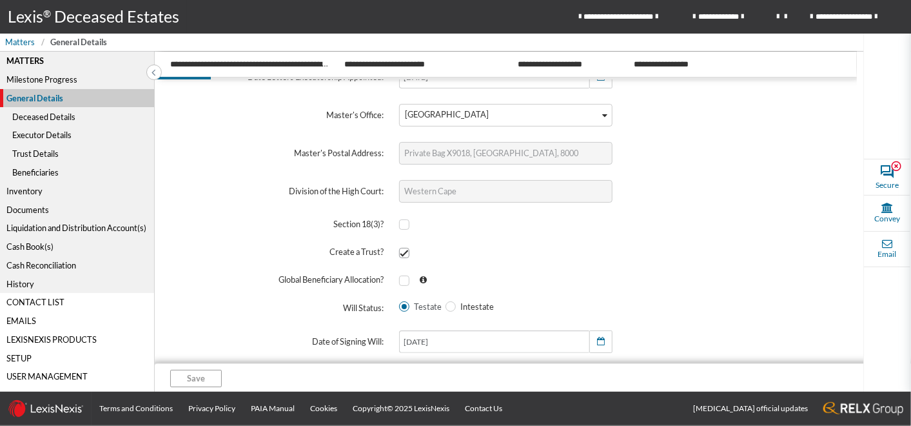
click at [411, 304] on span "Testate" at bounding box center [425, 306] width 32 height 10
click at [408, 304] on input "Testate" at bounding box center [403, 306] width 8 height 8
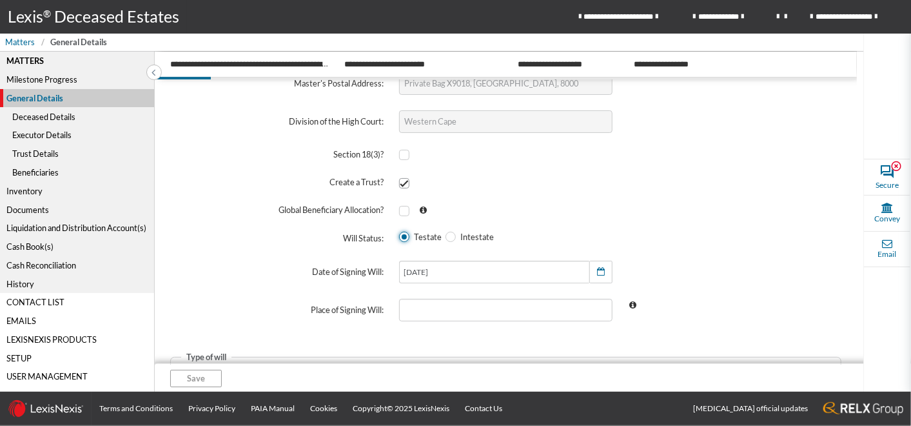
scroll to position [216, 0]
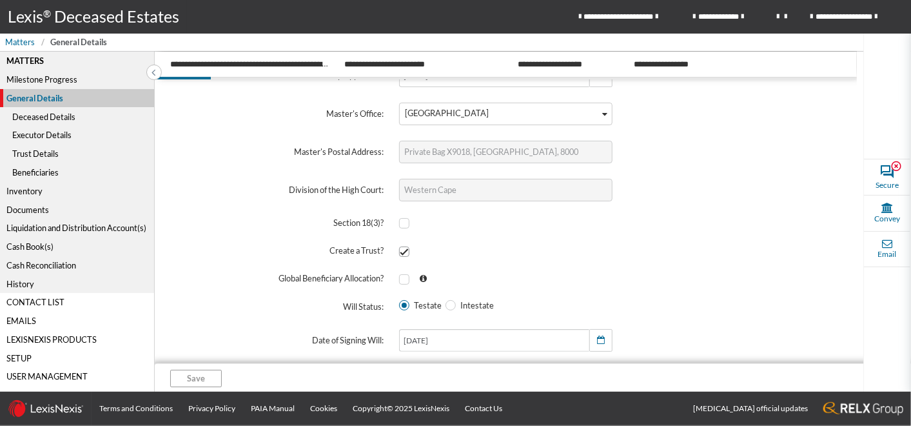
click at [446, 303] on span at bounding box center [451, 305] width 10 height 10
click at [446, 303] on input "Intestate" at bounding box center [450, 305] width 8 height 8
radio input "true"
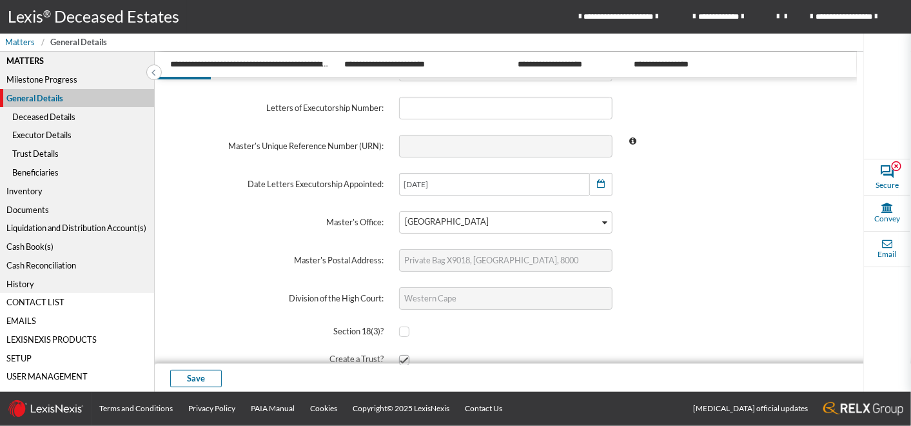
scroll to position [173, 0]
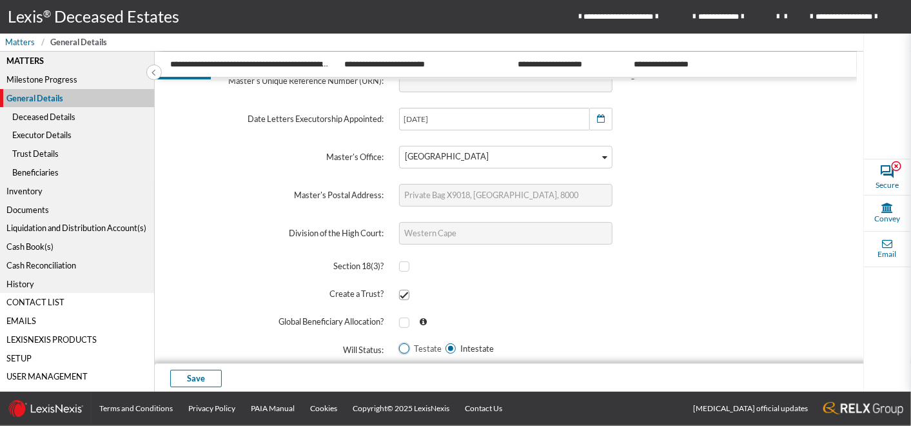
click at [399, 346] on span at bounding box center [404, 348] width 10 height 10
click at [399, 346] on input "Testate" at bounding box center [403, 348] width 8 height 8
radio input "true"
radio input "false"
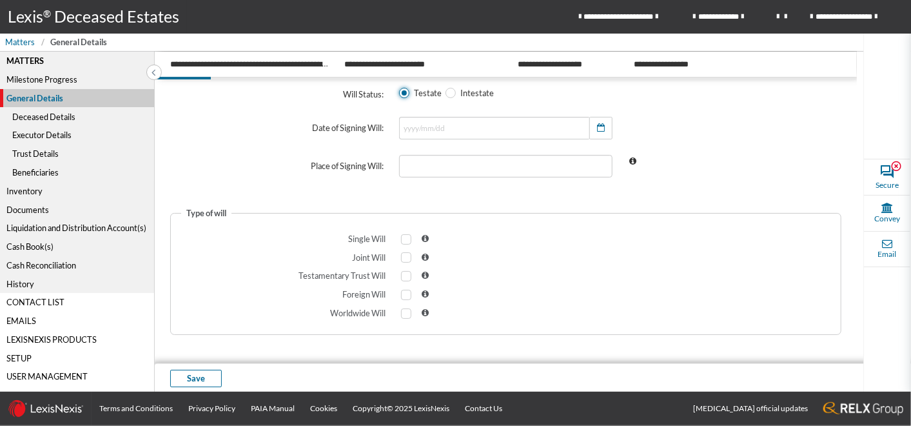
scroll to position [431, 0]
click at [201, 375] on span "Save" at bounding box center [196, 378] width 18 height 12
click at [50, 115] on div "Deceased Details" at bounding box center [77, 116] width 154 height 19
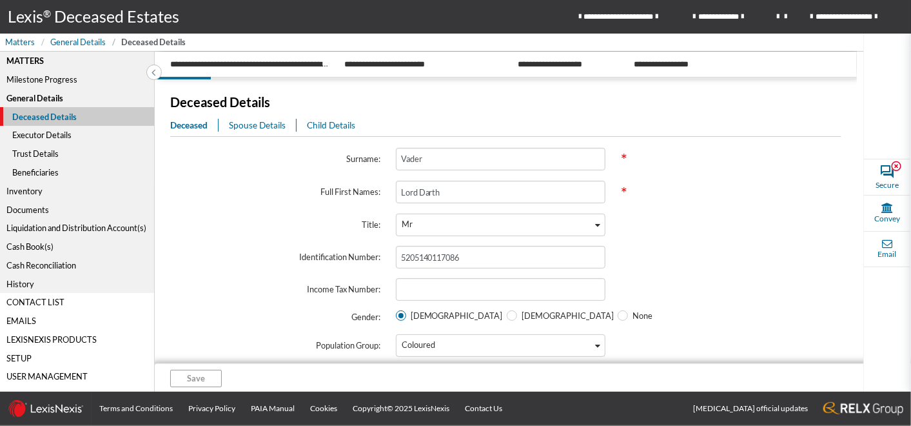
click at [284, 130] on span "Spouse Details" at bounding box center [257, 125] width 57 height 10
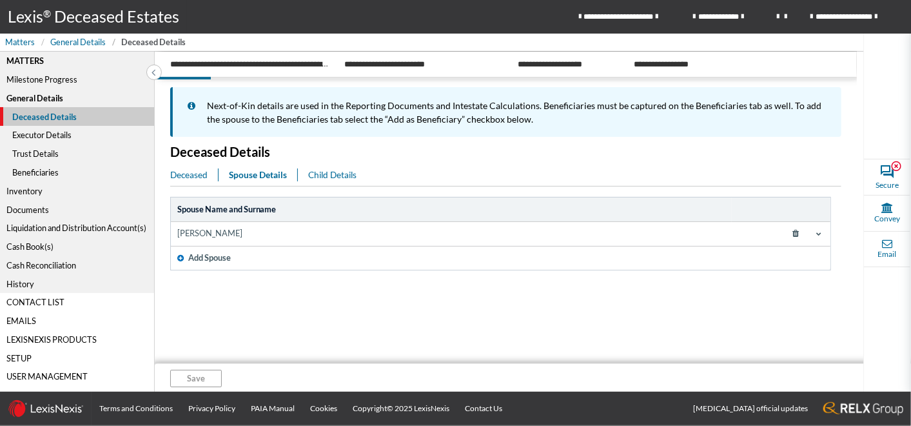
click at [323, 171] on span "Child Details" at bounding box center [332, 175] width 48 height 10
click at [195, 177] on span "Deceased" at bounding box center [188, 175] width 37 height 10
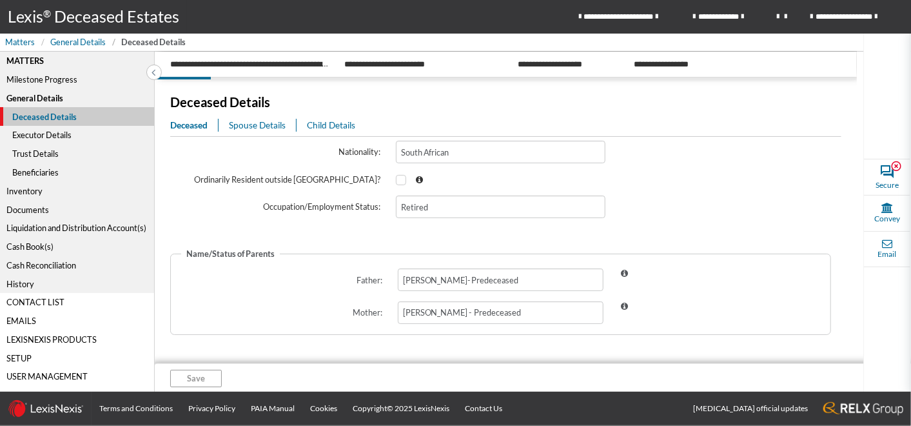
scroll to position [529, 0]
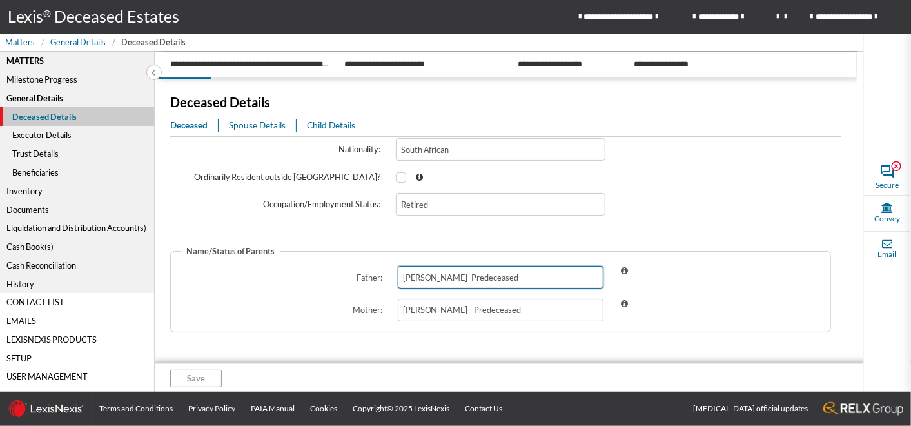
click at [553, 272] on input "Chewbacca Skywalker- Predeceased" at bounding box center [501, 277] width 206 height 23
click at [272, 121] on span "Spouse Details" at bounding box center [257, 125] width 57 height 10
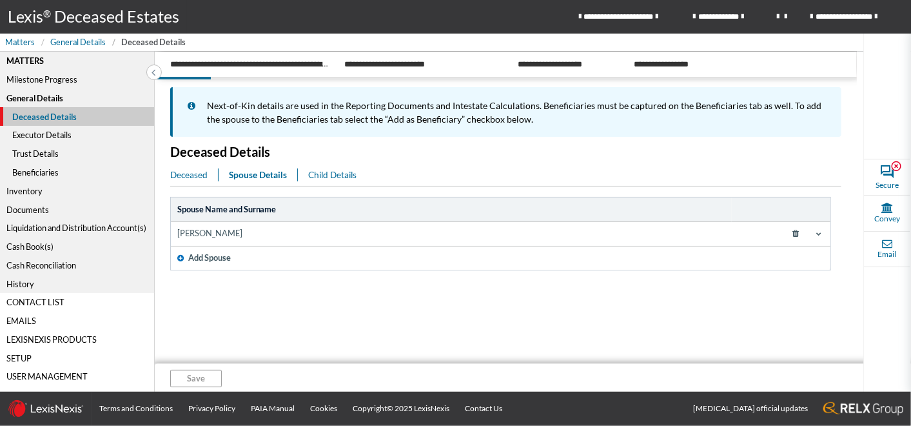
click at [215, 257] on span "Add Spouse" at bounding box center [209, 257] width 43 height 12
click at [785, 259] on icon at bounding box center [796, 258] width 23 height 19
click at [822, 231] on span at bounding box center [819, 233] width 10 height 10
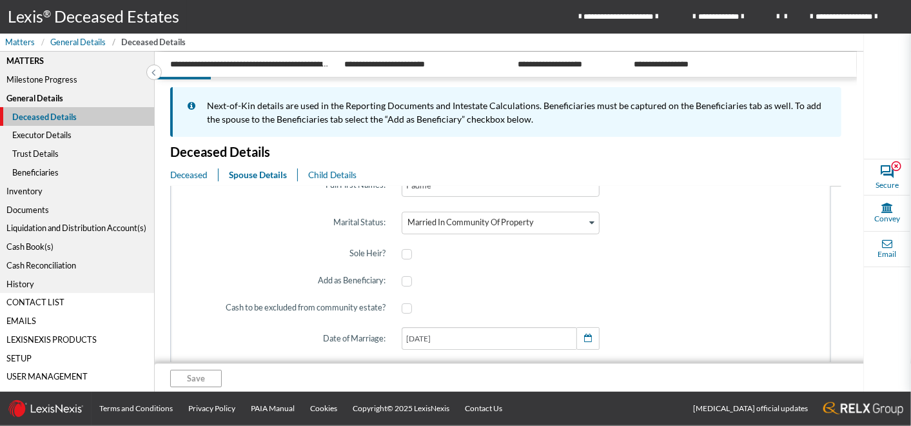
scroll to position [129, 0]
click at [402, 312] on span at bounding box center [407, 309] width 10 height 10
click at [402, 312] on input "checkbox" at bounding box center [406, 309] width 8 height 8
click at [402, 306] on span at bounding box center [407, 309] width 10 height 10
click at [402, 306] on input "checkbox" at bounding box center [406, 309] width 8 height 8
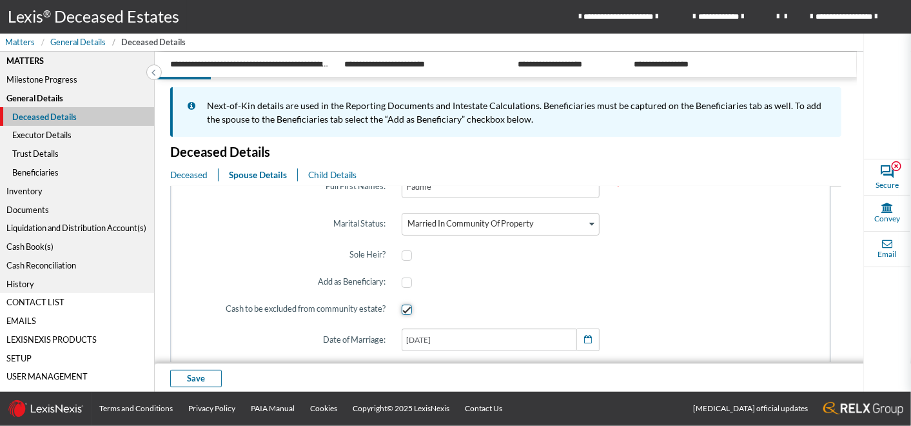
checkbox input "false"
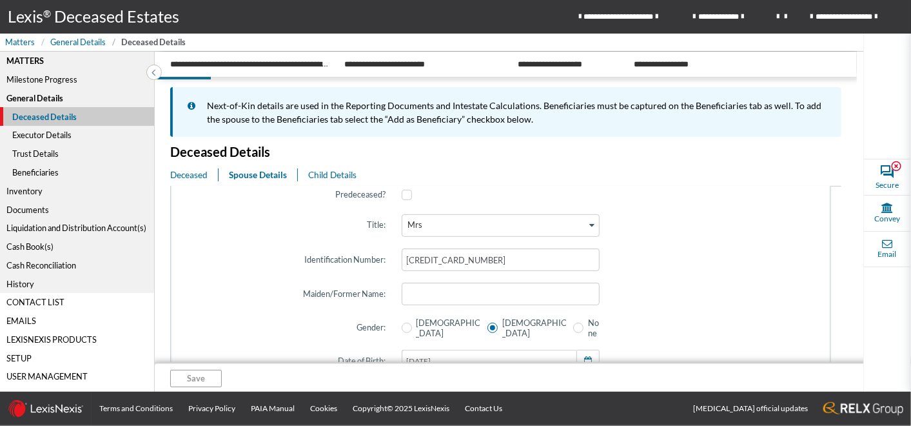
scroll to position [57, 0]
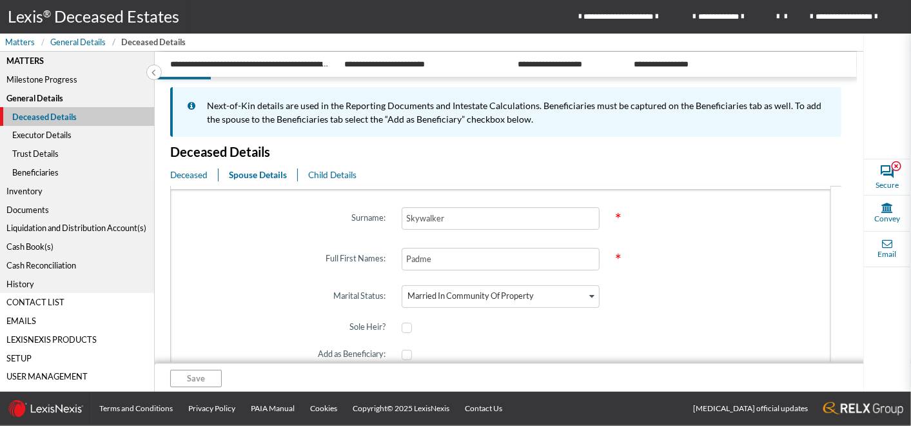
click at [340, 170] on span "Child Details" at bounding box center [332, 175] width 48 height 10
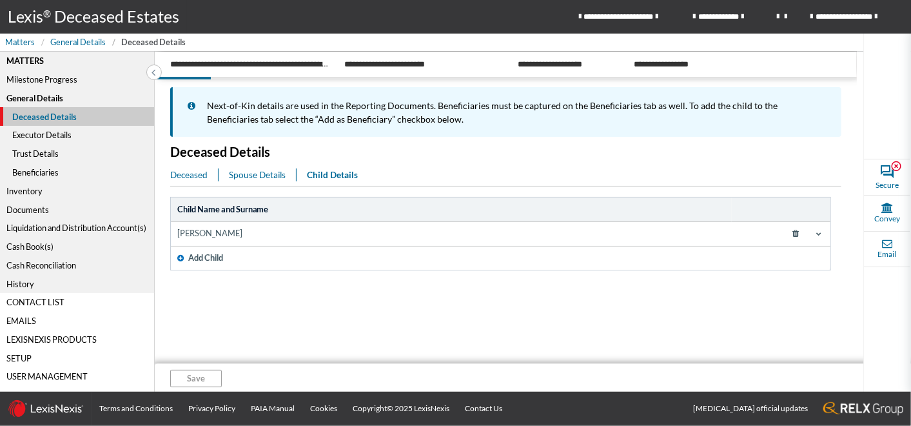
scroll to position [0, 0]
click at [820, 234] on icon at bounding box center [818, 233] width 5 height 5
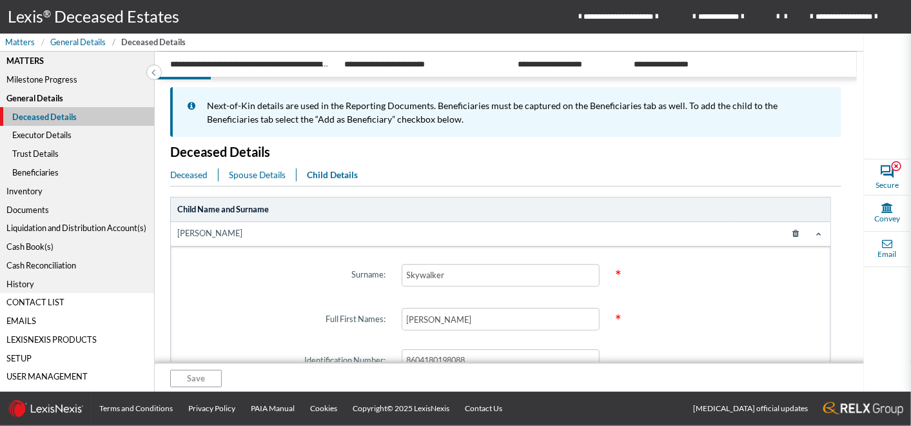
click at [816, 231] on icon at bounding box center [818, 233] width 5 height 5
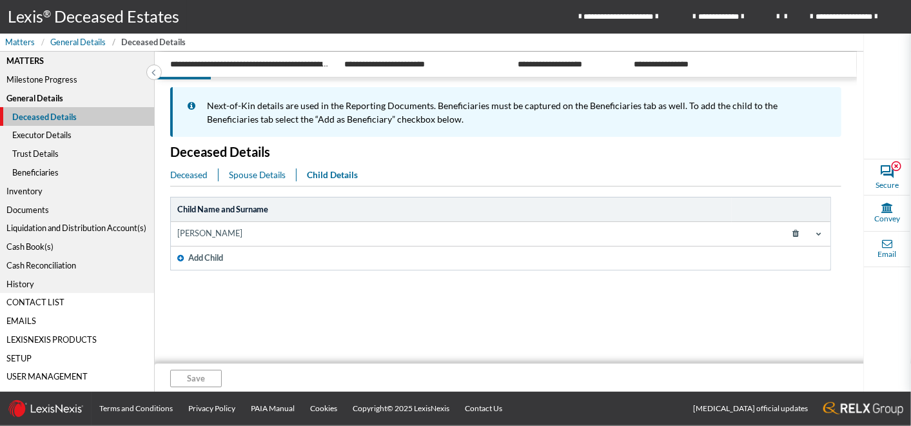
click at [26, 137] on div "Executor Details" at bounding box center [77, 135] width 154 height 19
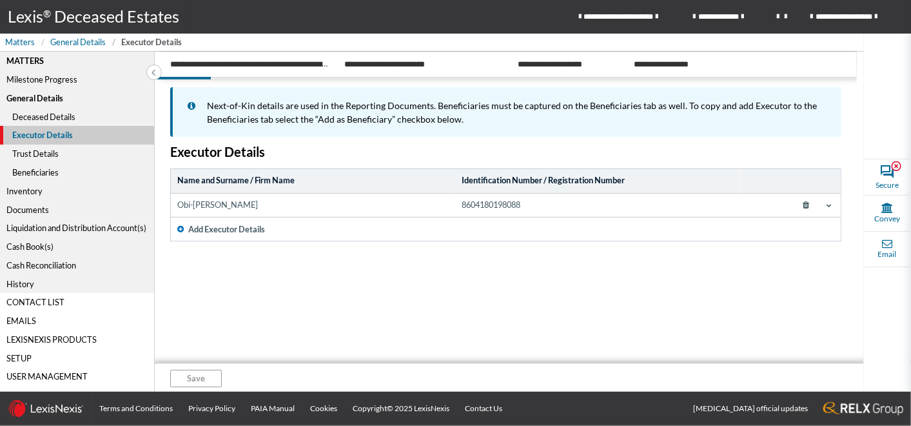
click at [41, 156] on div "Trust Details" at bounding box center [77, 153] width 154 height 19
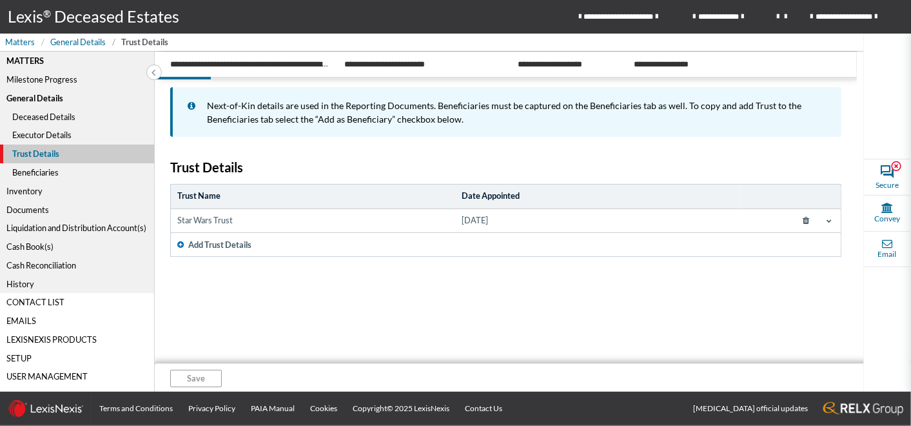
click at [44, 152] on div "Trust Details" at bounding box center [77, 153] width 155 height 19
click at [46, 133] on div "Executor Details" at bounding box center [77, 135] width 154 height 19
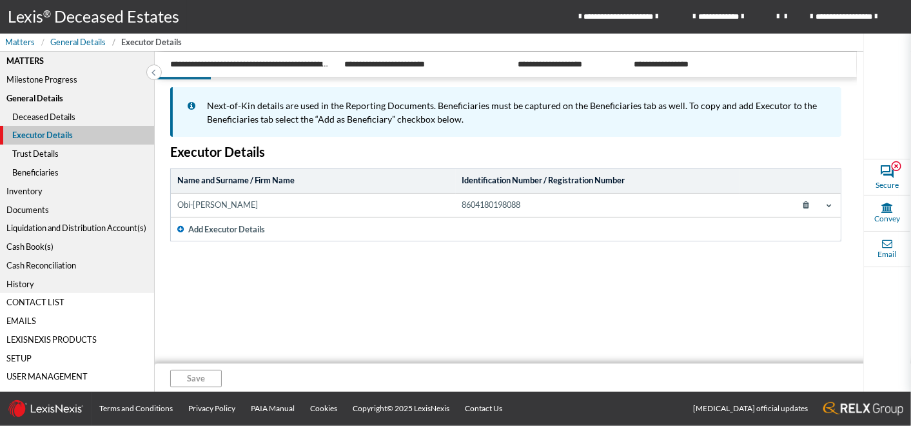
click at [233, 225] on span "Add Executor Details" at bounding box center [226, 229] width 77 height 12
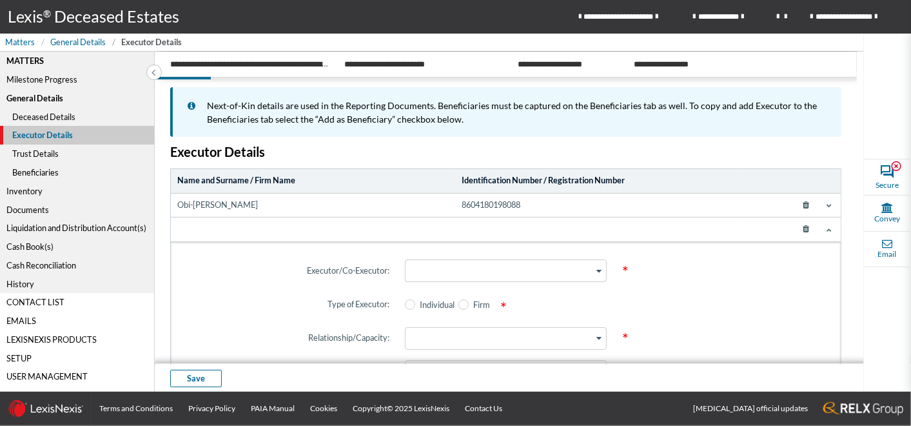
click at [796, 226] on icon at bounding box center [806, 229] width 23 height 19
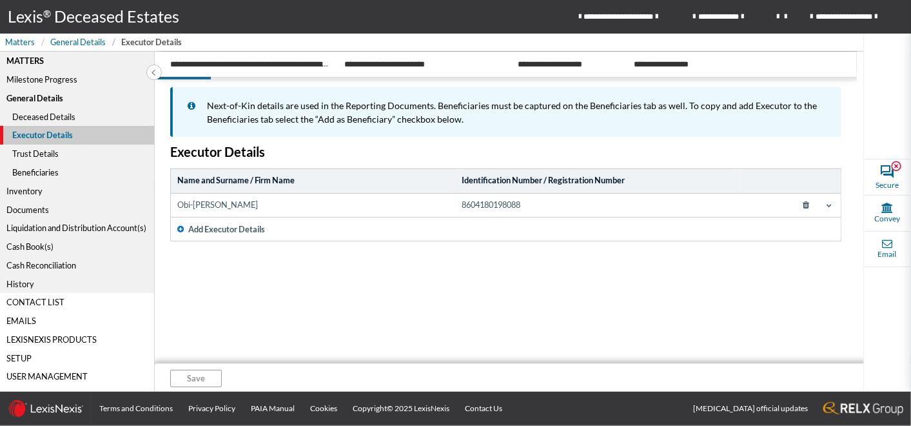
click at [827, 206] on icon at bounding box center [829, 204] width 5 height 5
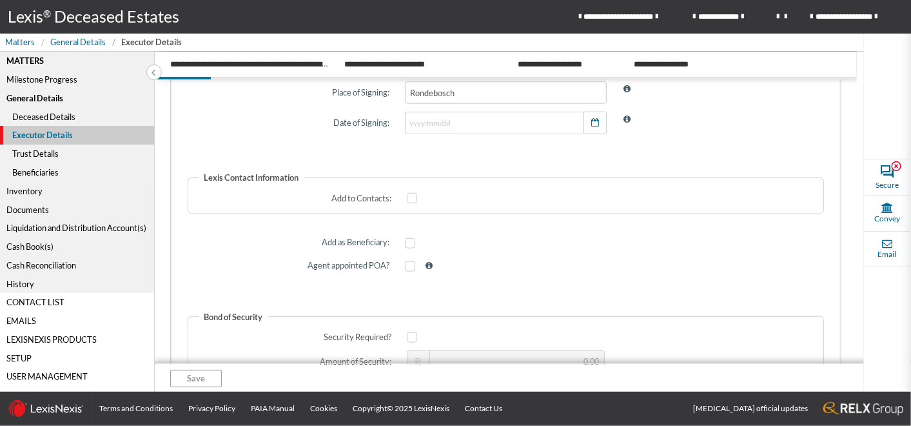
scroll to position [682, 0]
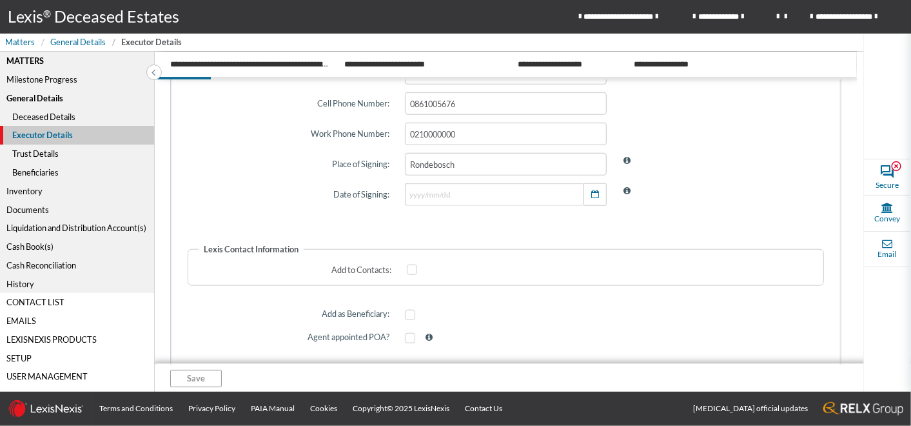
click at [42, 153] on div "Trust Details" at bounding box center [77, 153] width 154 height 19
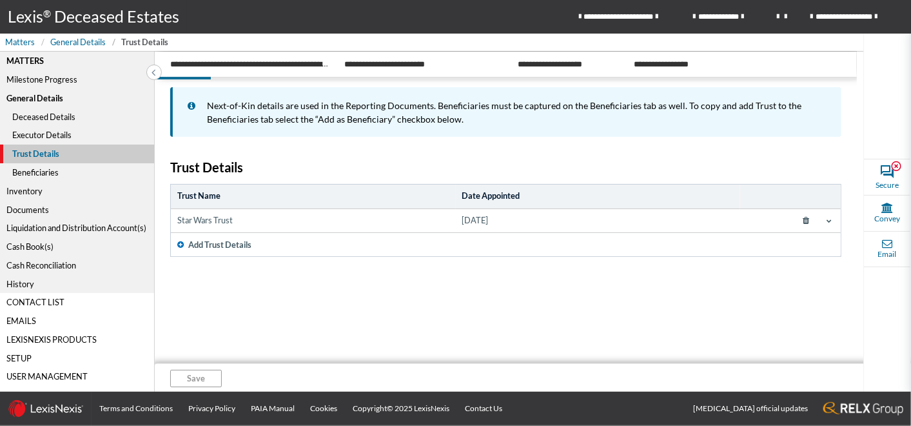
click at [830, 215] on span at bounding box center [829, 220] width 10 height 10
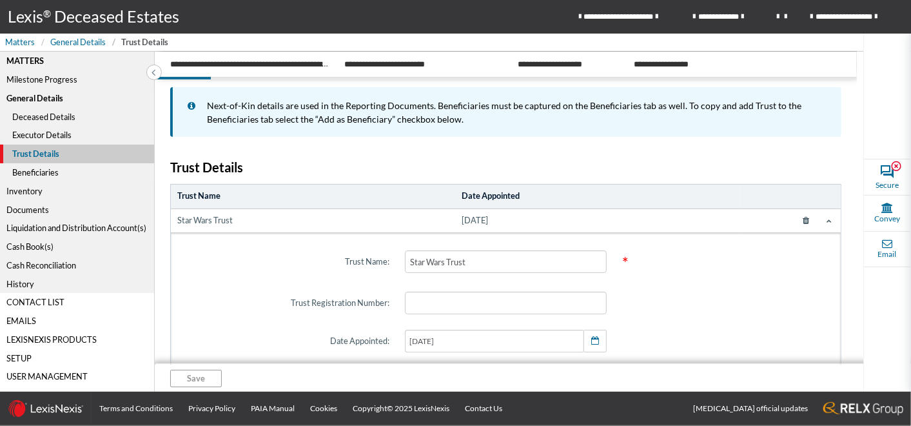
click at [33, 175] on div "Beneficiaries" at bounding box center [77, 172] width 154 height 19
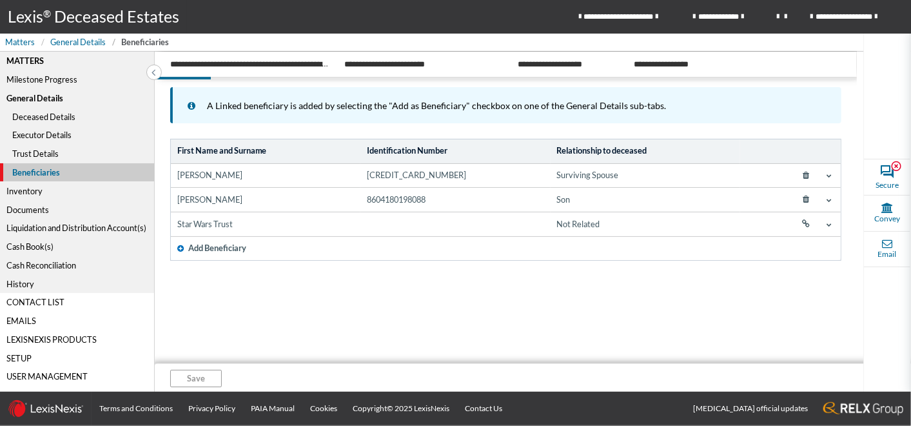
click at [831, 177] on span at bounding box center [829, 175] width 10 height 10
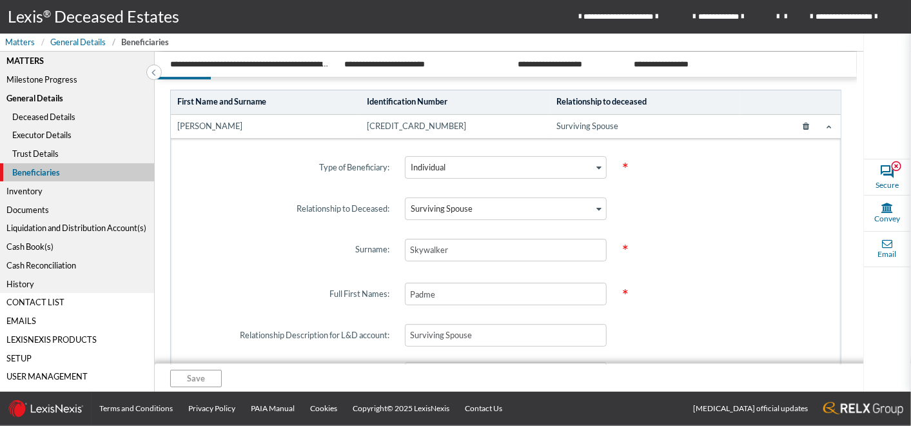
scroll to position [72, 0]
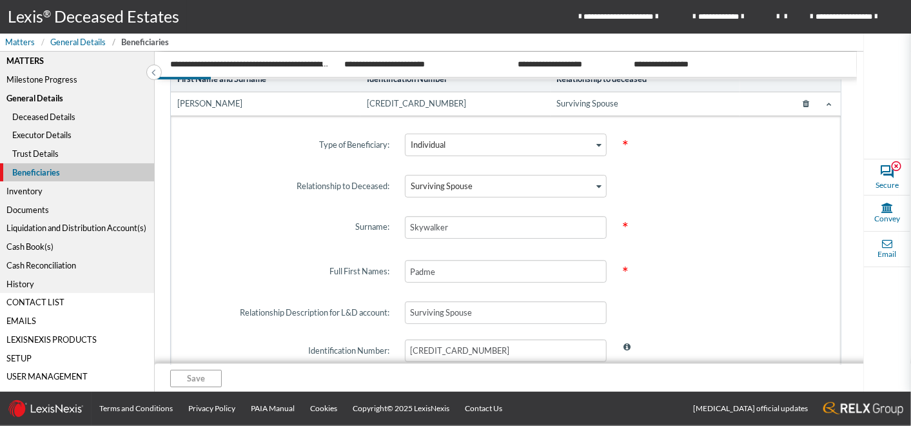
click at [17, 190] on div "Inventory" at bounding box center [77, 190] width 154 height 19
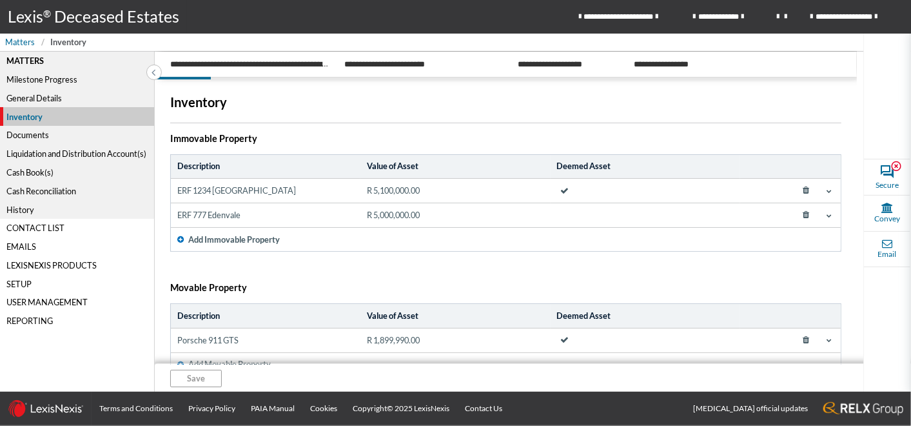
click at [824, 186] on span at bounding box center [829, 191] width 10 height 10
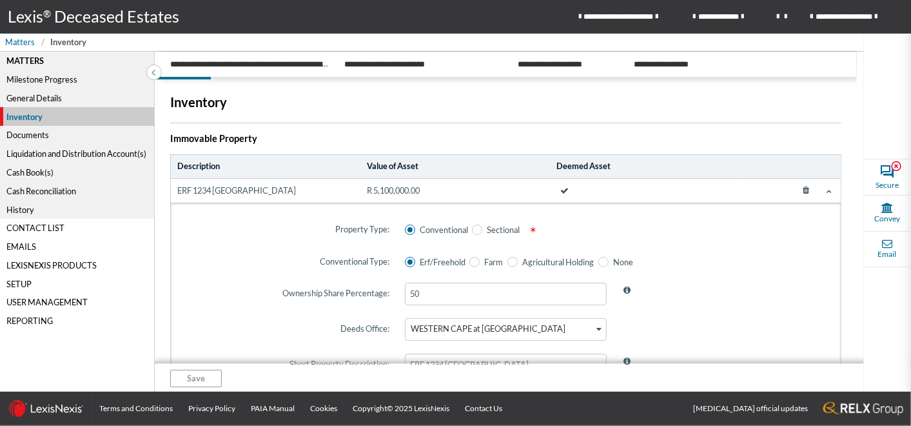
click at [824, 186] on span at bounding box center [829, 191] width 10 height 10
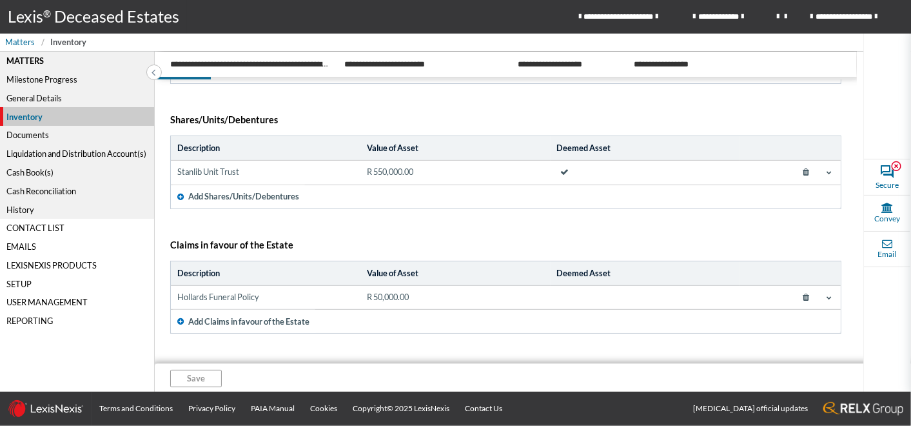
scroll to position [295, 0]
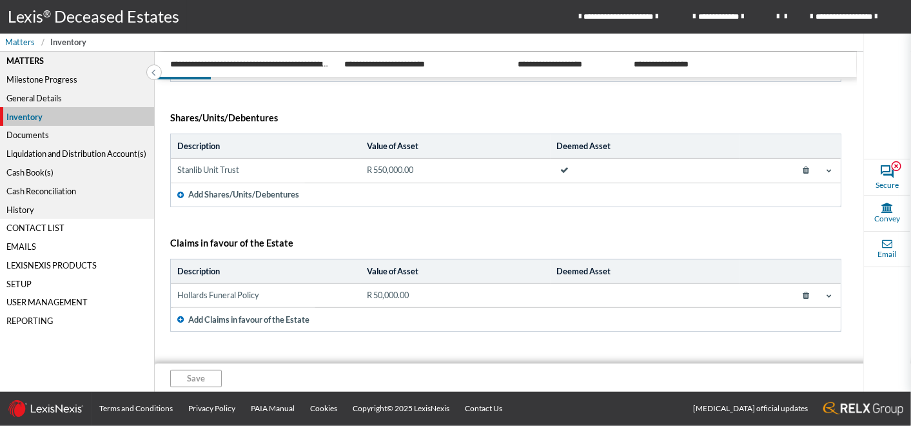
click at [99, 153] on div "Liquidation and Distribution Account(s)" at bounding box center [77, 153] width 154 height 19
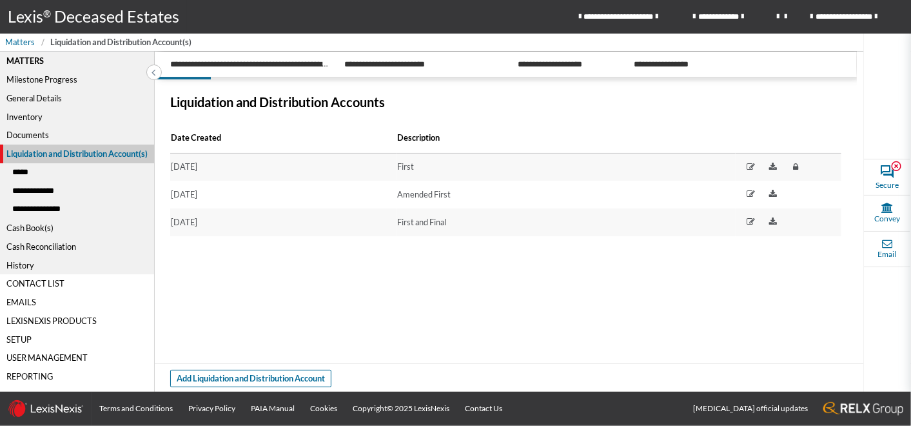
click at [23, 173] on div "*****" at bounding box center [77, 172] width 154 height 19
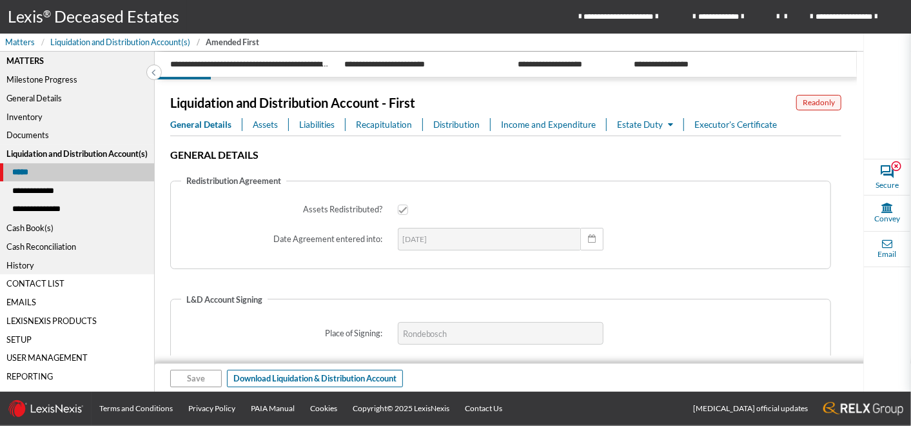
click at [264, 122] on span "Assets" at bounding box center [265, 124] width 25 height 13
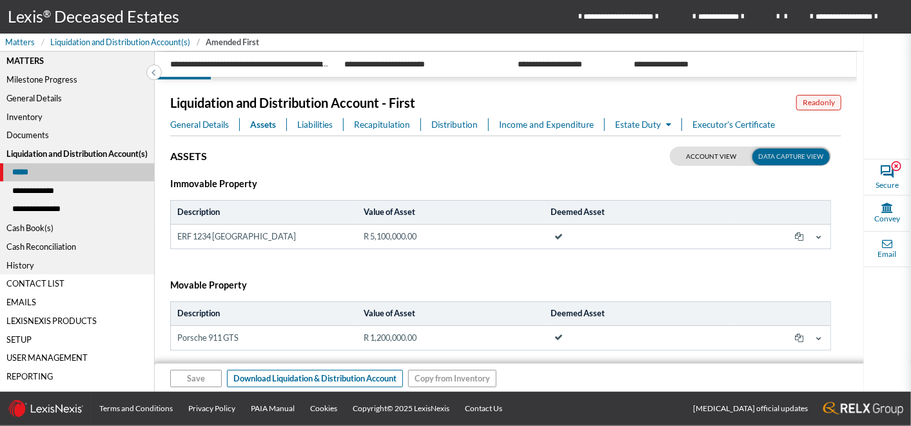
click at [33, 115] on div "Inventory" at bounding box center [77, 116] width 154 height 19
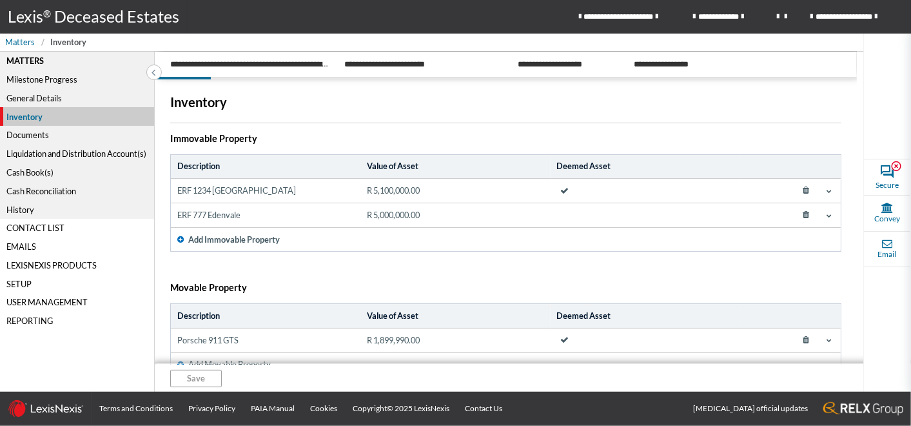
click at [29, 137] on div "Documents" at bounding box center [77, 135] width 154 height 19
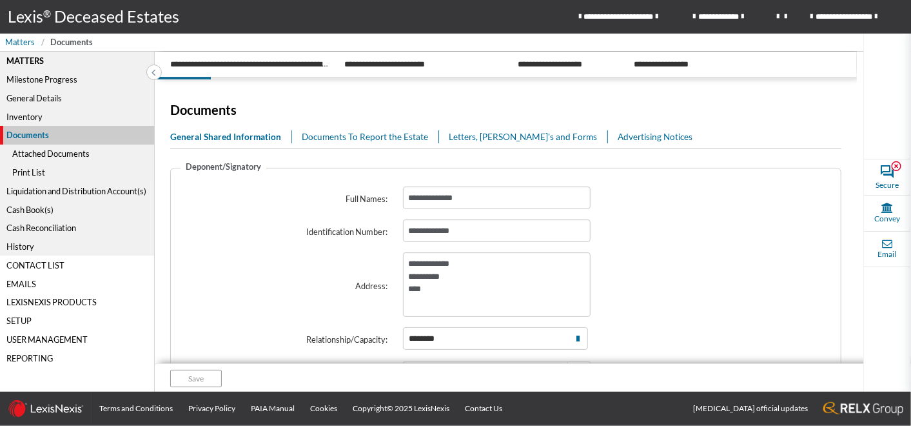
click at [41, 153] on div "Attached Documents" at bounding box center [77, 153] width 154 height 19
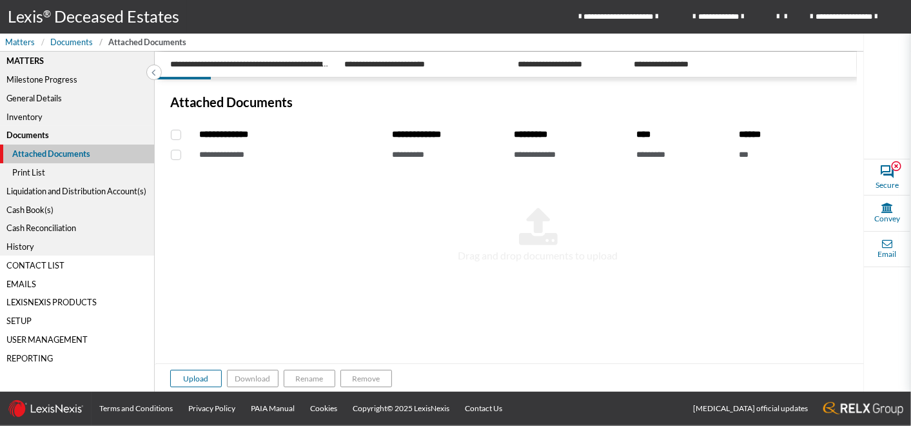
click at [27, 135] on div "Documents" at bounding box center [77, 135] width 154 height 19
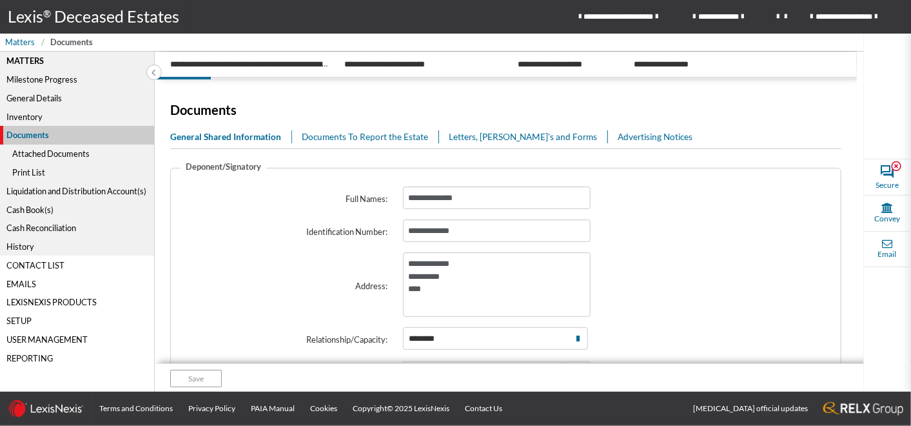
click at [360, 135] on link "Documents To Report the Estate" at bounding box center [370, 136] width 137 height 13
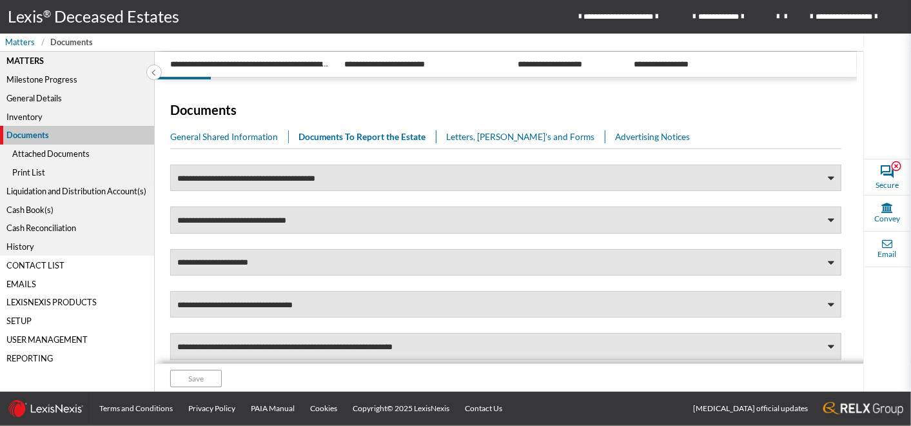
click at [475, 130] on link "Letters, [PERSON_NAME]'s and Forms" at bounding box center [525, 136] width 159 height 13
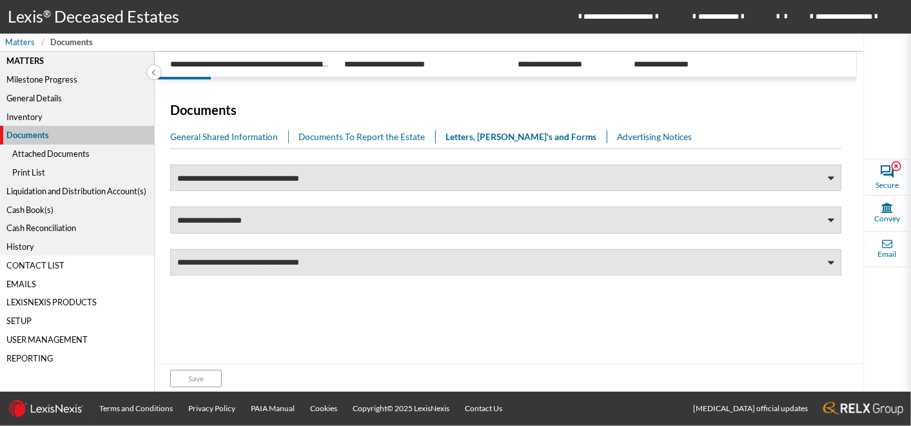
click at [37, 168] on div "Print List" at bounding box center [77, 172] width 154 height 19
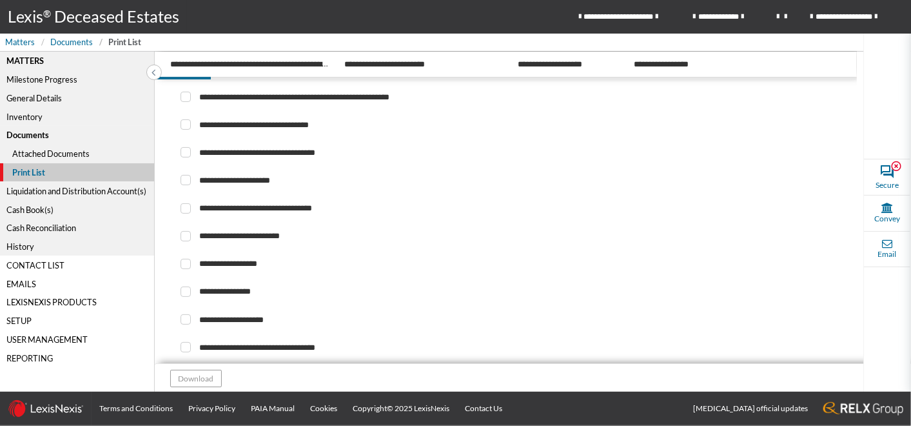
scroll to position [87, 0]
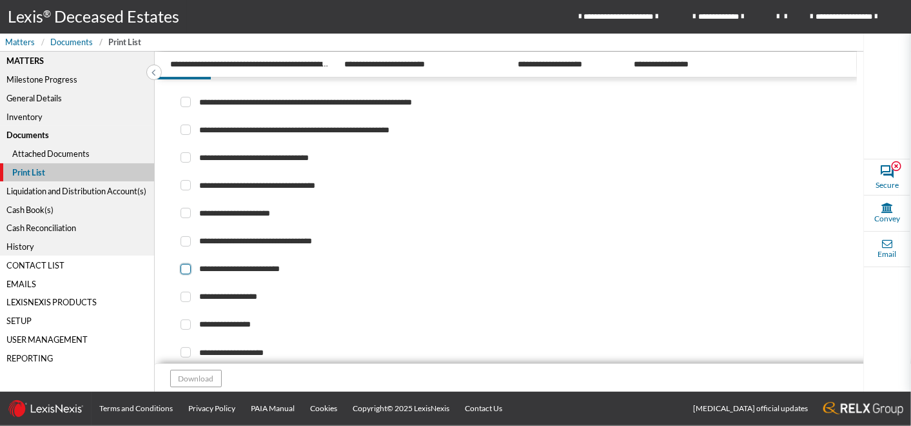
click at [184, 274] on span at bounding box center [186, 269] width 10 height 10
click at [184, 273] on input "checkbox" at bounding box center [185, 268] width 8 height 8
checkbox input "****"
click at [211, 376] on button "Download" at bounding box center [196, 377] width 52 height 17
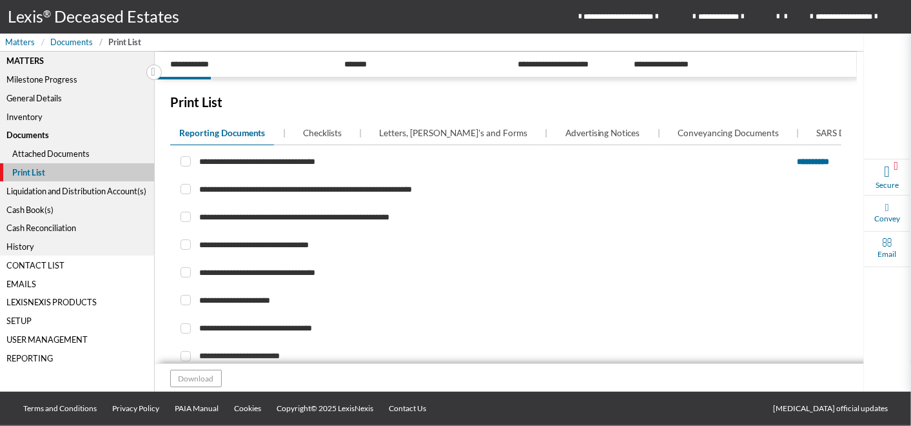
click at [22, 132] on div "Documents" at bounding box center [77, 135] width 154 height 19
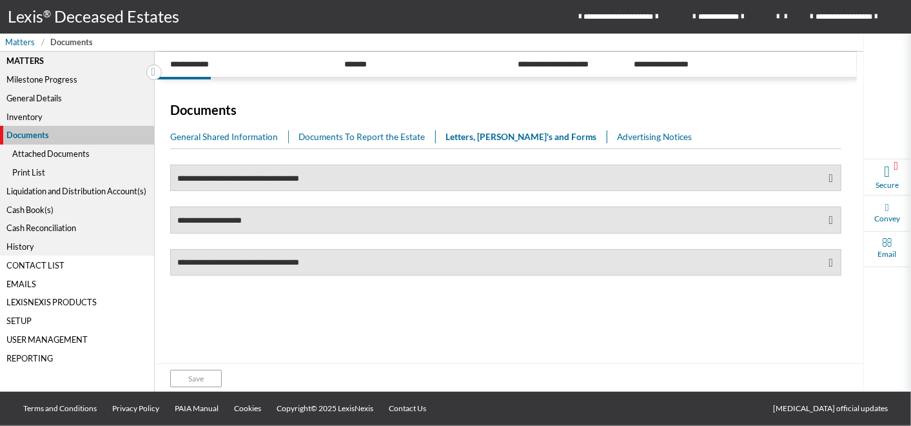
click at [518, 133] on link "Letters, [PERSON_NAME]'s and Forms" at bounding box center [527, 136] width 162 height 13
click at [68, 153] on div "Attached Documents" at bounding box center [77, 153] width 154 height 19
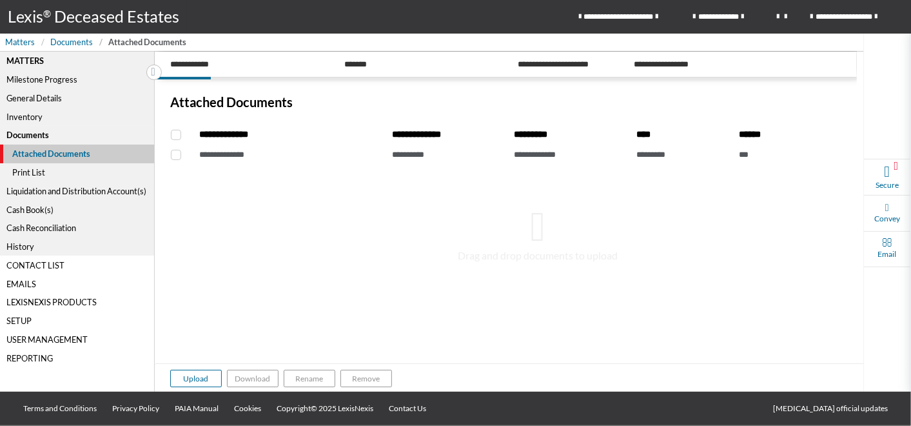
click at [536, 240] on icon at bounding box center [538, 226] width 15 height 41
click at [209, 381] on button "Upload" at bounding box center [196, 377] width 52 height 17
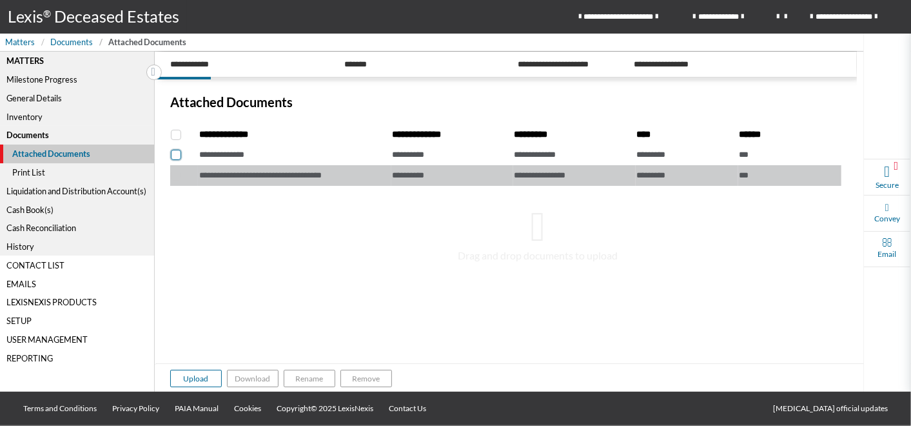
click at [175, 153] on span at bounding box center [176, 155] width 10 height 10
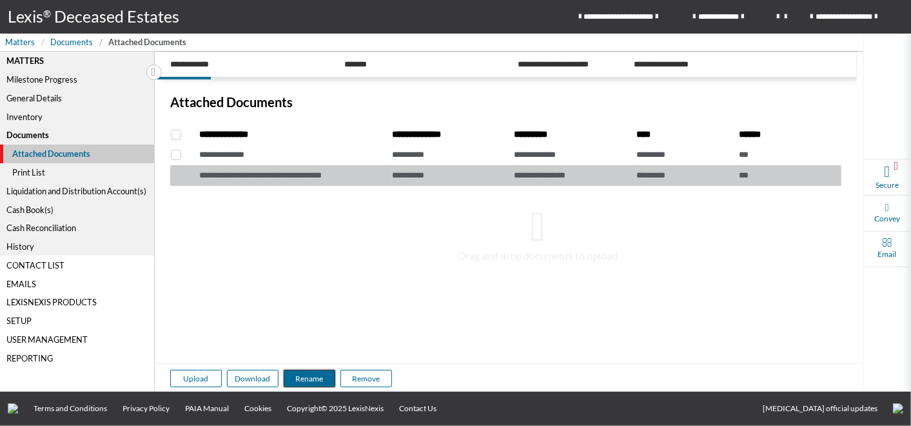
click at [306, 374] on button "Rename" at bounding box center [310, 377] width 52 height 17
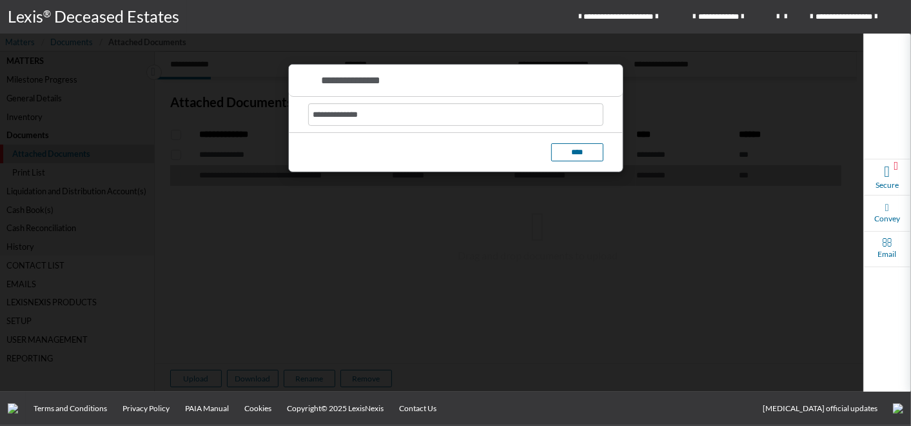
drag, startPoint x: 561, startPoint y: 221, endPoint x: 493, endPoint y: 286, distance: 93.9
click at [561, 221] on div at bounding box center [455, 213] width 911 height 426
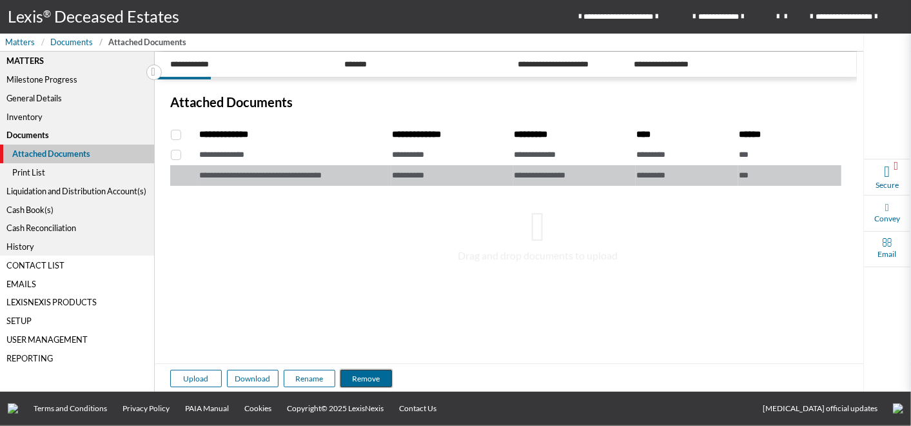
click at [374, 376] on button "Remove" at bounding box center [366, 377] width 52 height 17
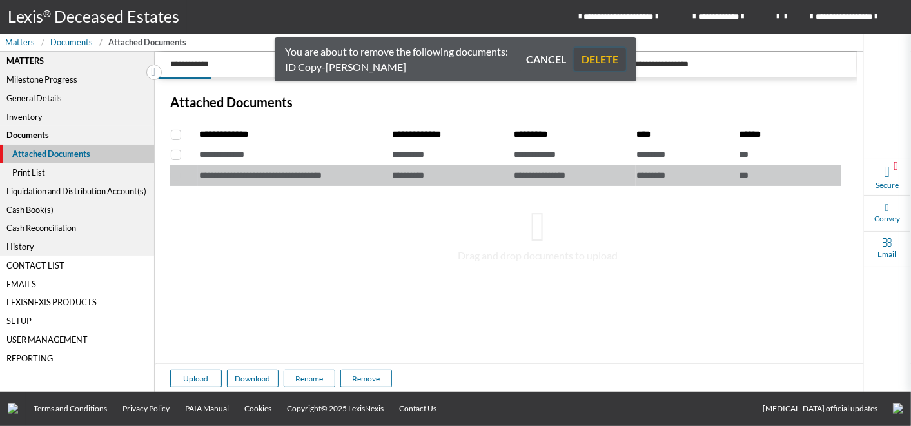
click at [600, 57] on button "DELETE" at bounding box center [600, 59] width 52 height 23
checkbox input "*****"
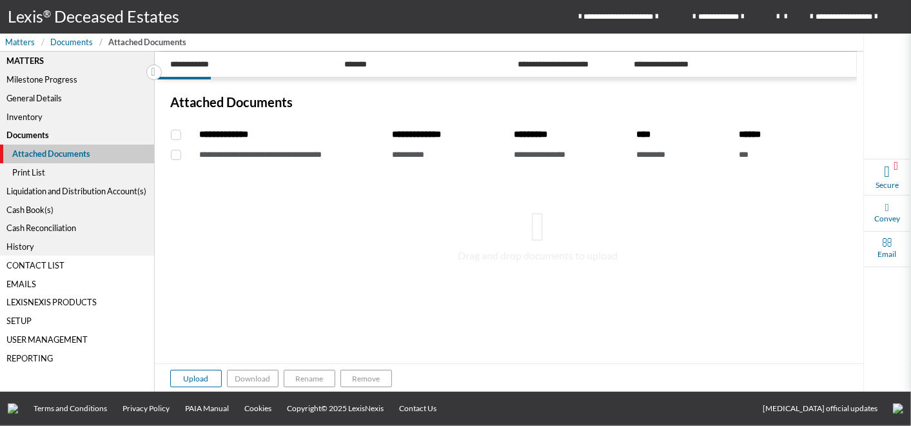
click at [96, 190] on div "Liquidation and Distribution Account(s)" at bounding box center [77, 190] width 154 height 19
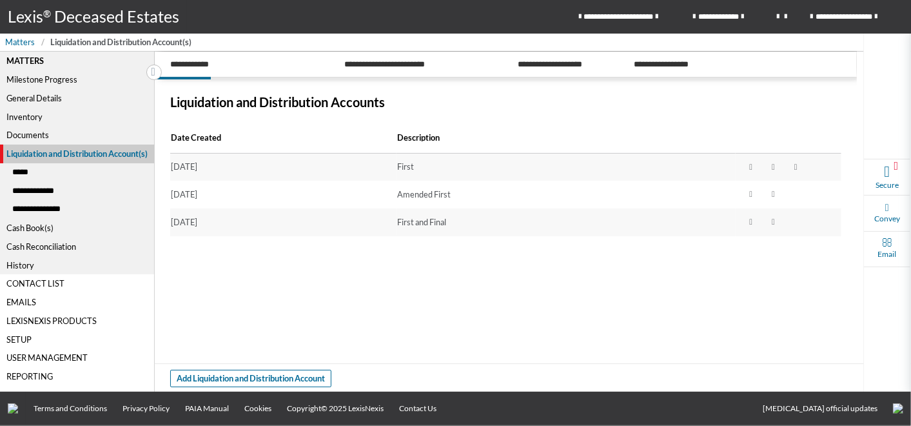
click at [50, 190] on div "**********" at bounding box center [77, 190] width 154 height 19
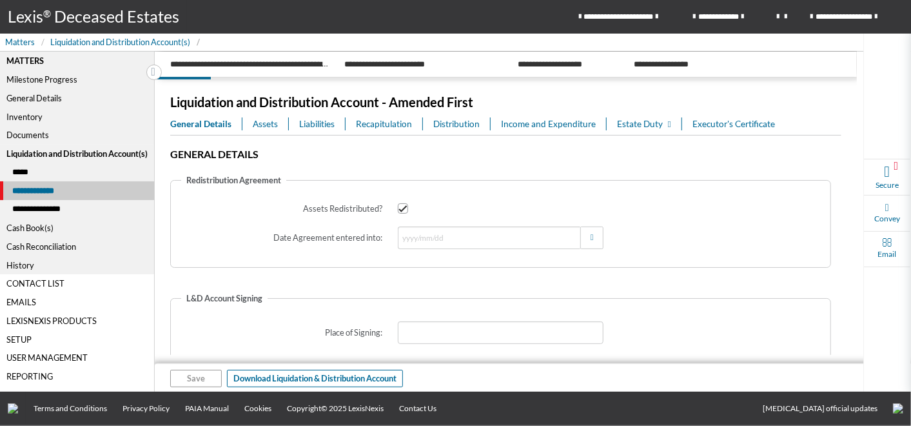
click at [216, 125] on span "General Details" at bounding box center [200, 123] width 61 height 13
click at [261, 123] on span "Assets" at bounding box center [265, 123] width 25 height 13
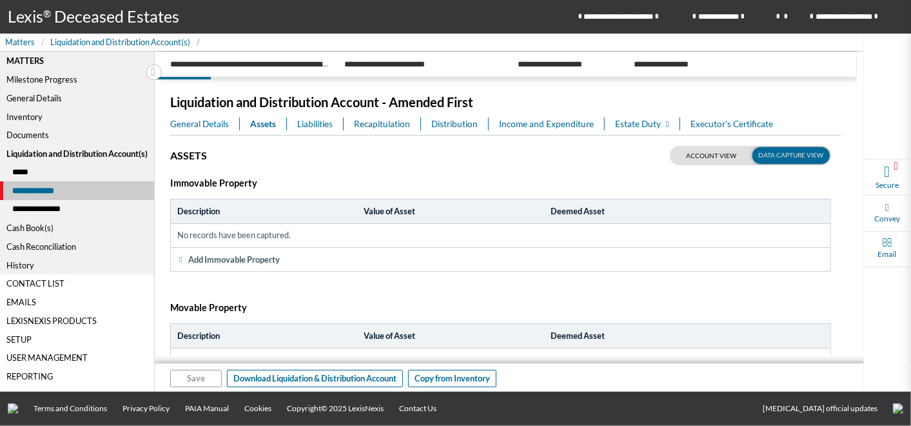
click at [322, 122] on span "Liabilities" at bounding box center [314, 123] width 35 height 13
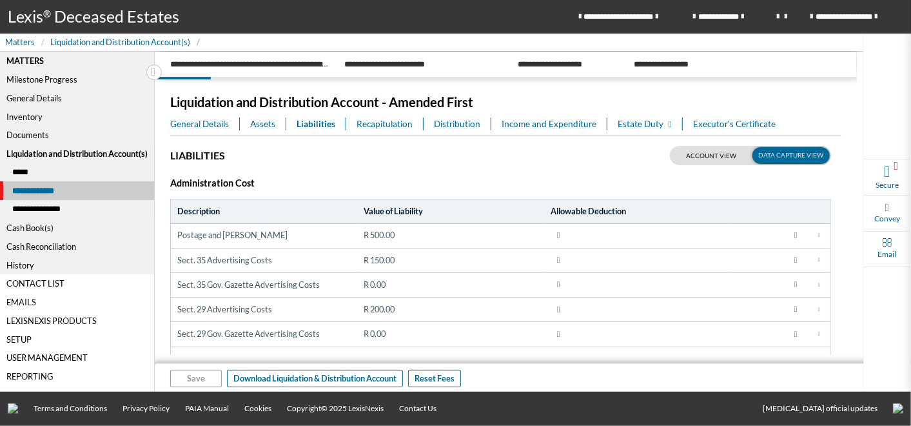
click at [276, 121] on link "Assets" at bounding box center [268, 123] width 36 height 13
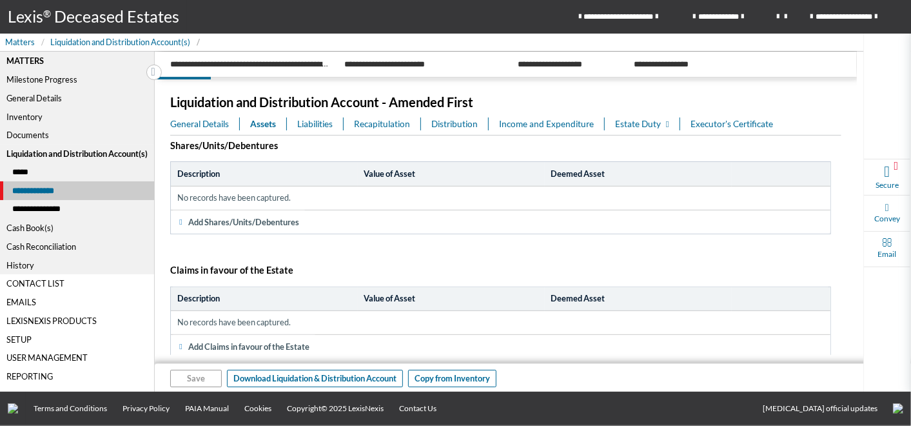
scroll to position [298, 0]
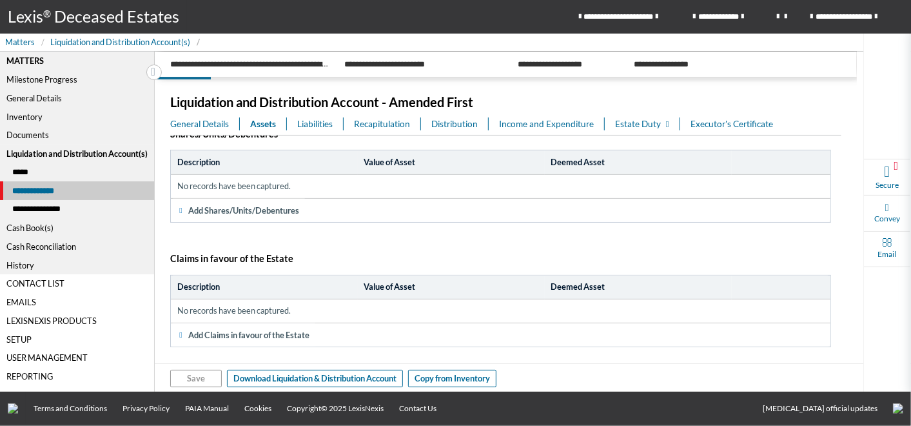
click at [269, 123] on span "Assets" at bounding box center [263, 123] width 26 height 13
click at [388, 125] on span "Recapitulation" at bounding box center [382, 123] width 56 height 13
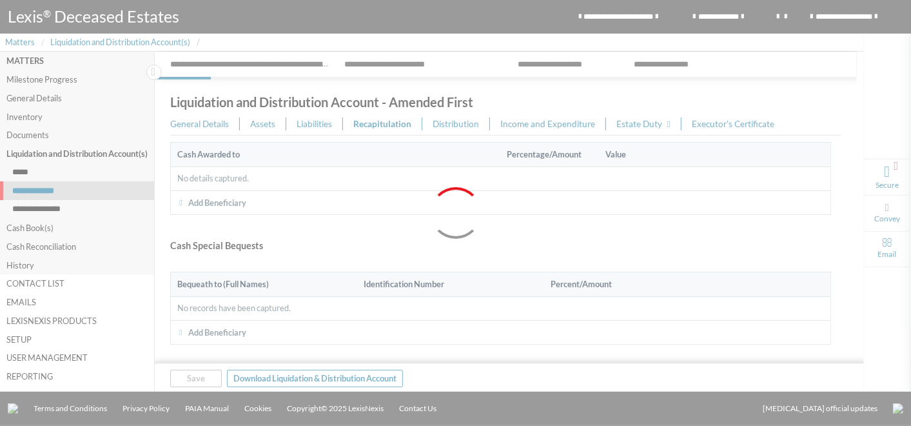
scroll to position [0, 0]
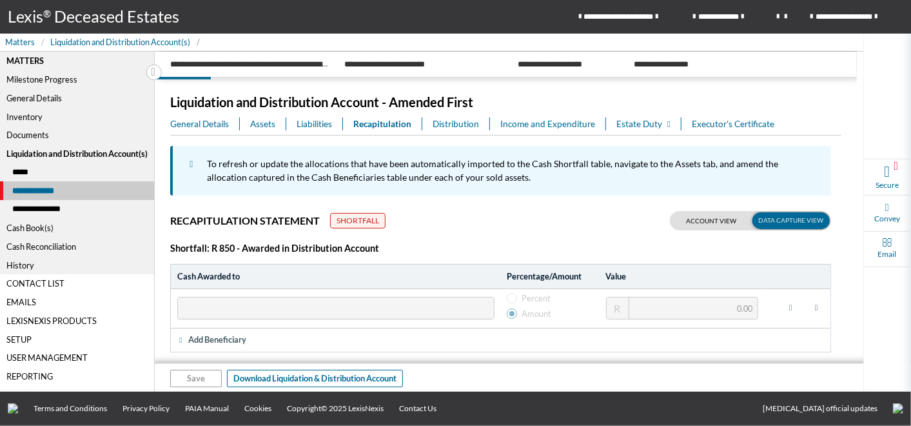
click at [455, 123] on span "Distribution" at bounding box center [456, 123] width 46 height 13
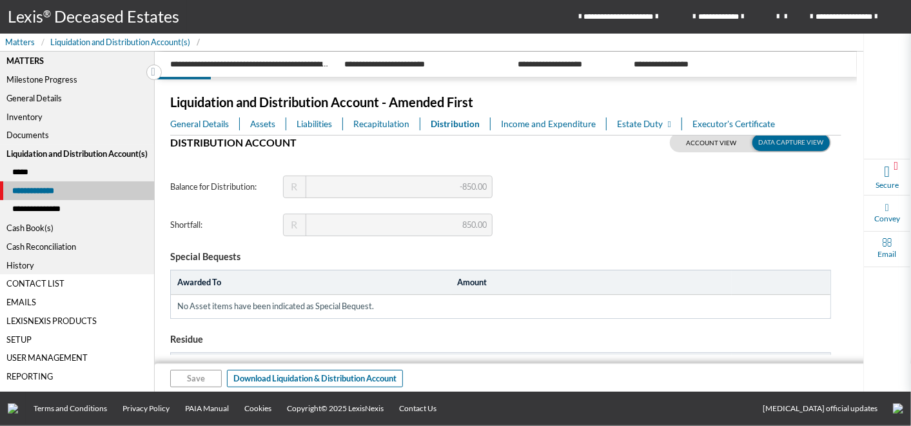
scroll to position [68, 0]
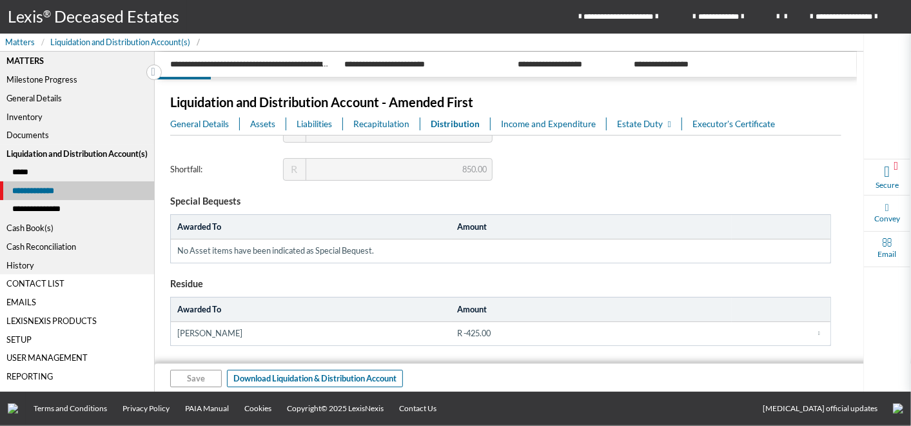
click at [394, 125] on span "Recapitulation" at bounding box center [381, 123] width 56 height 13
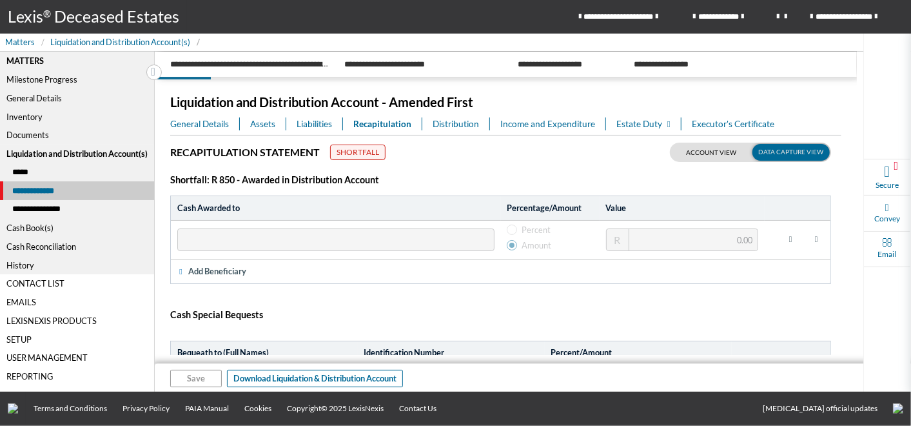
drag, startPoint x: 507, startPoint y: 126, endPoint x: 514, endPoint y: 123, distance: 7.2
click at [514, 123] on span "Income and Expenditure" at bounding box center [547, 123] width 95 height 13
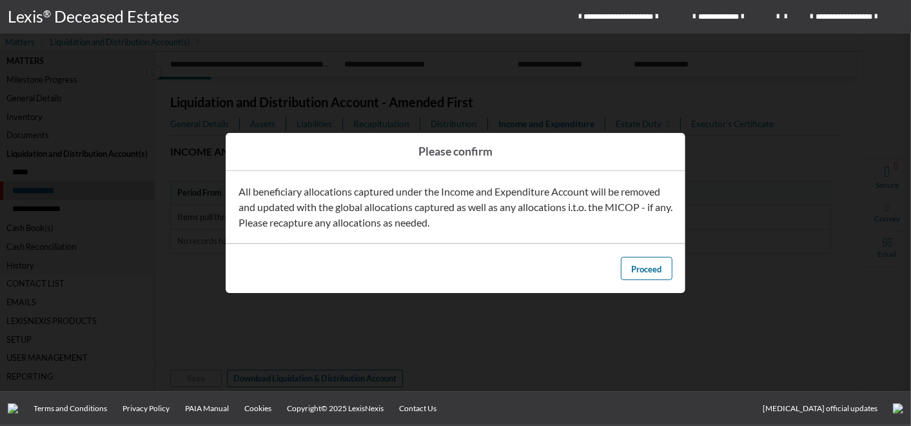
click at [743, 243] on div at bounding box center [455, 213] width 911 height 426
click at [647, 264] on span "Proceed" at bounding box center [647, 269] width 30 height 10
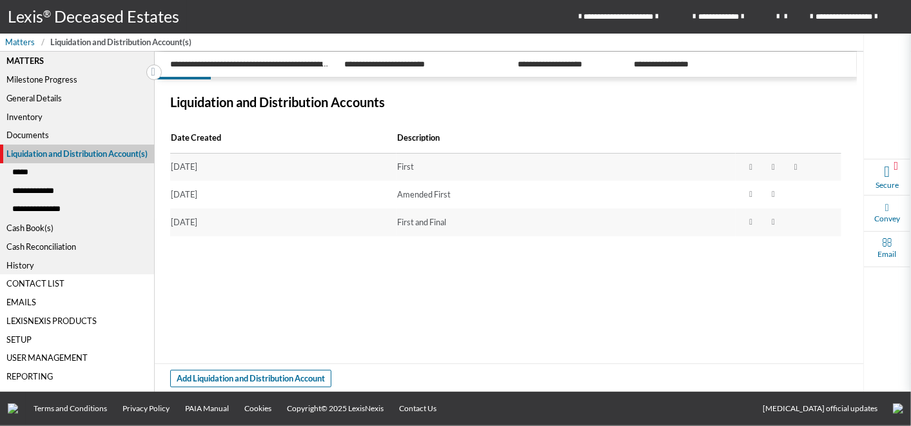
click at [63, 152] on div "Liquidation and Distribution Account(s)" at bounding box center [77, 153] width 155 height 19
click at [26, 172] on div "*****" at bounding box center [77, 172] width 154 height 19
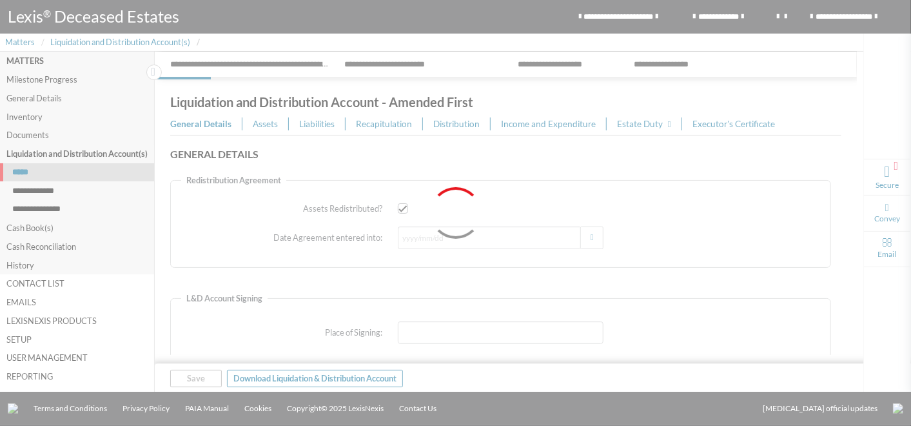
click at [37, 190] on div at bounding box center [455, 213] width 911 height 426
type input "[DATE]"
type input "Rondebosch"
type input "[DATE]"
checkbox input "true"
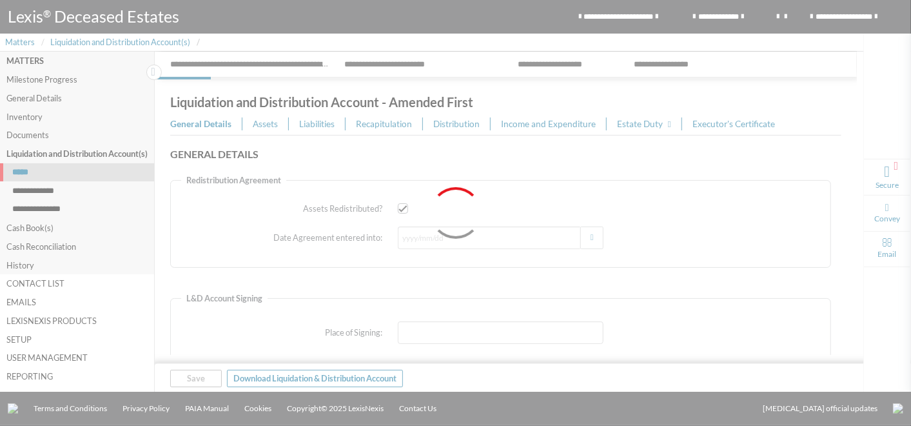
type input "[GEOGRAPHIC_DATA]"
type textarea "[STREET_ADDRESS][PERSON_NAME]"
type input "250.00"
type input "4,400.00"
type input "18,408.00"
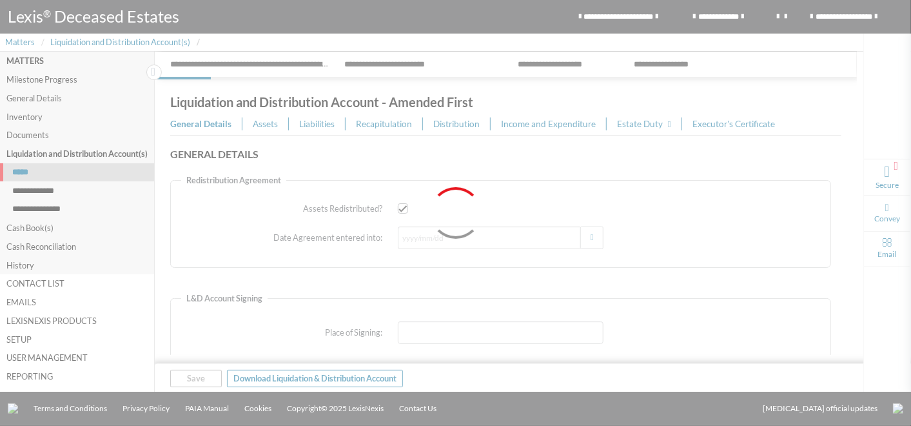
type input "138.00"
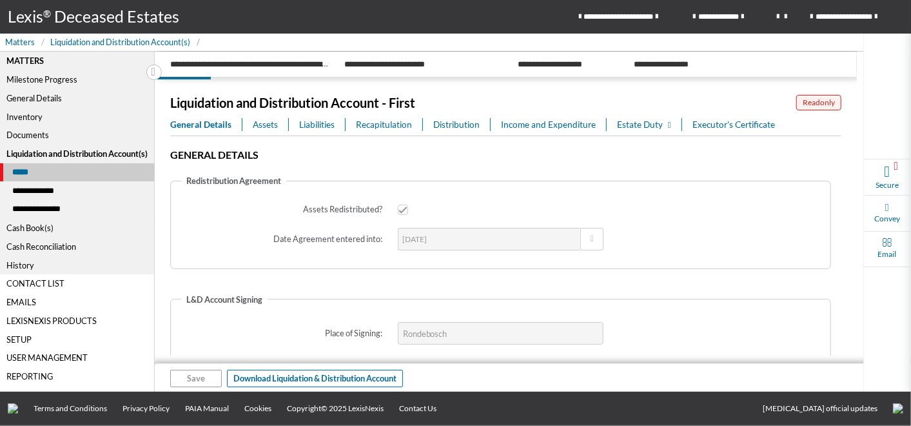
click at [44, 192] on div "**********" at bounding box center [77, 190] width 154 height 19
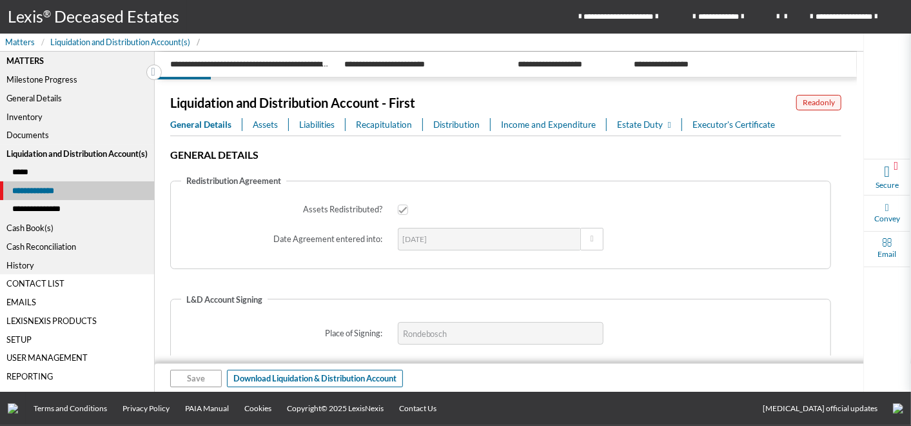
checkbox input "false"
type input "200.00"
type input "0.00"
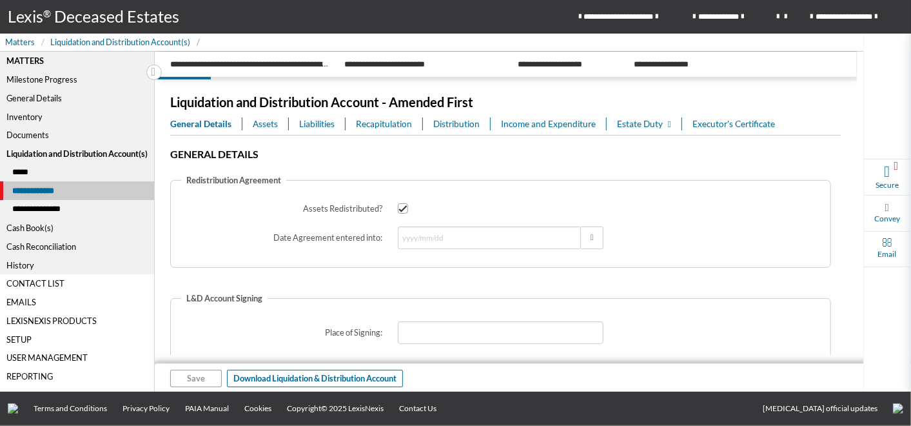
click at [565, 123] on span "Income and Expenditure" at bounding box center [548, 123] width 95 height 13
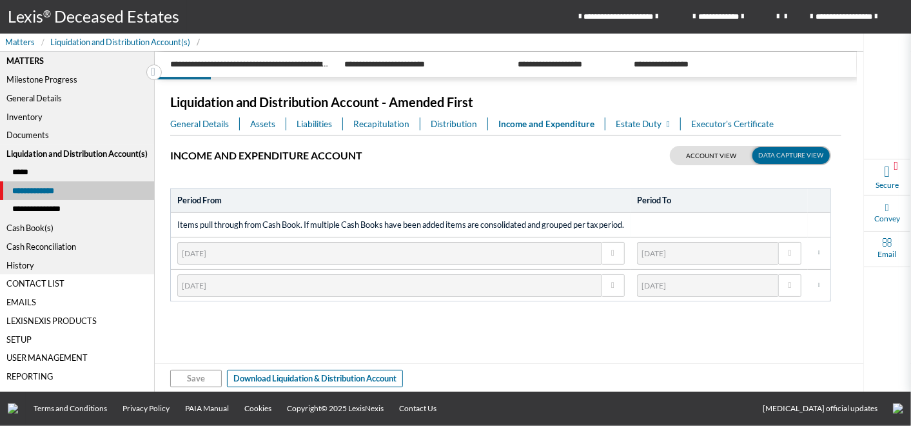
click at [641, 123] on span "Estate Duty" at bounding box center [643, 124] width 54 height 10
click at [491, 186] on section "Income and Expenditure Account Period From Period To Items pull through from Ca…" at bounding box center [500, 219] width 661 height 163
click at [41, 231] on div "Cash Book(s)" at bounding box center [77, 228] width 154 height 19
